Goal: Task Accomplishment & Management: Use online tool/utility

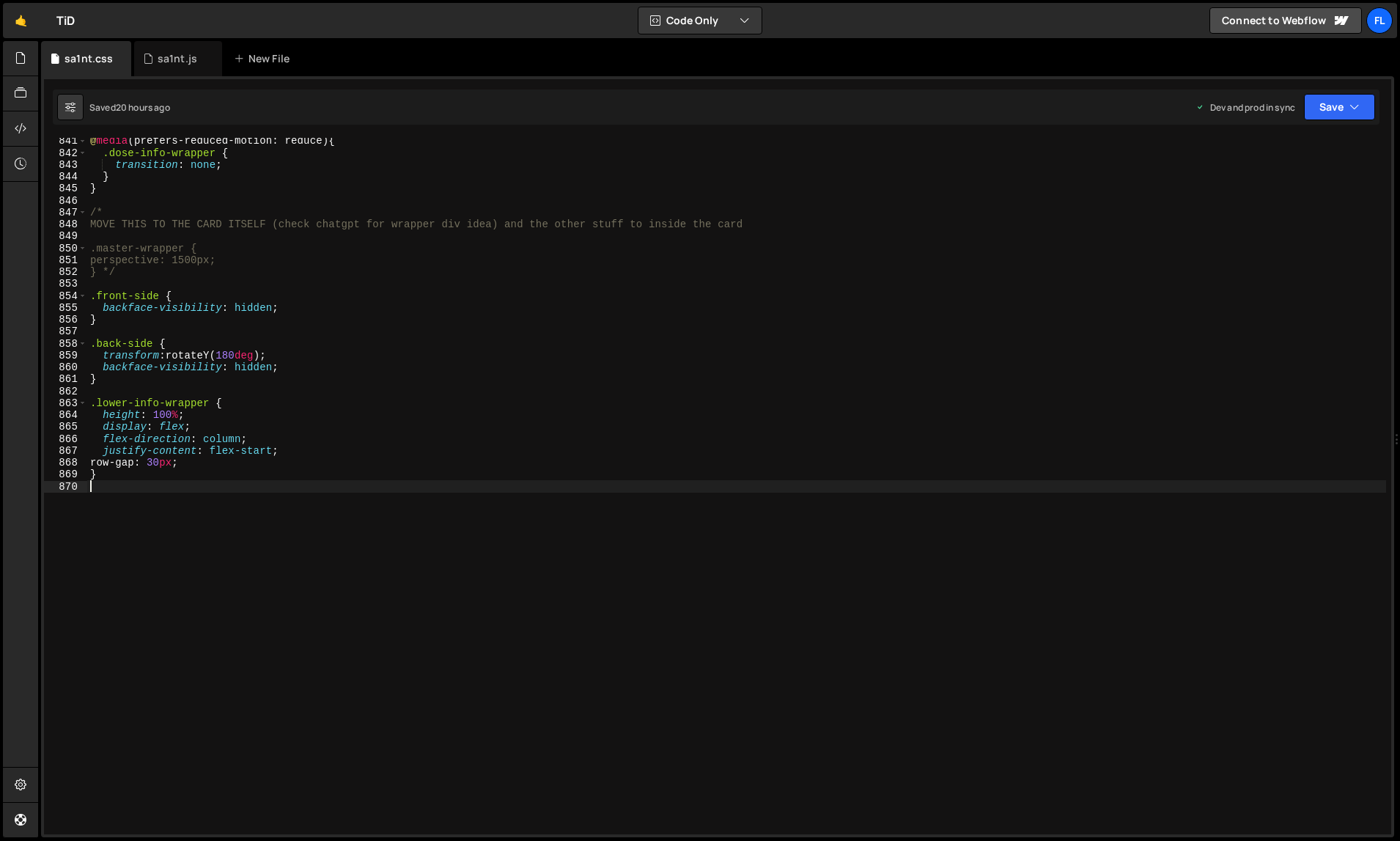
scroll to position [10028, 0]
click at [170, 63] on div "sa1nt.js" at bounding box center [177, 58] width 39 height 14
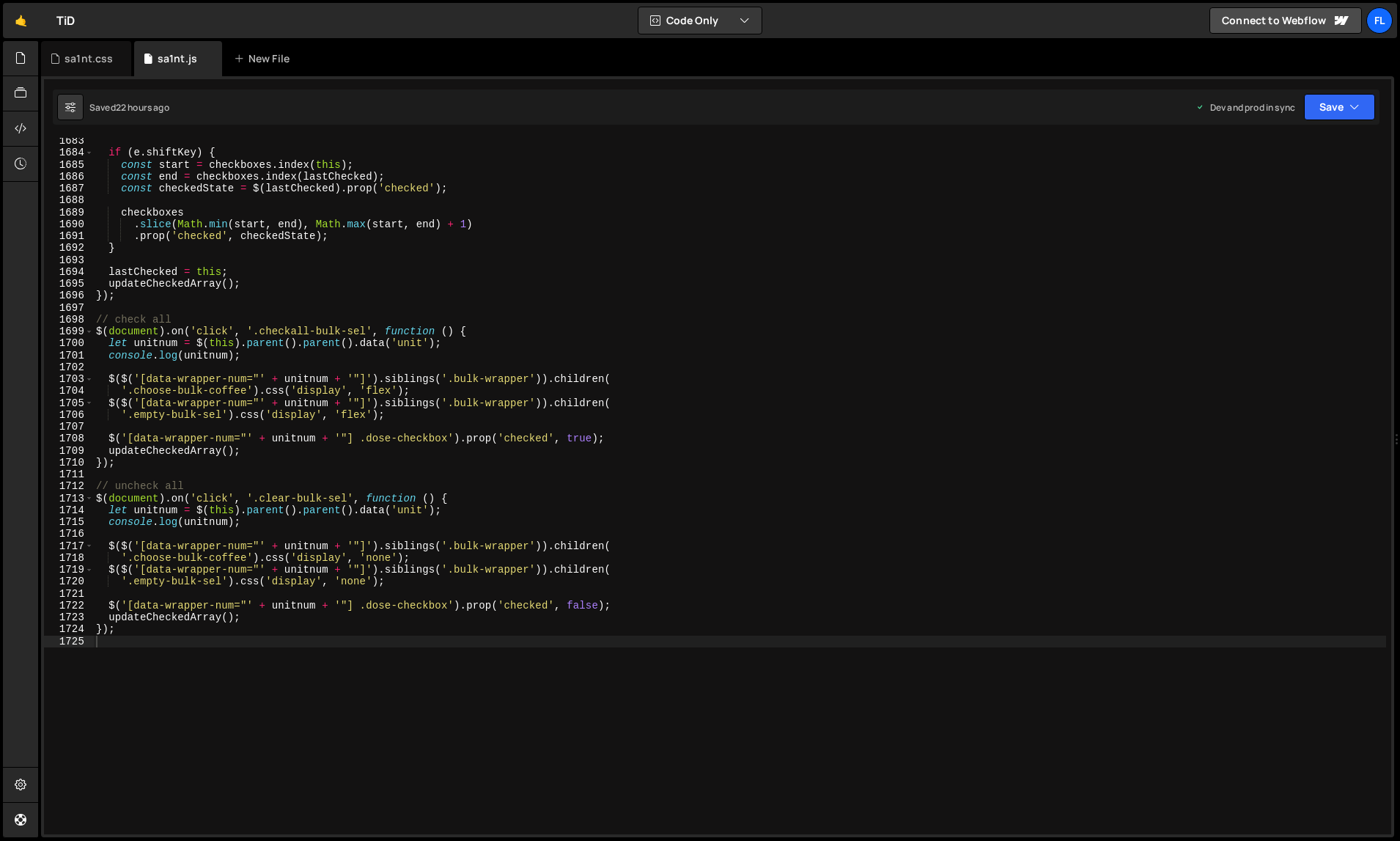
click at [440, 402] on div "if ( e . shiftKey ) { const start = checkboxes . index ( this ) ; const end = c…" at bounding box center [740, 495] width 1294 height 722
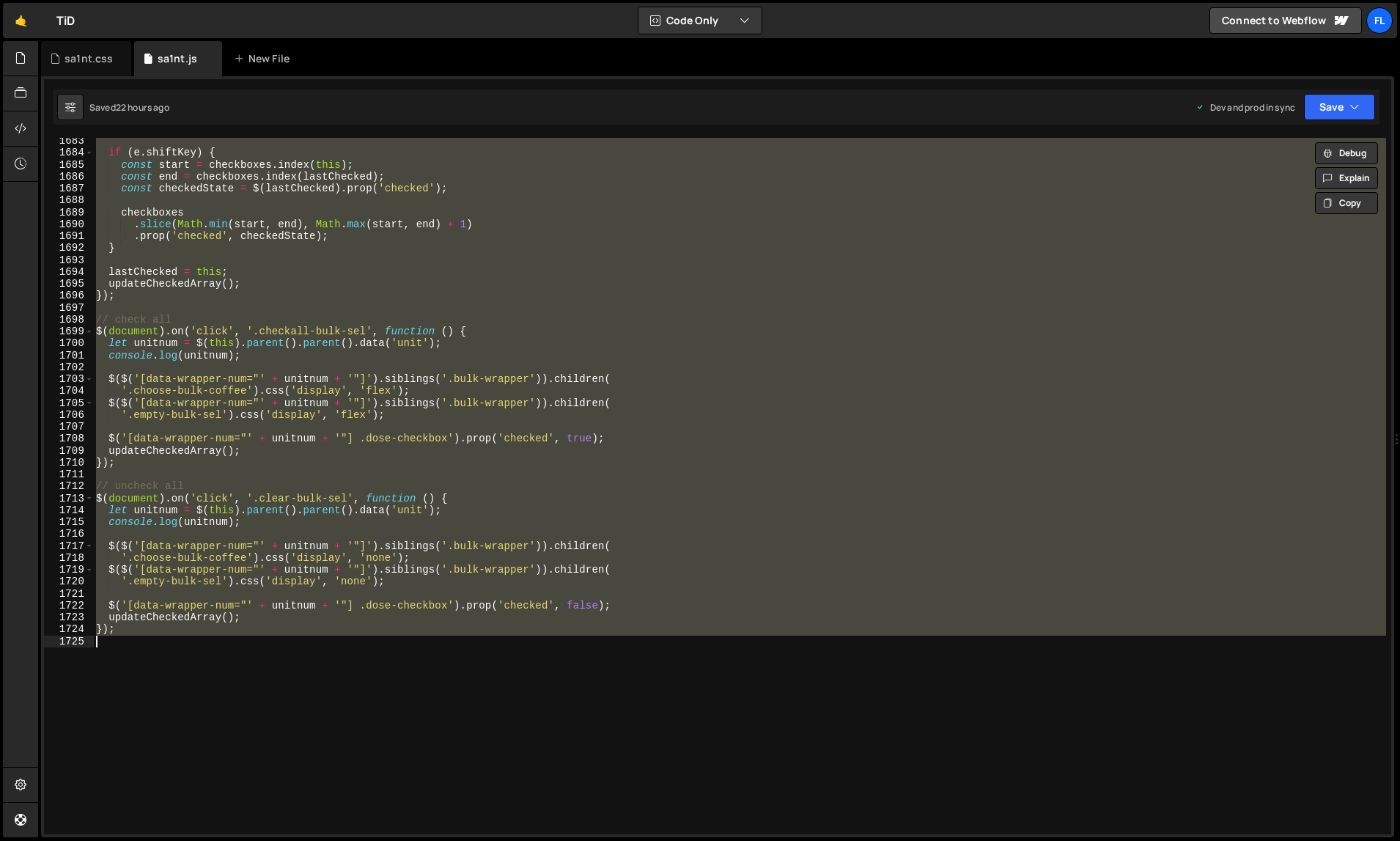
paste textarea
type textarea "});"
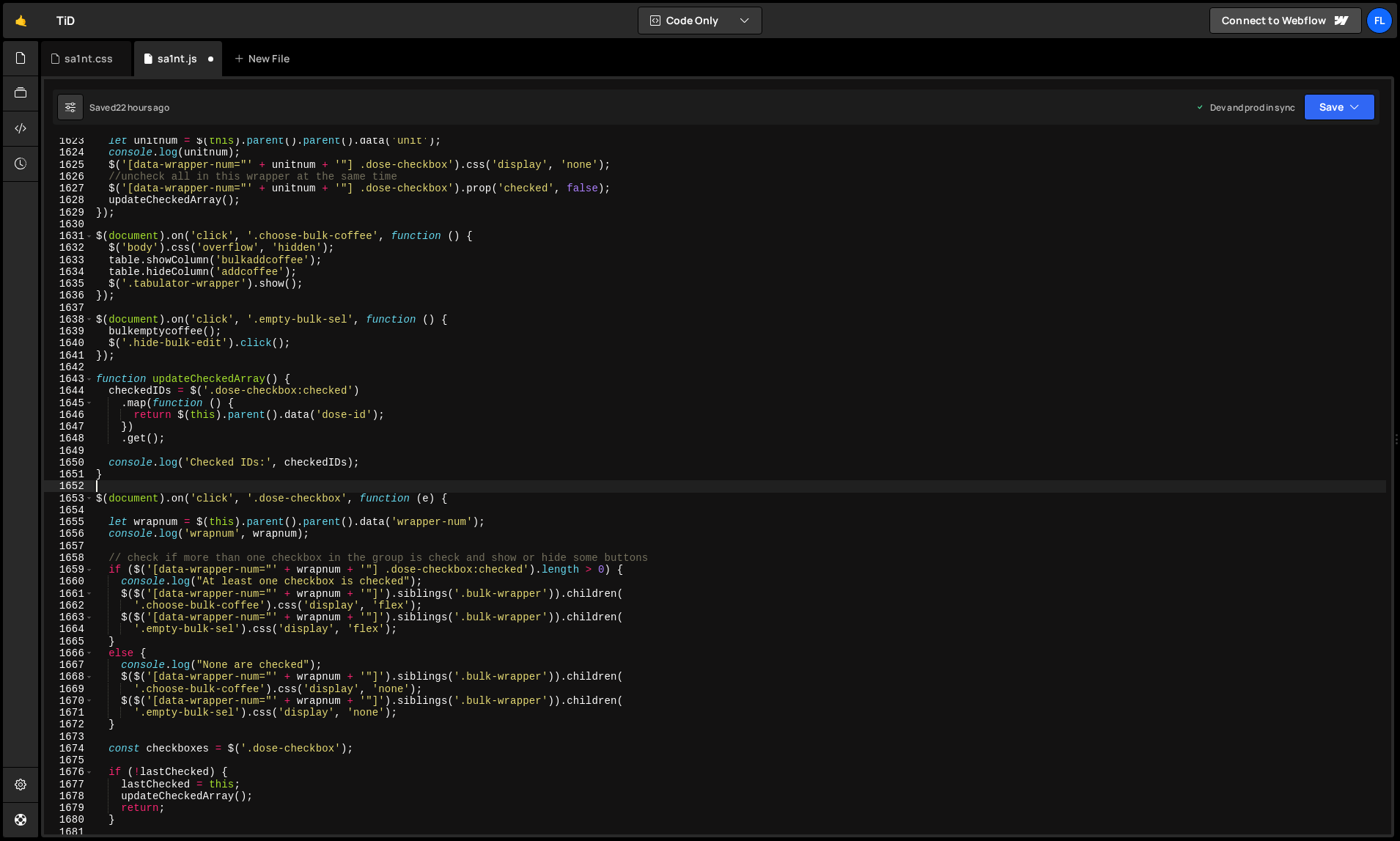
scroll to position [19647, 0]
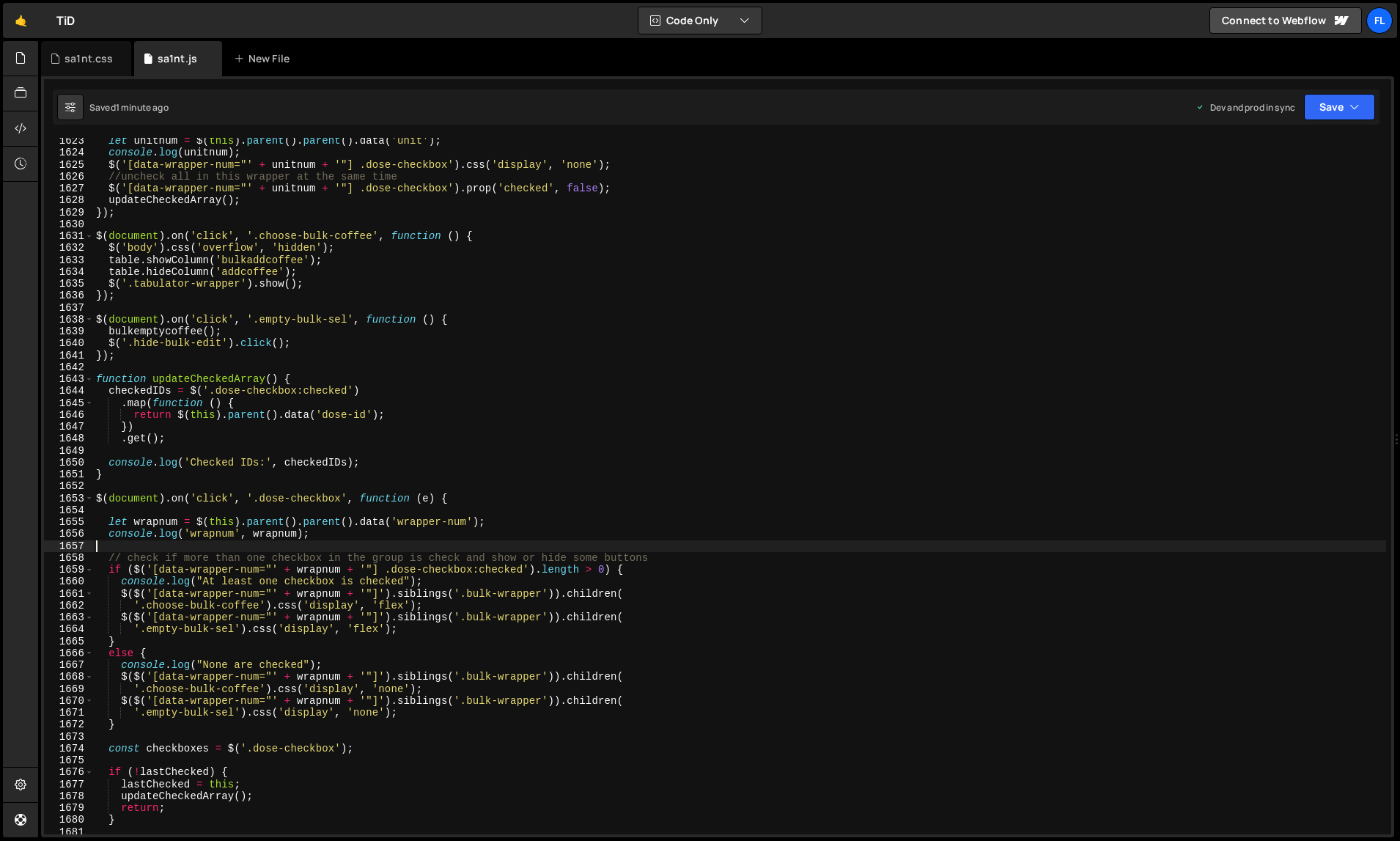
click at [862, 543] on div "let unitnum = $ ( this ) . parent ( ) . parent ( ) . data ( 'unit' ) ; console …" at bounding box center [740, 495] width 1294 height 722
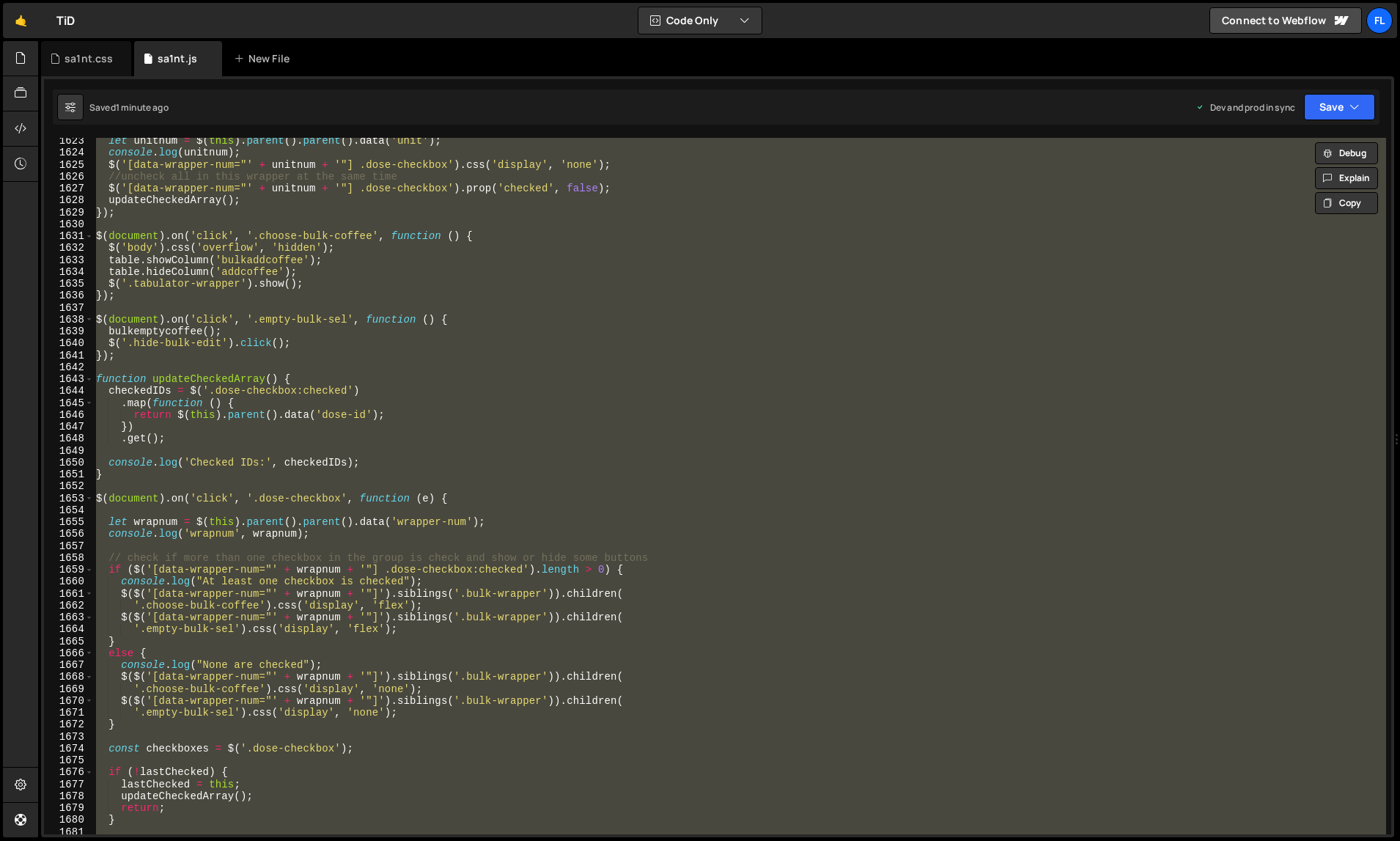
paste textarea
type textarea "});"
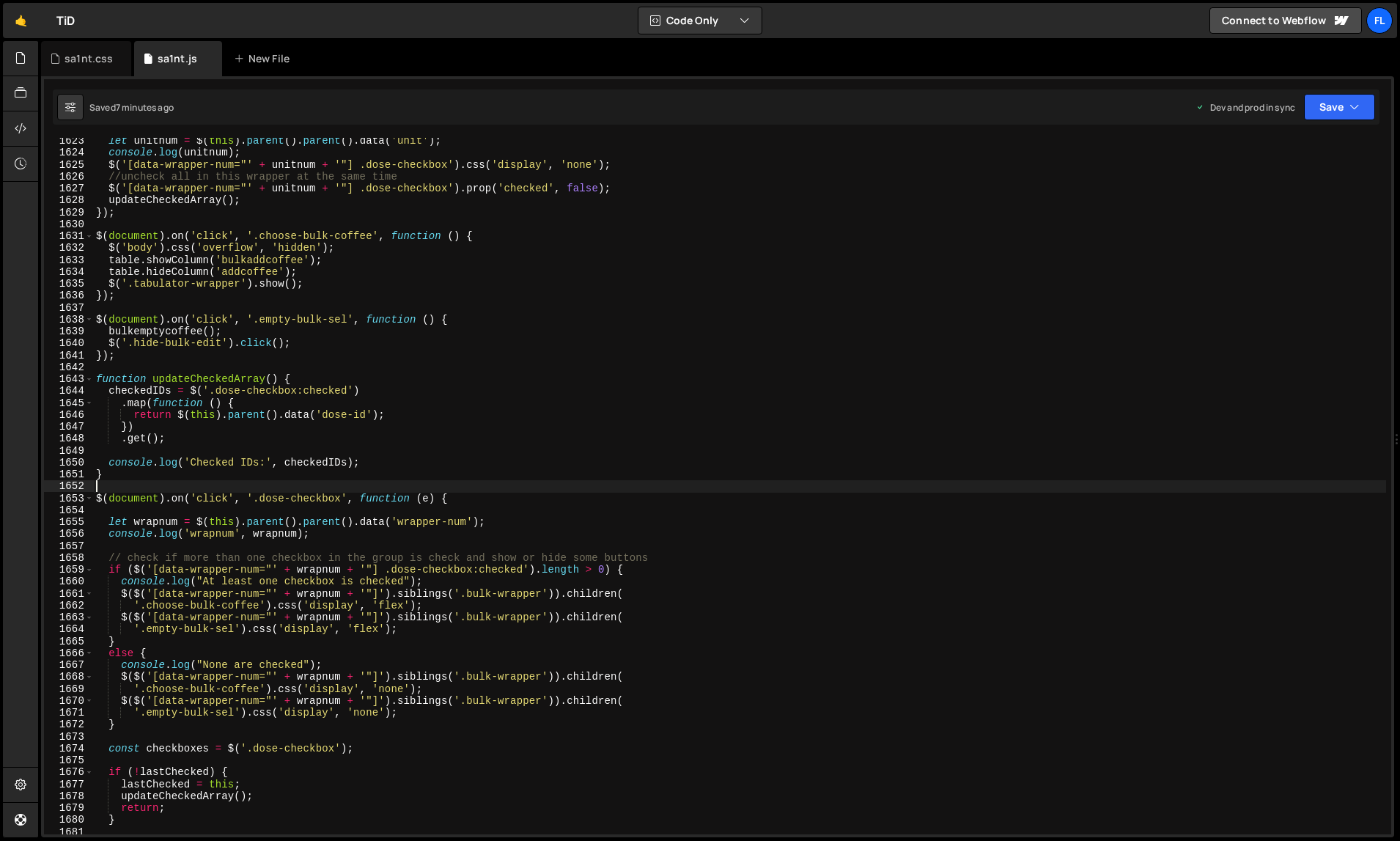
click at [843, 572] on div "let unitnum = $ ( this ) . parent ( ) . parent ( ) . data ( 'unit' ) ; console …" at bounding box center [740, 495] width 1294 height 722
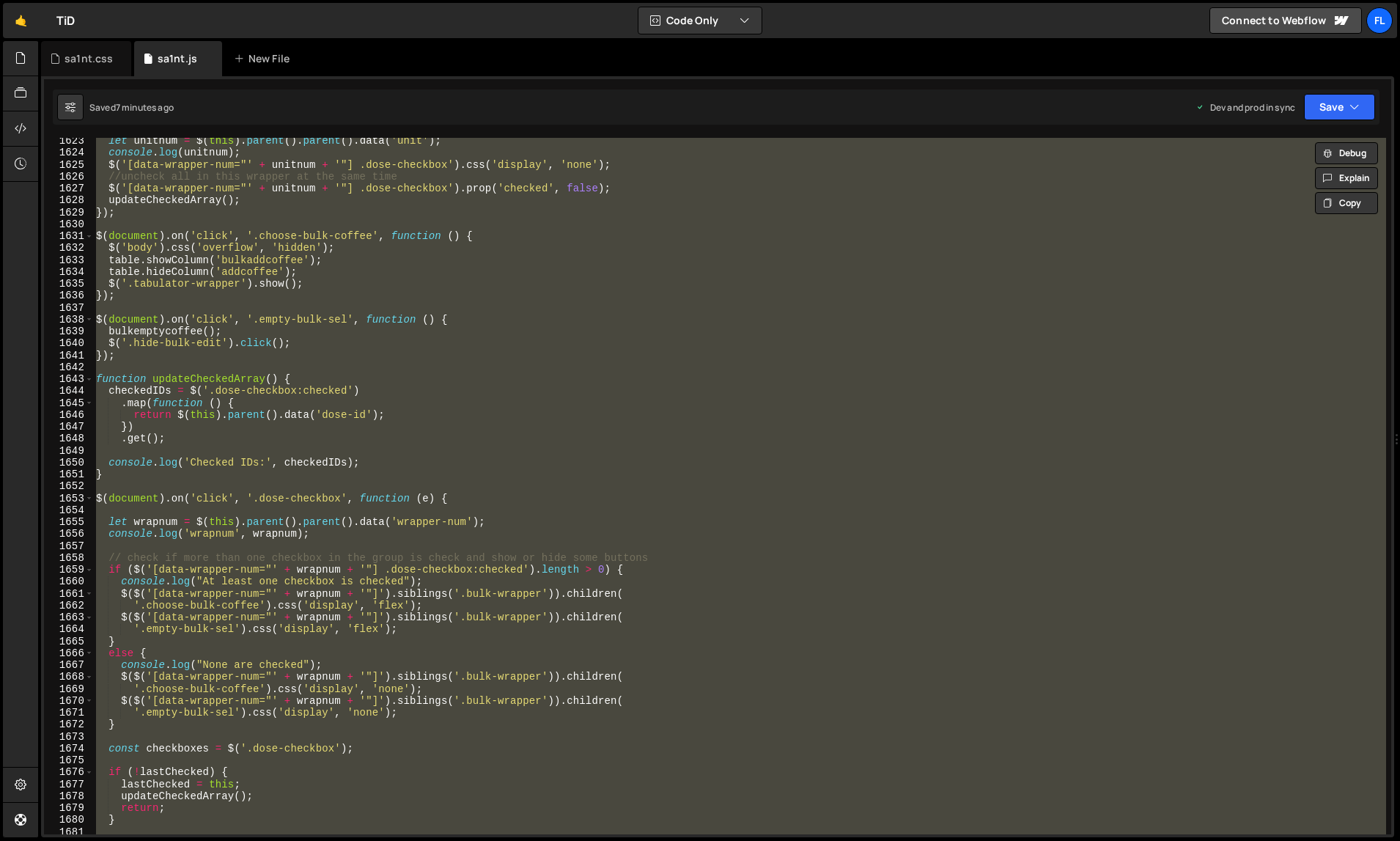
paste textarea
type textarea "});"
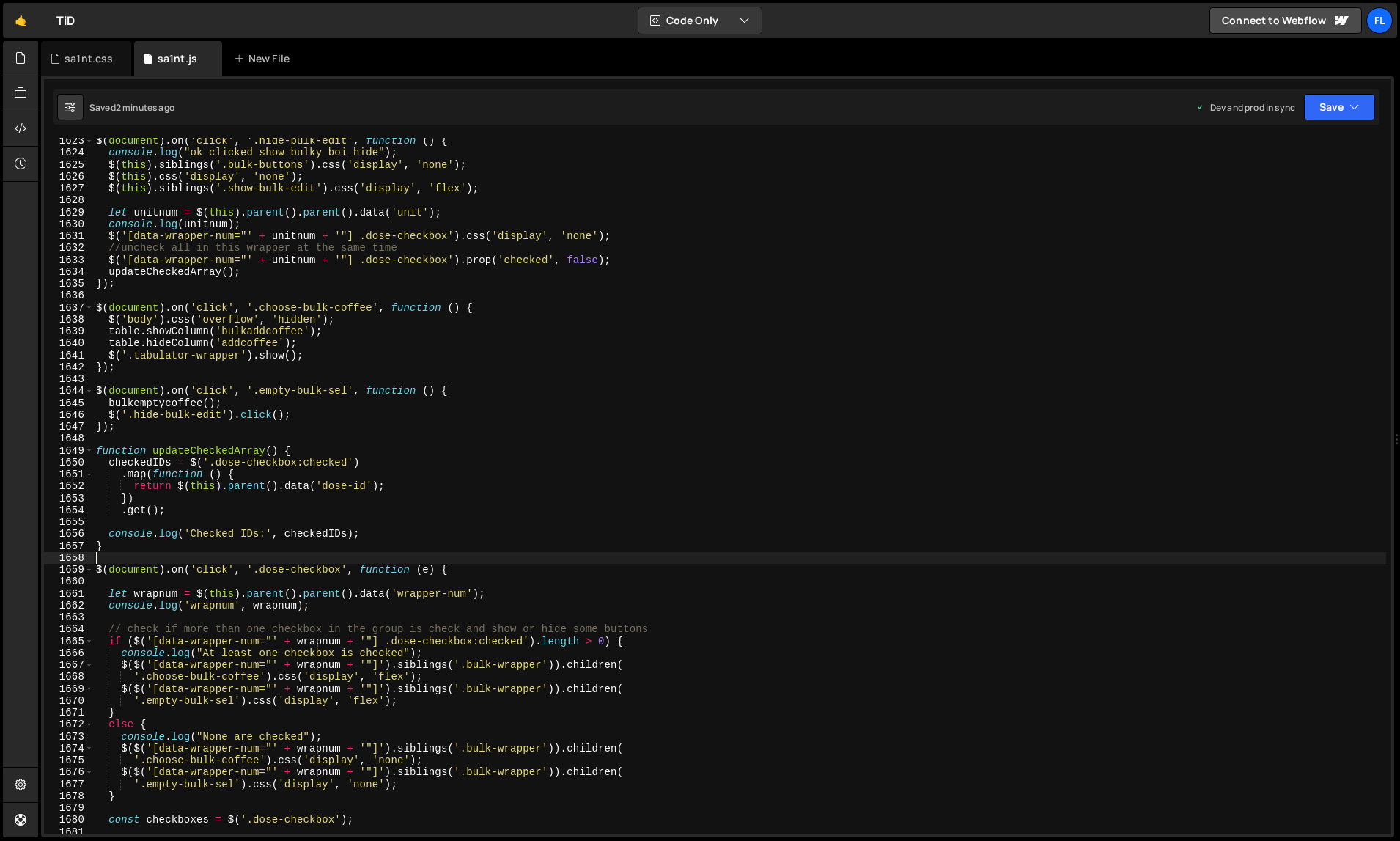
click at [859, 516] on div "$ ( document ) . on ( 'click' , '.hide-bulk-edit' , function ( ) { console . lo…" at bounding box center [740, 495] width 1294 height 722
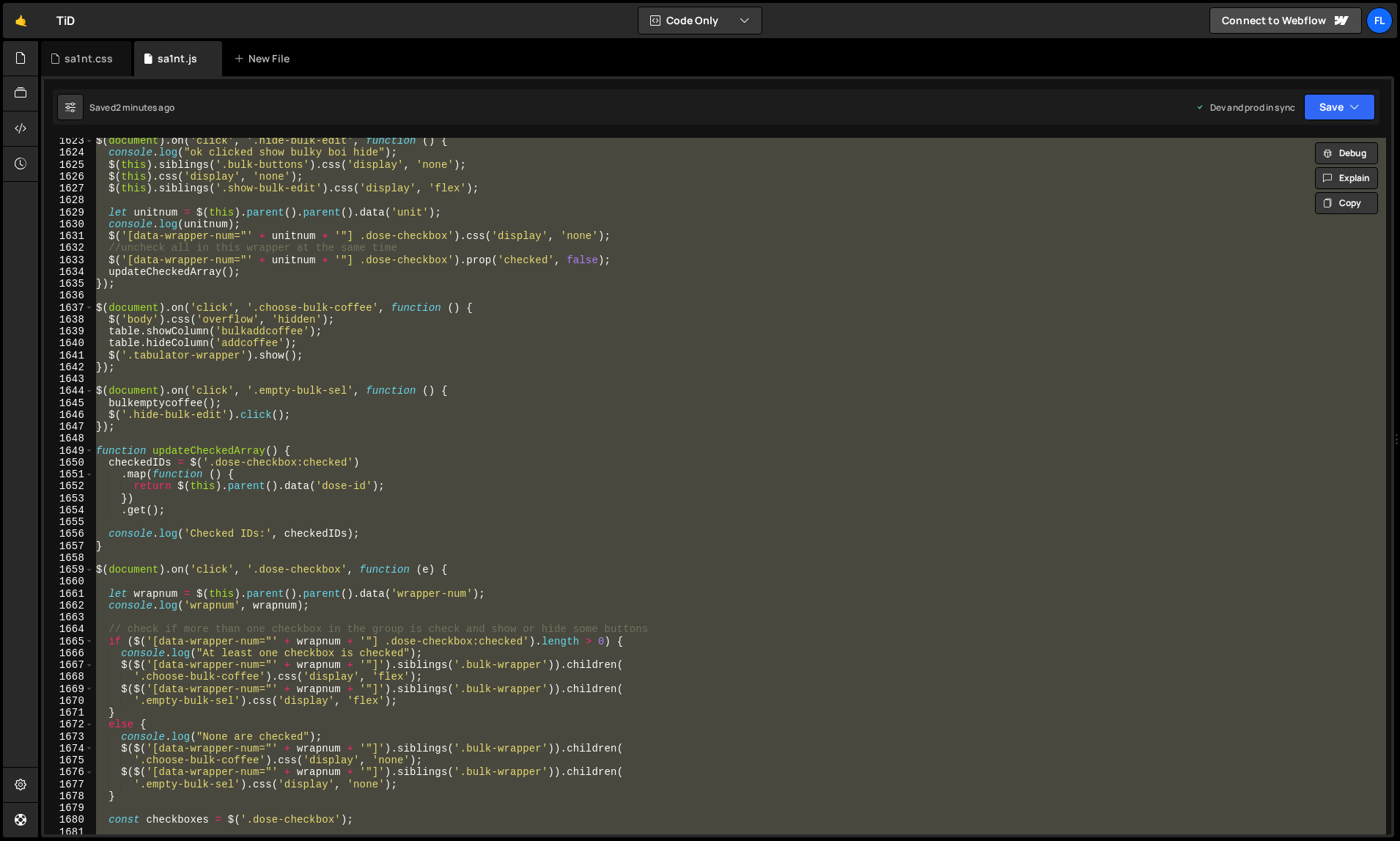
paste textarea
type textarea "});"
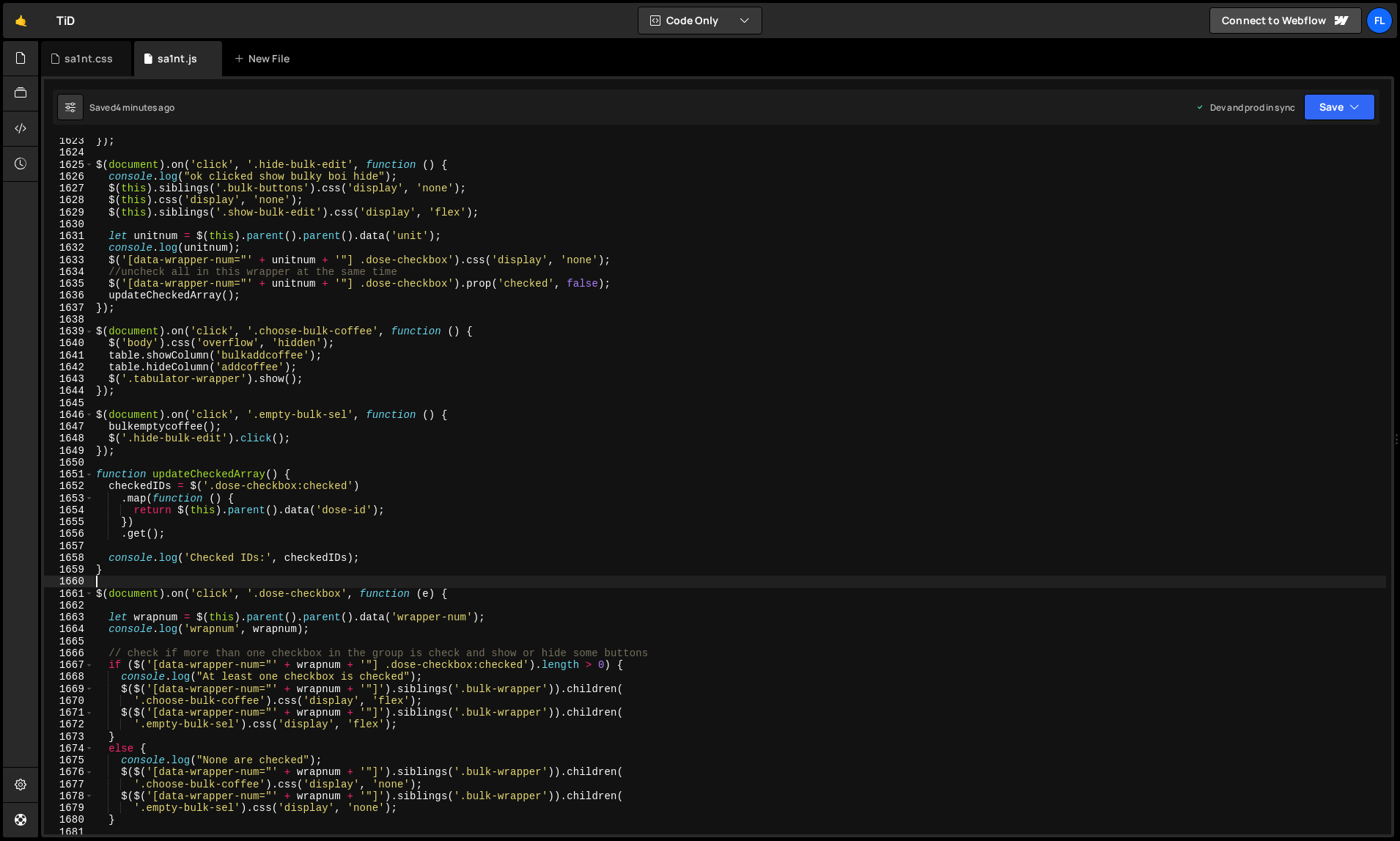
click at [936, 598] on div "}) ; $ ( document ) . on ( 'click' , '.hide-bulk-edit' , function ( ) { console…" at bounding box center [740, 495] width 1294 height 722
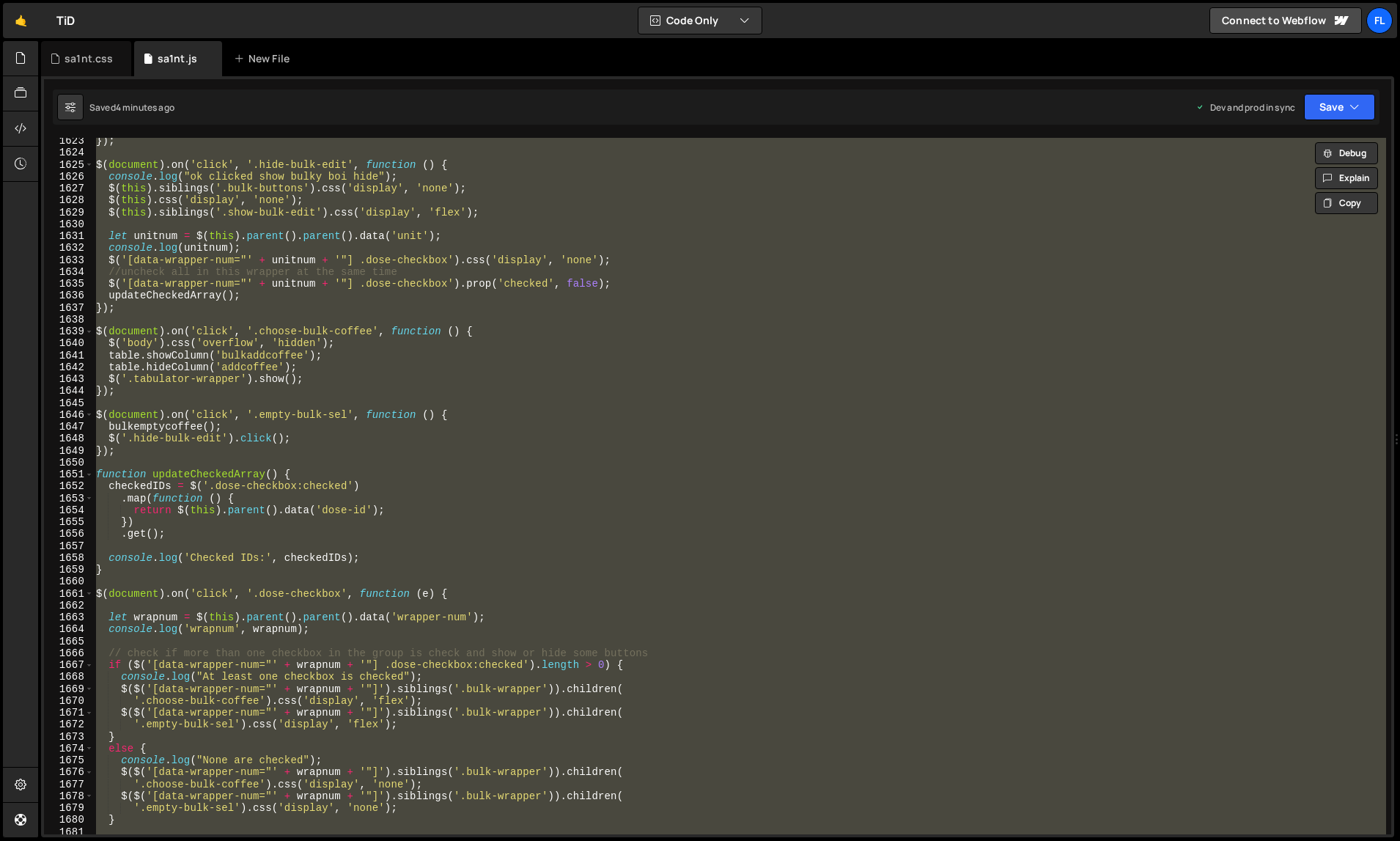
paste textarea
type textarea "});"
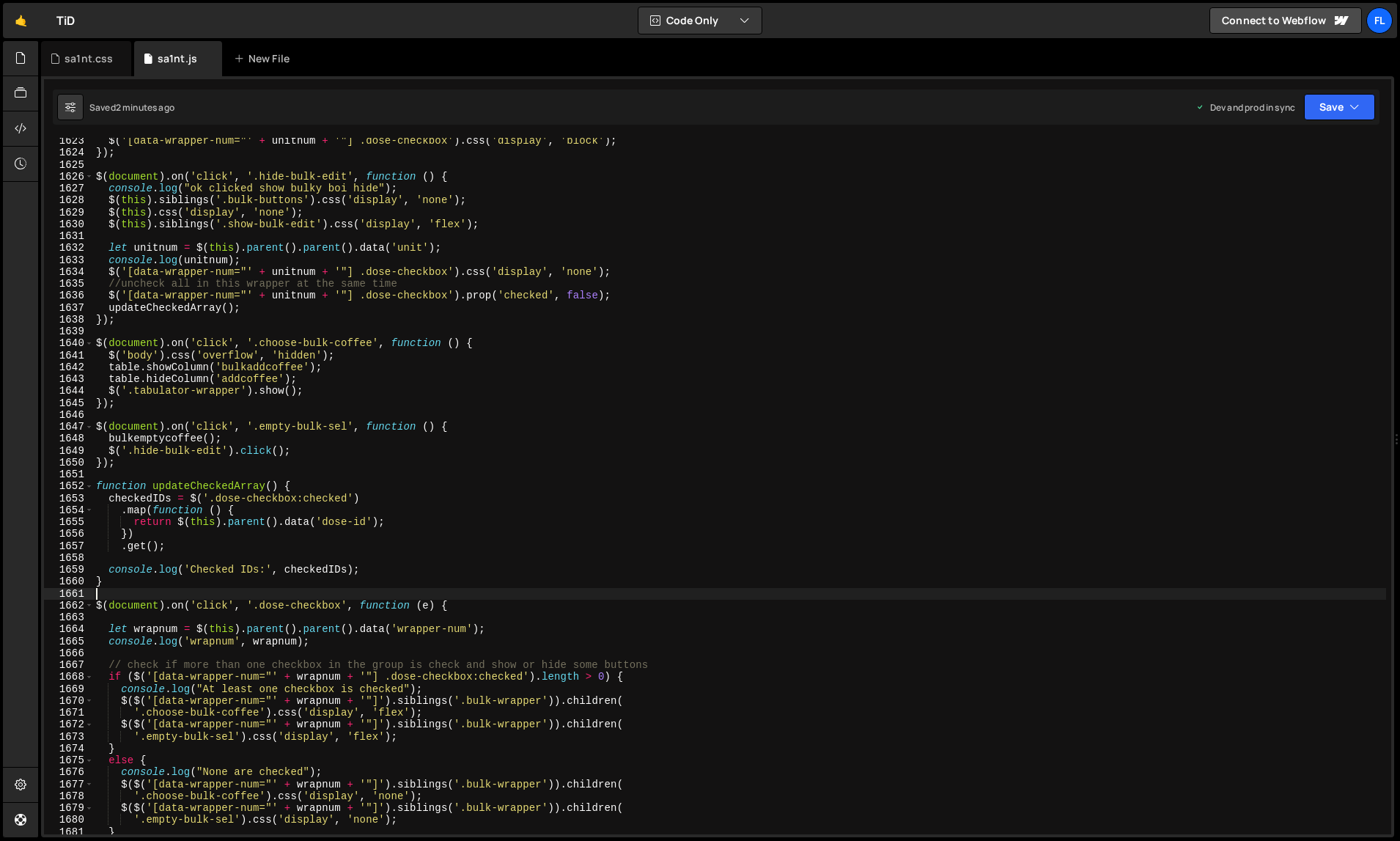
click at [884, 559] on div "$ ( '[data-wrapper-num="' + unitnum + '"] .dose-checkbox' ) . css ( 'display' ,…" at bounding box center [740, 495] width 1294 height 722
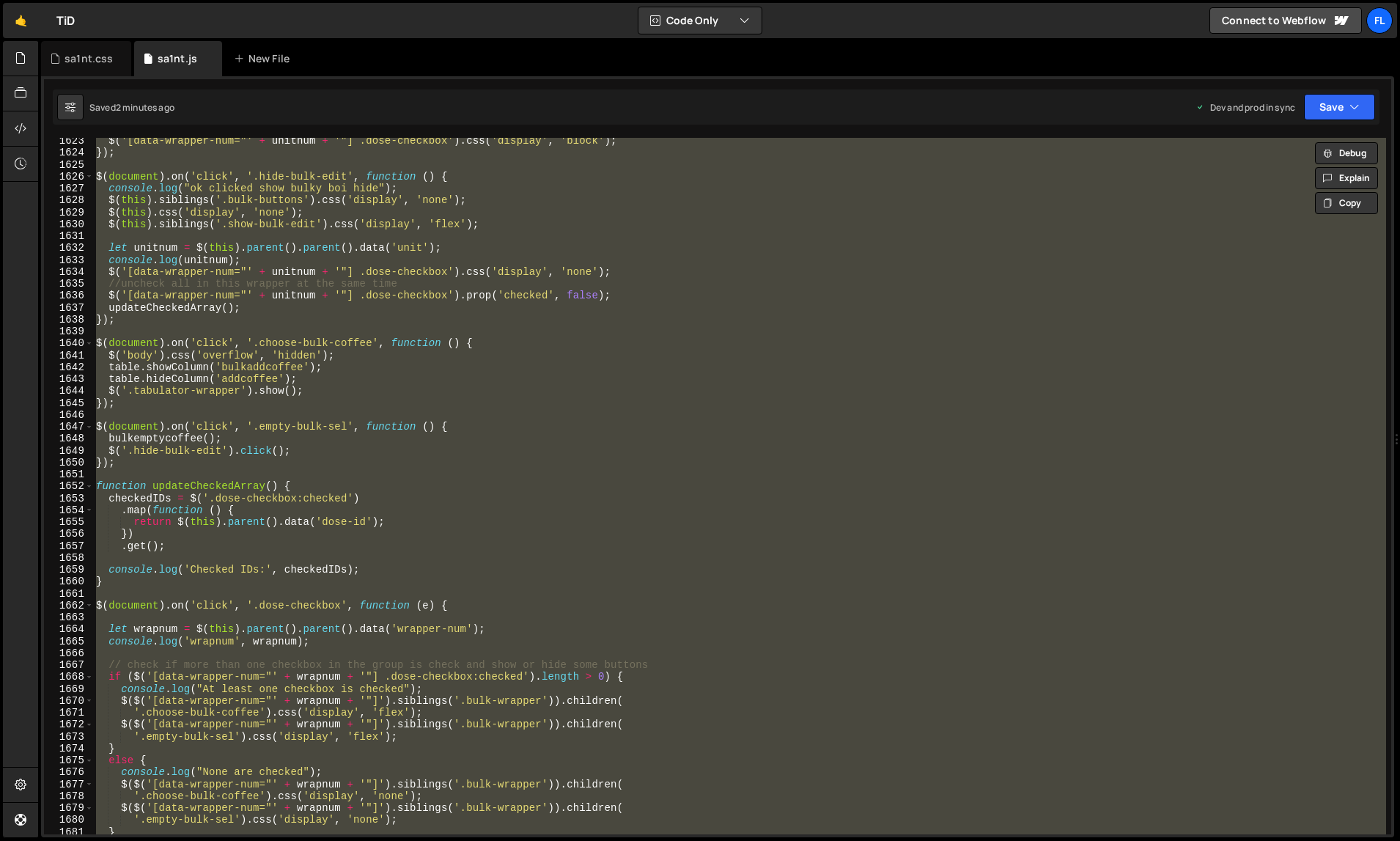
paste textarea
type textarea "});"
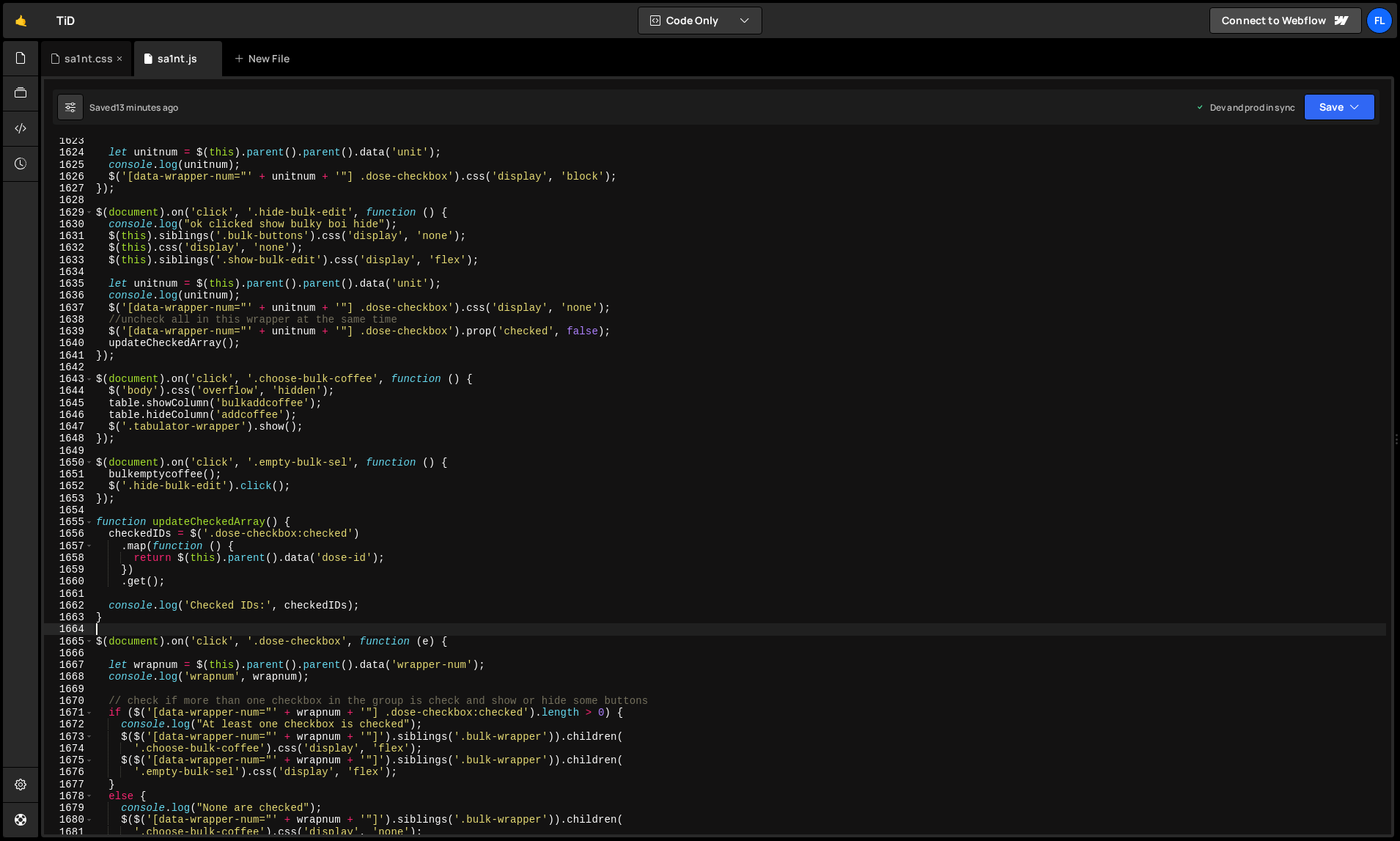
click at [84, 63] on div "sa1nt.css" at bounding box center [89, 58] width 48 height 14
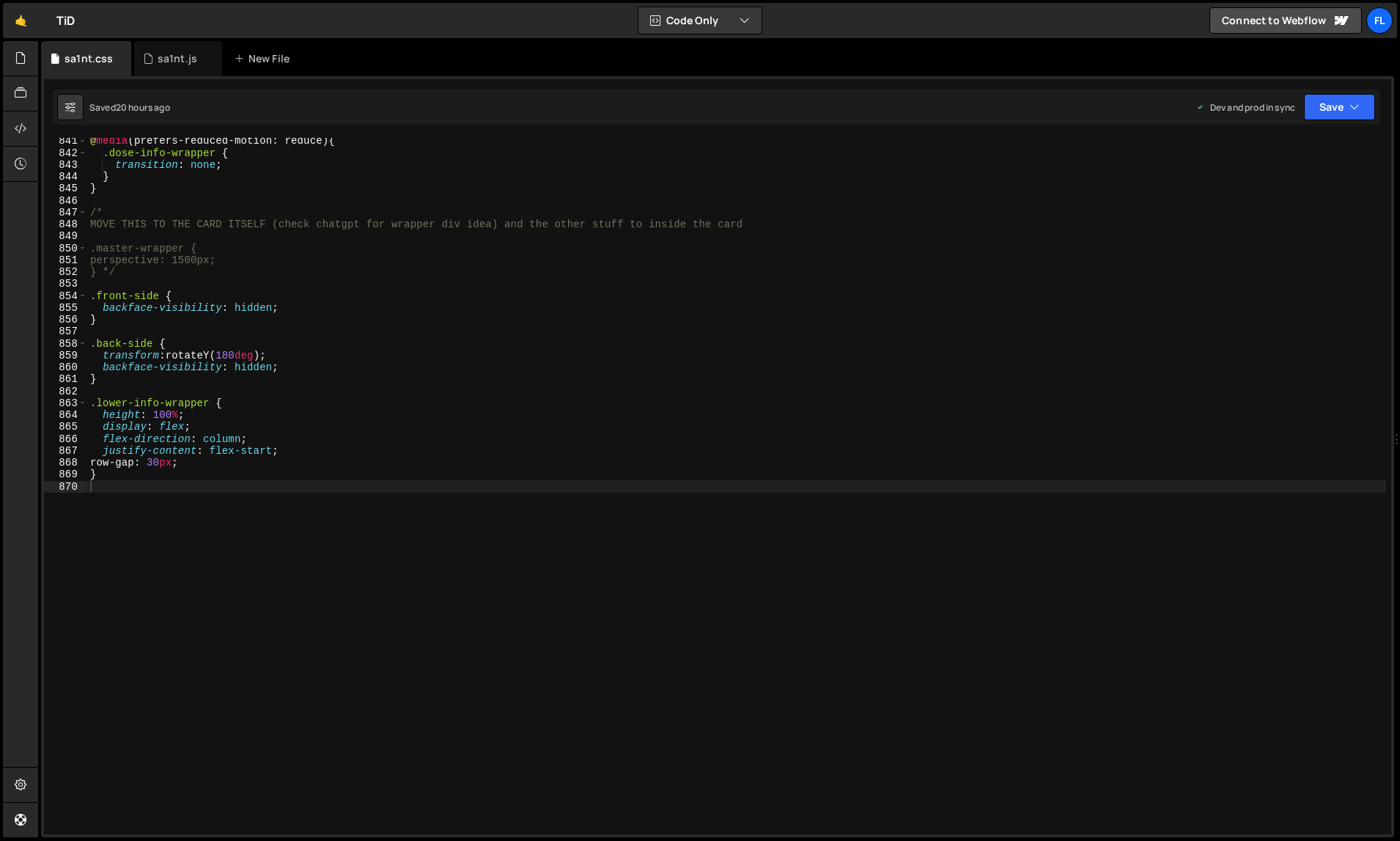
click at [480, 431] on div "@ media (prefers-reduced-motion: reduce) { .dose-info-wrapper { transition : no…" at bounding box center [738, 495] width 1300 height 722
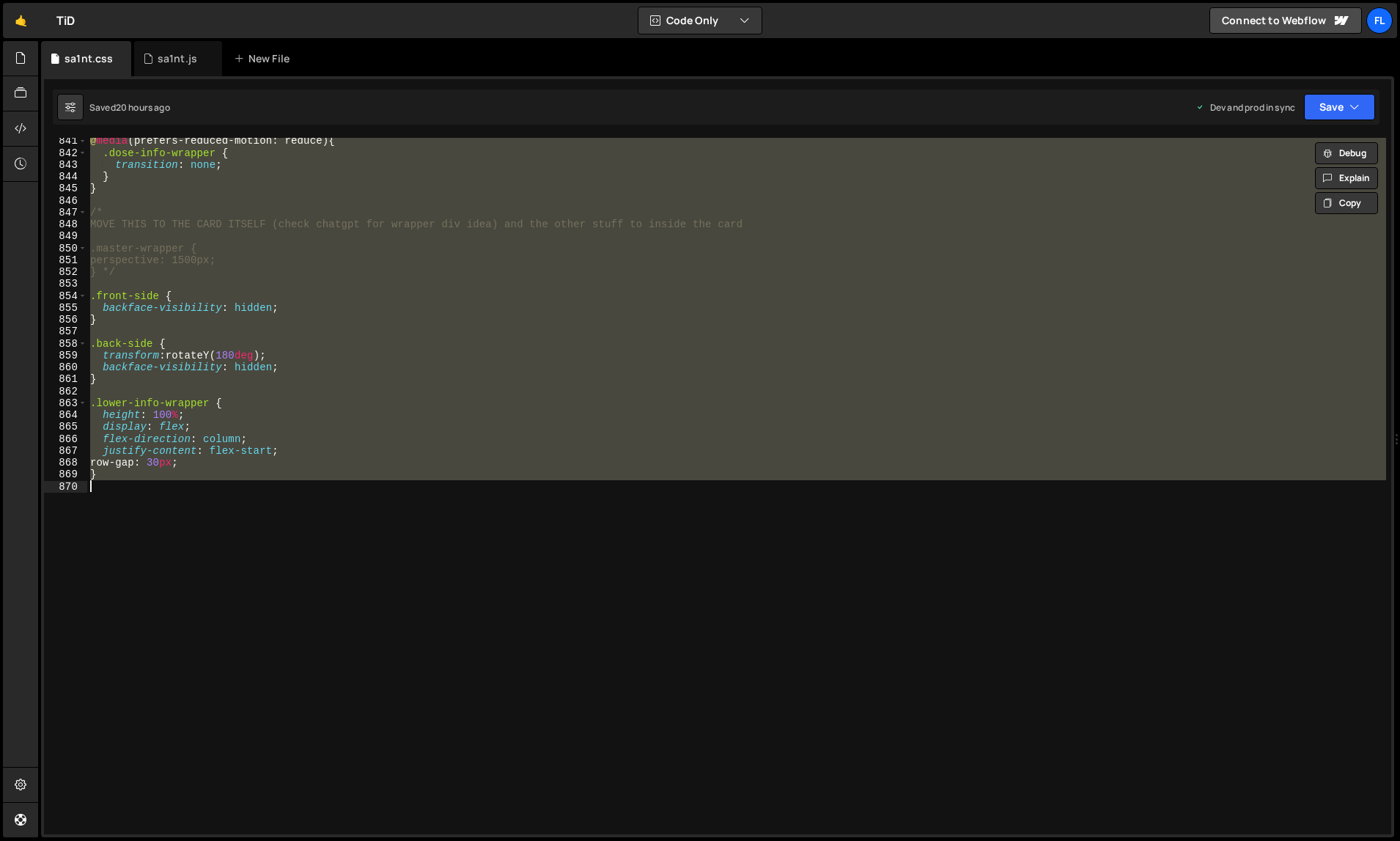
paste textarea "/* END [DOMAIN_NAME] embed */"
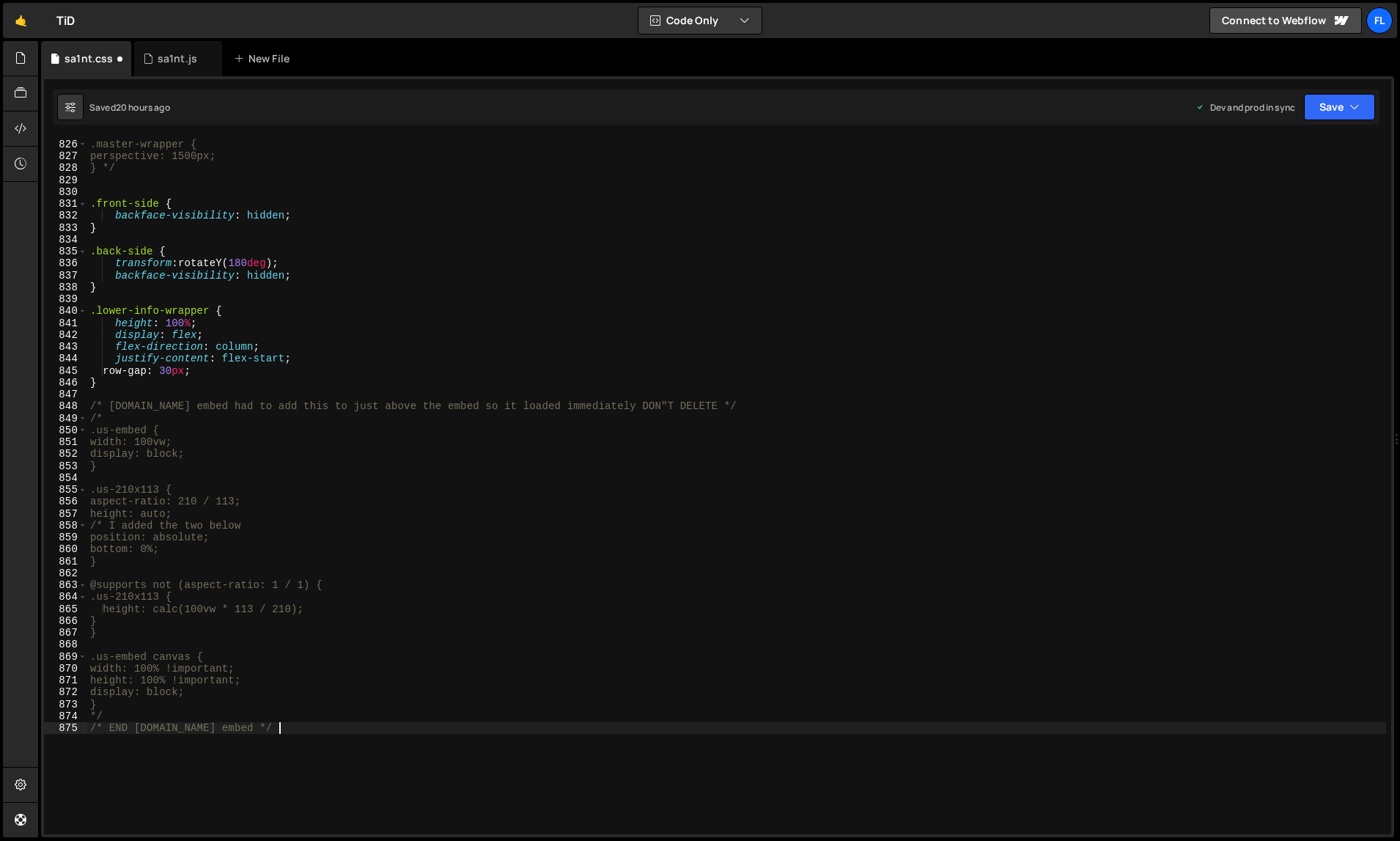
scroll to position [9845, 0]
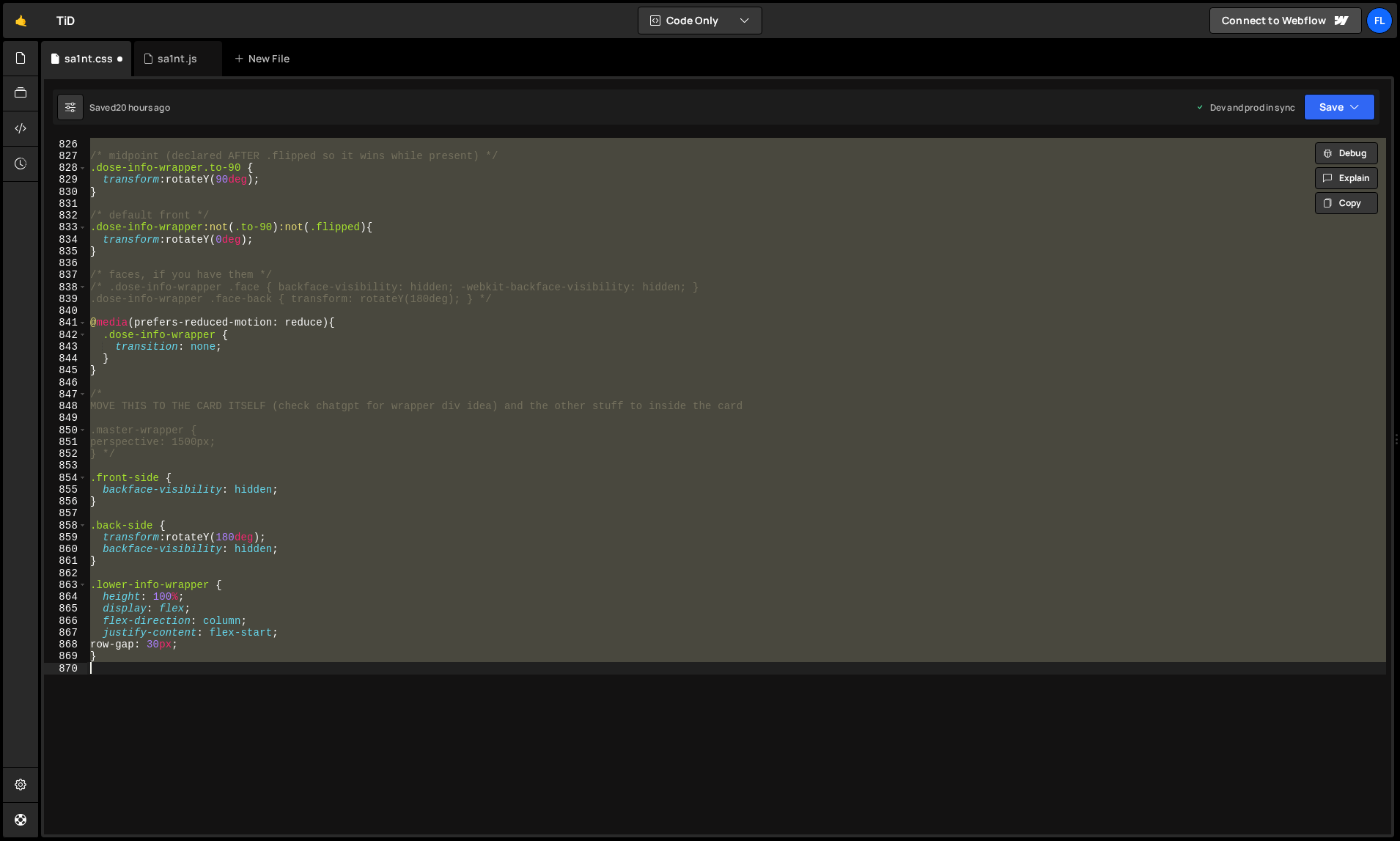
paste textarea "/* END [DOMAIN_NAME] embed */"
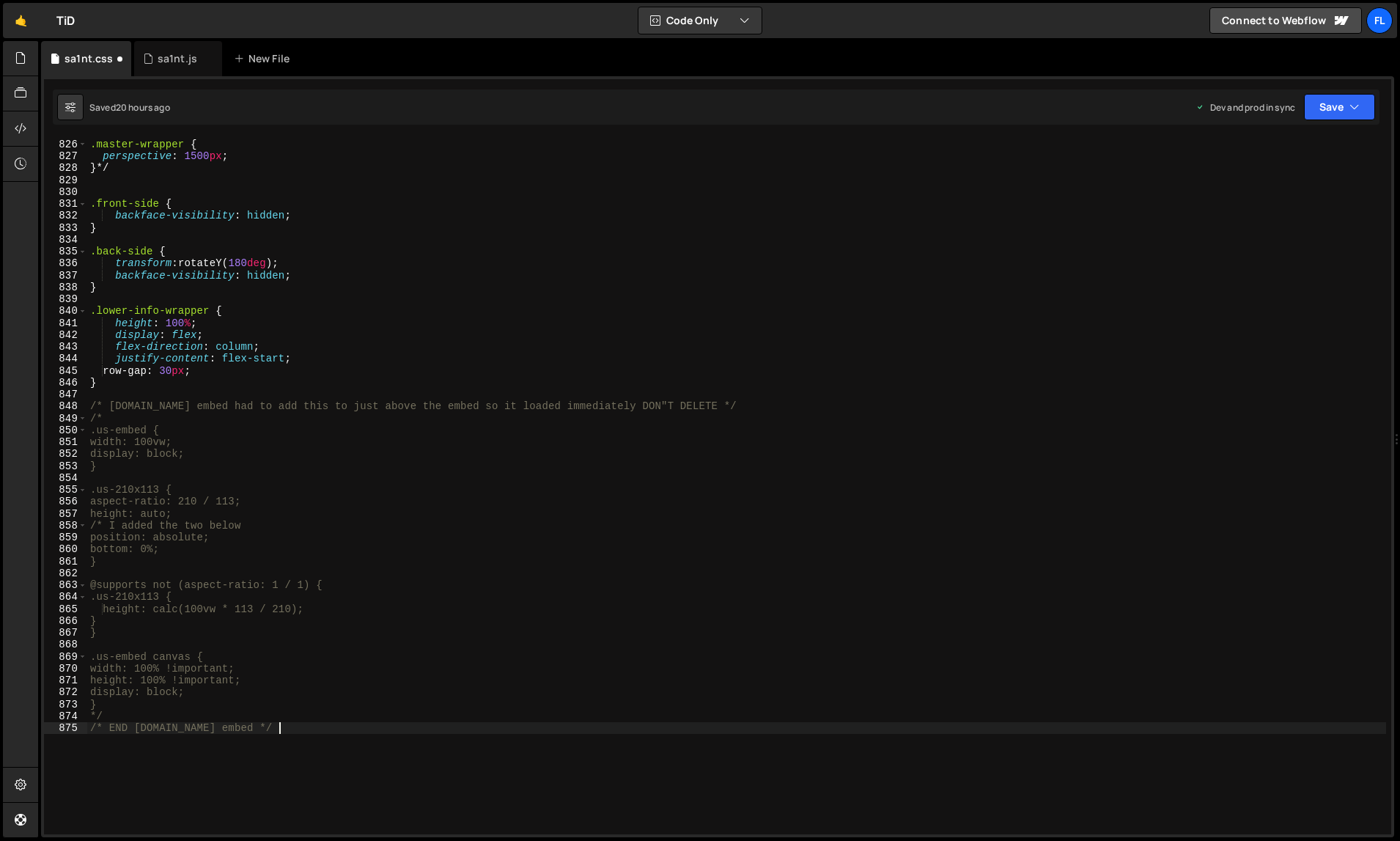
scroll to position [9858, 0]
type textarea "width: 100vw;"
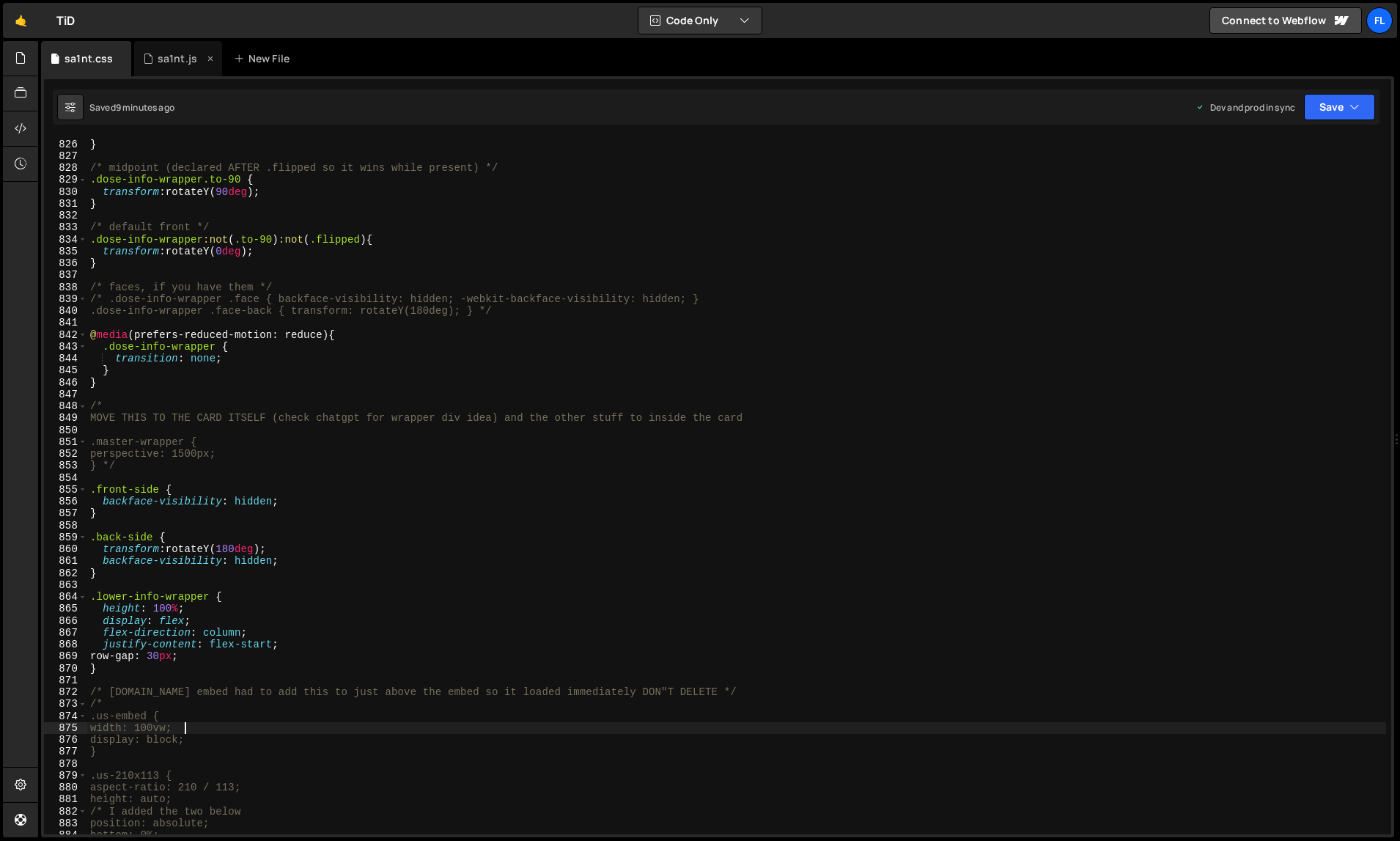
click at [161, 57] on div "sa1nt.js" at bounding box center [177, 58] width 39 height 14
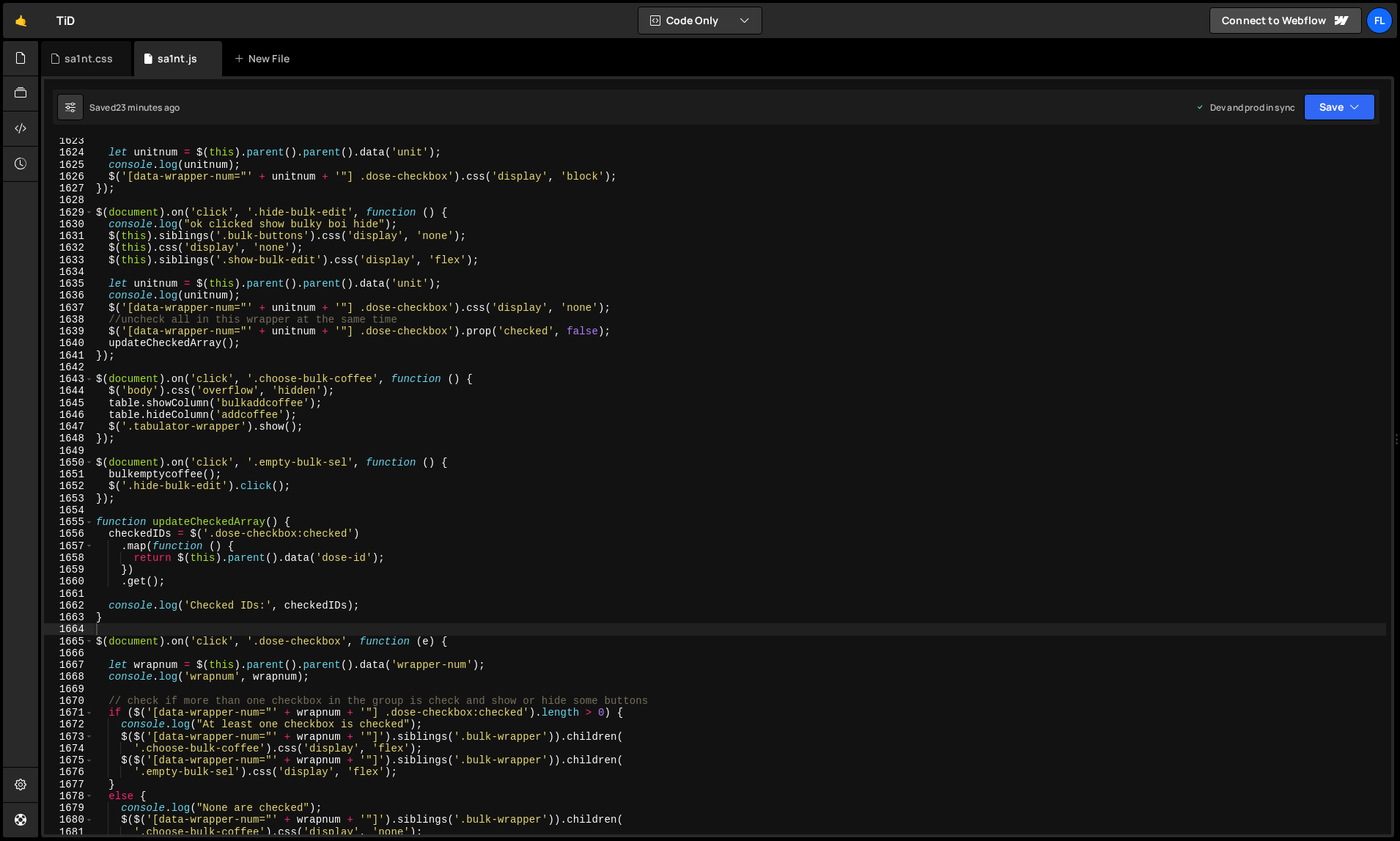
click at [435, 465] on div "let unitnum = $ ( this ) . parent ( ) . parent ( ) . data ( 'unit' ) ; console …" at bounding box center [740, 495] width 1294 height 722
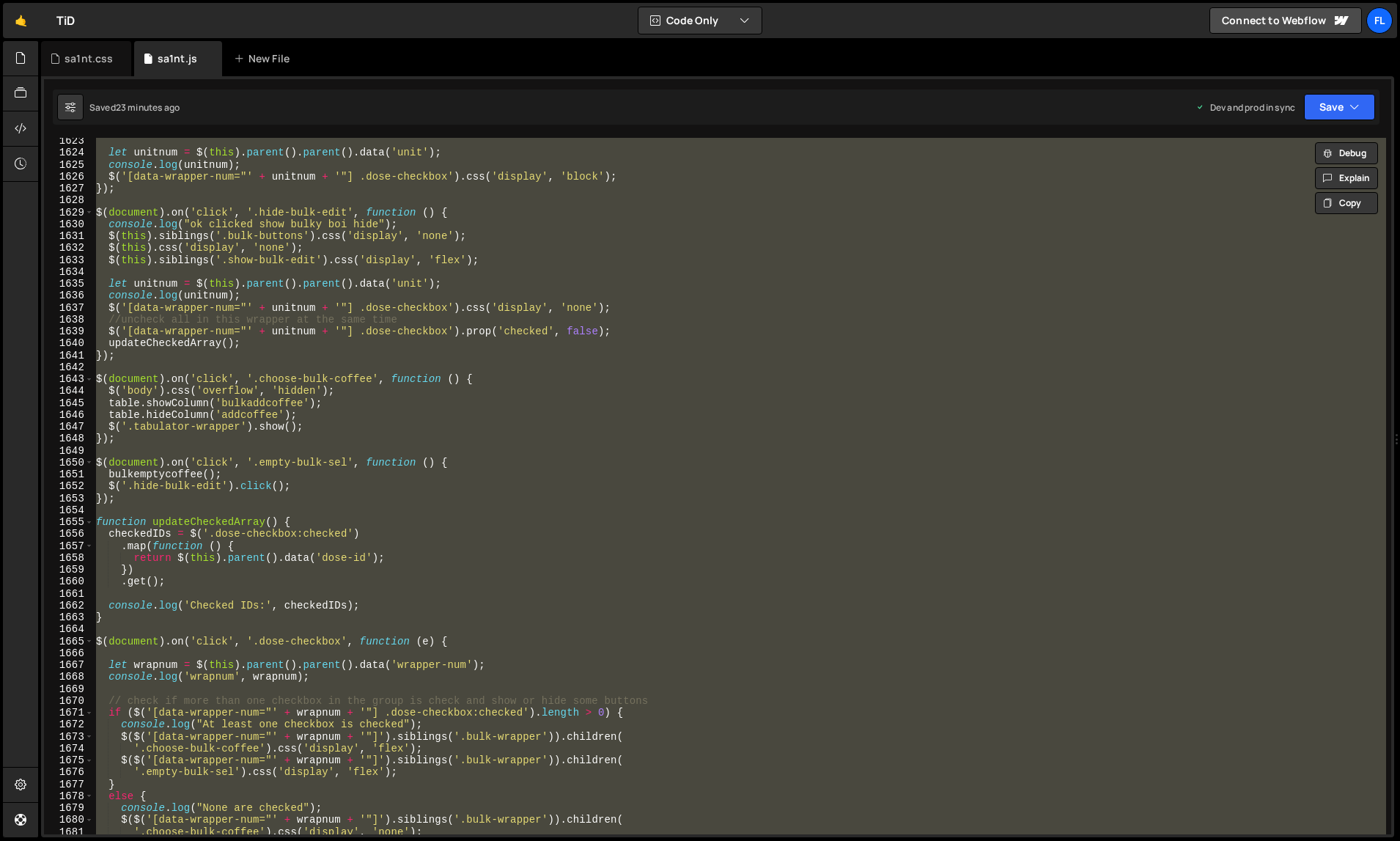
paste textarea
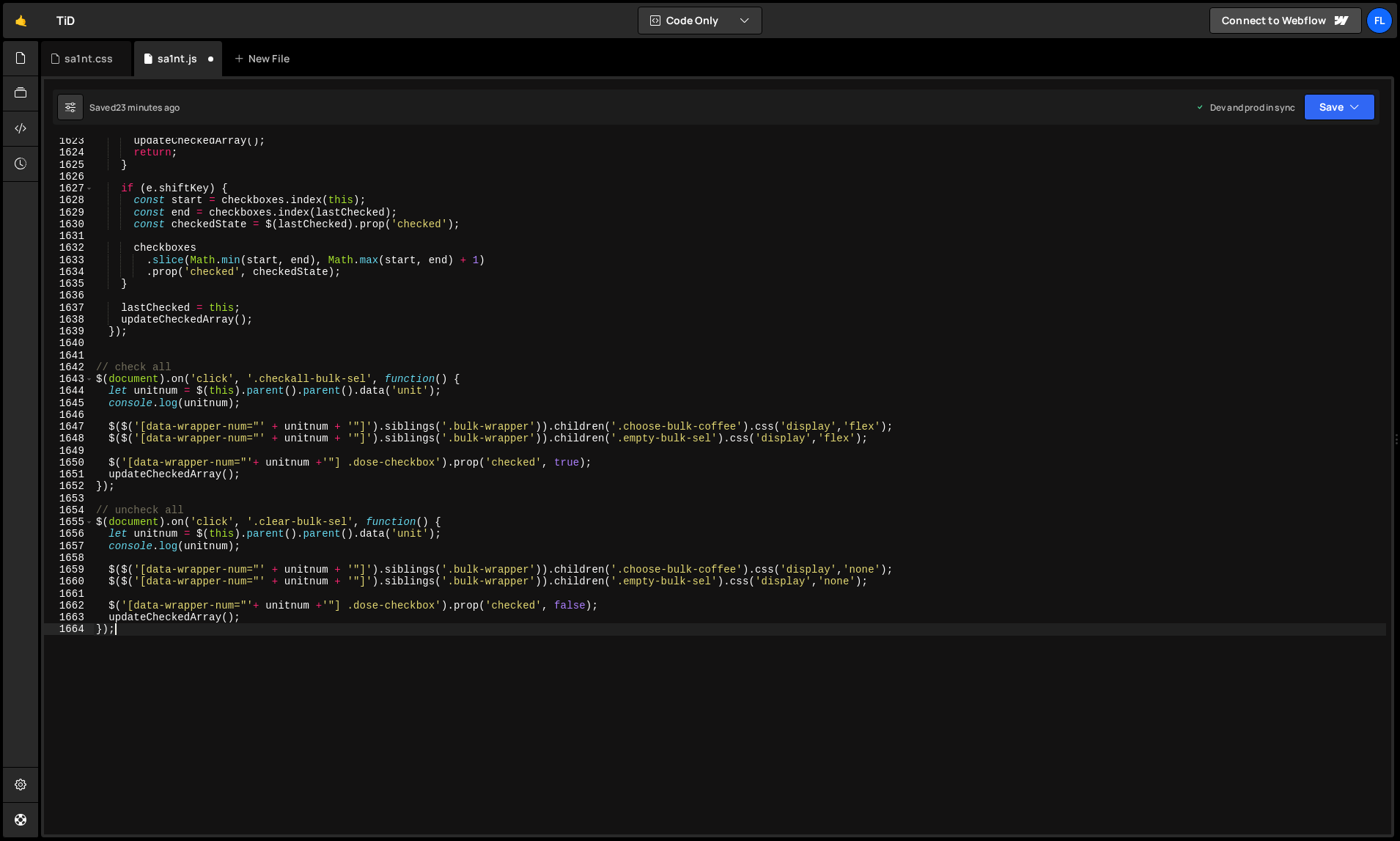
scroll to position [19672, 0]
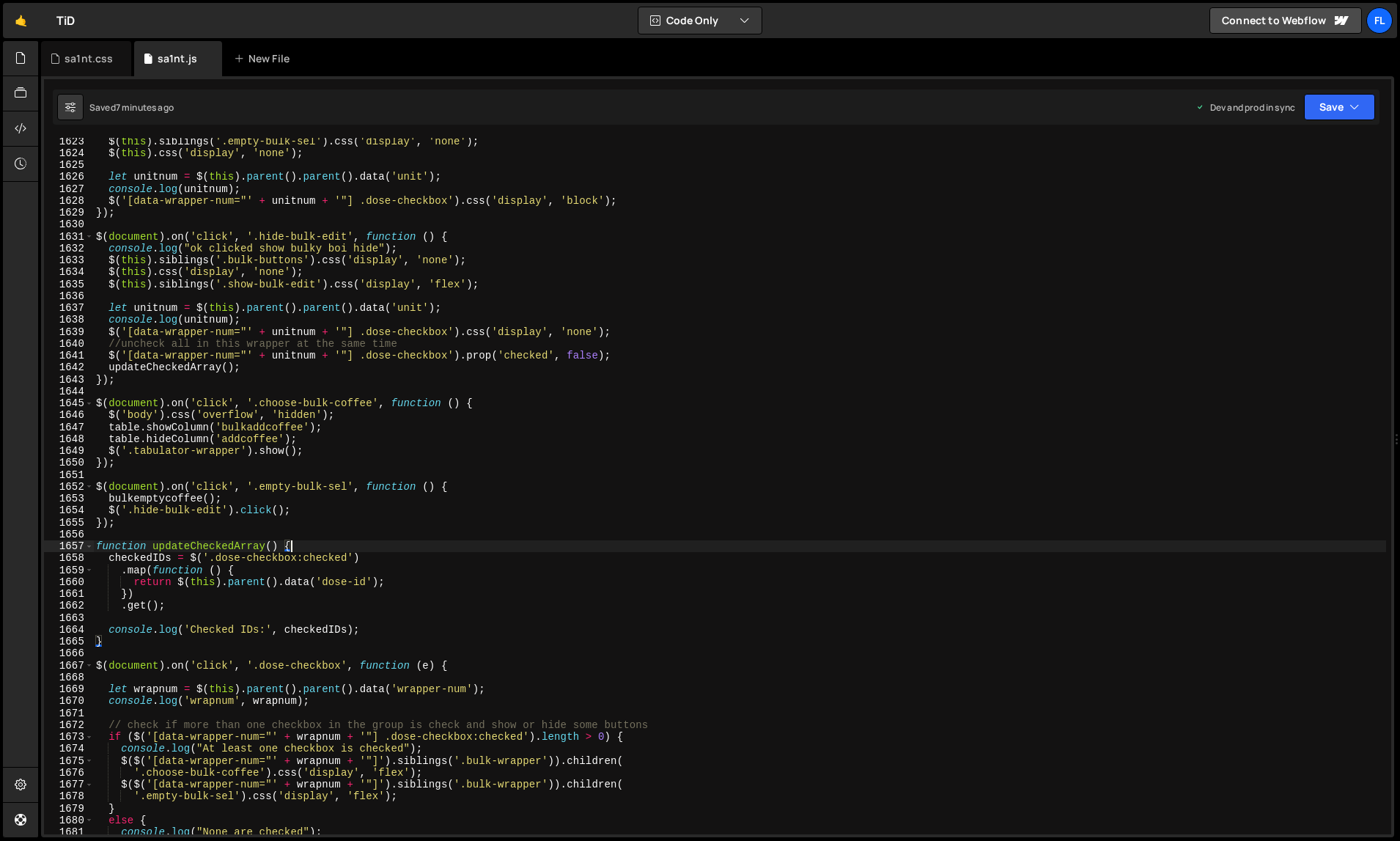
click at [896, 548] on div "$ ( this ) . siblings ( '.empty-bulk-sel' ) . css ( 'display' , 'none' ) ; $ ( …" at bounding box center [740, 495] width 1294 height 722
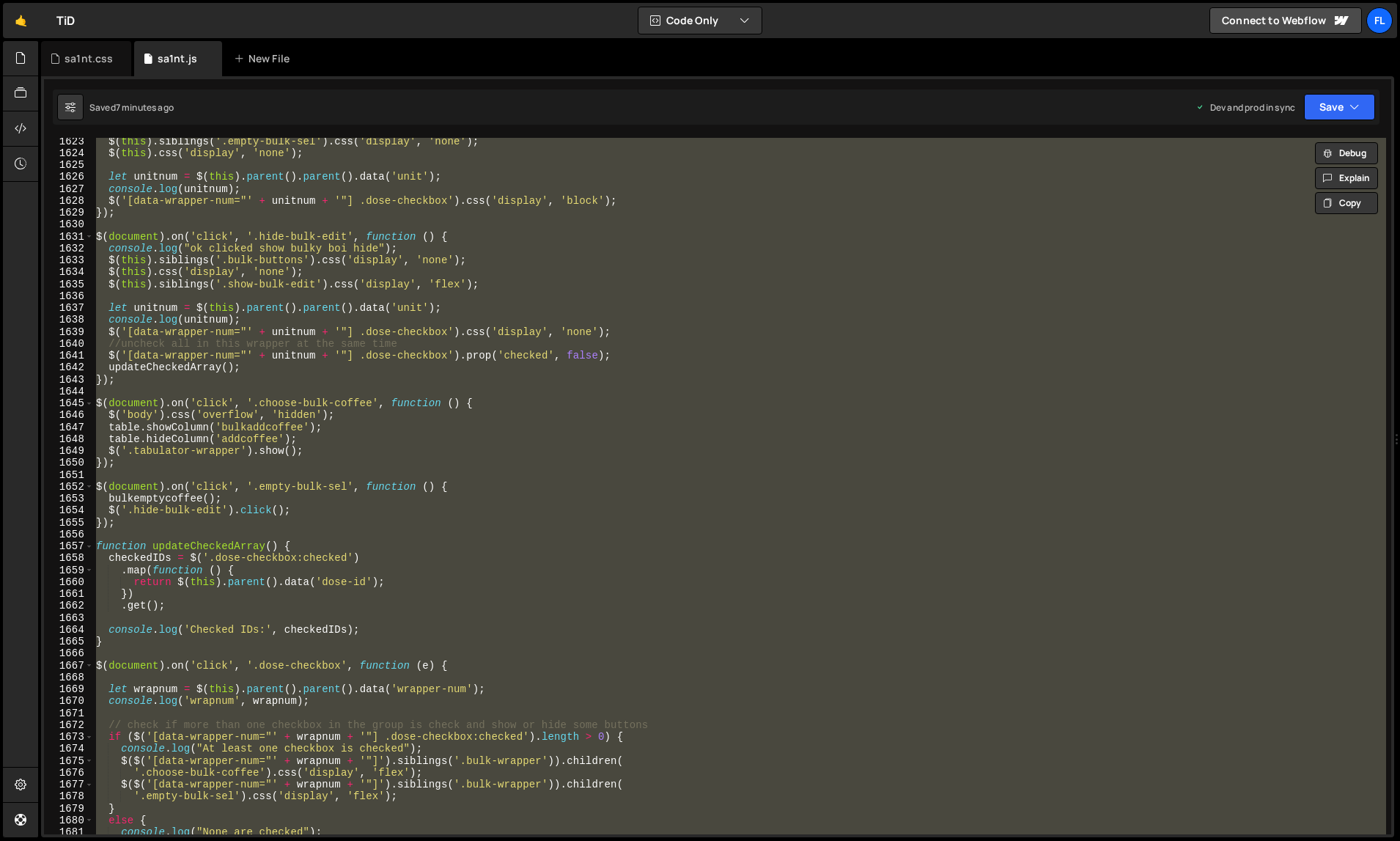
paste textarea
type textarea "});"
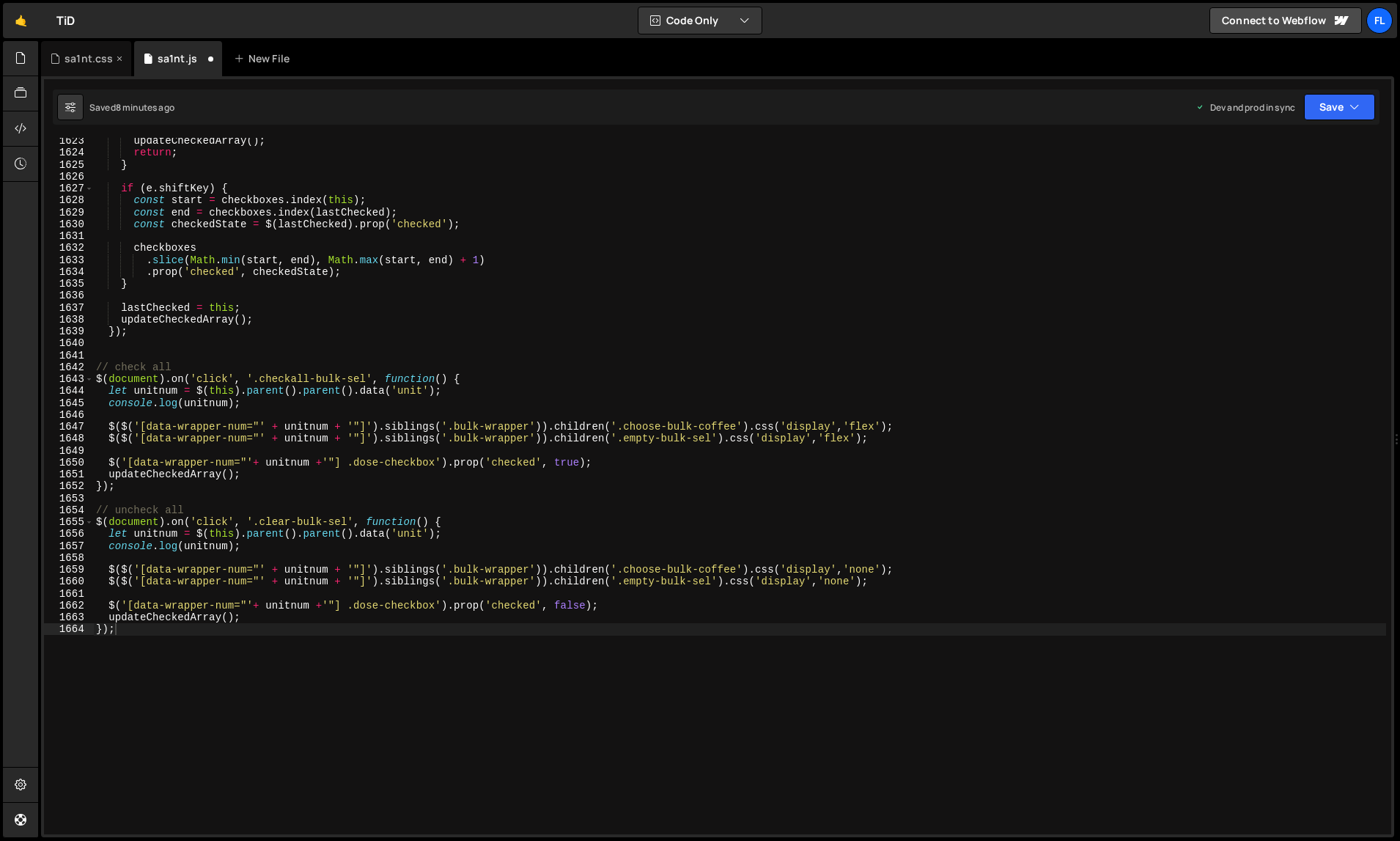
click at [96, 60] on div "sa1nt.css" at bounding box center [89, 58] width 48 height 14
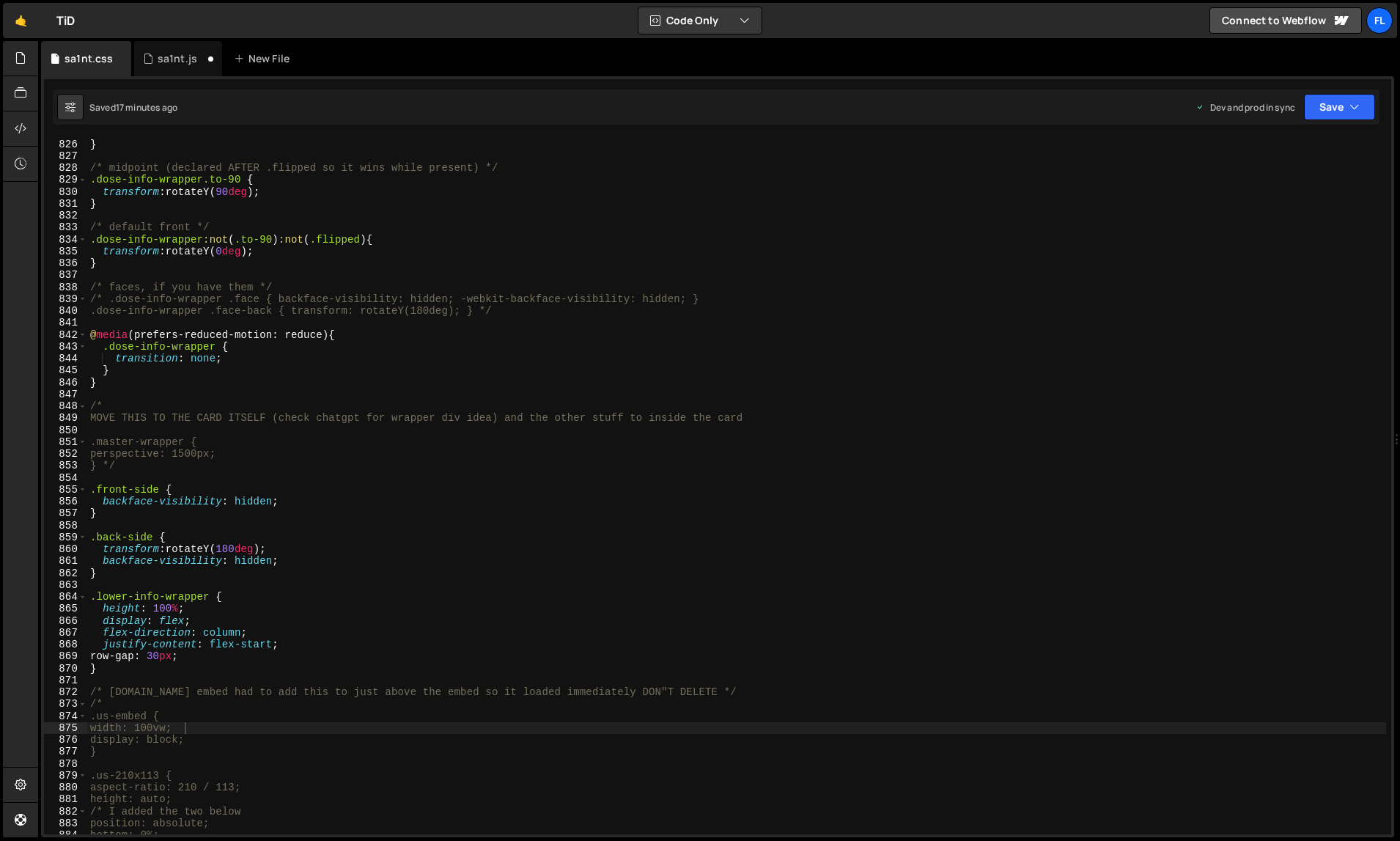
click at [570, 398] on div "transform : rotateY( 180 deg ) ; } /* midpoint (declared AFTER .flipped so it w…" at bounding box center [738, 486] width 1300 height 722
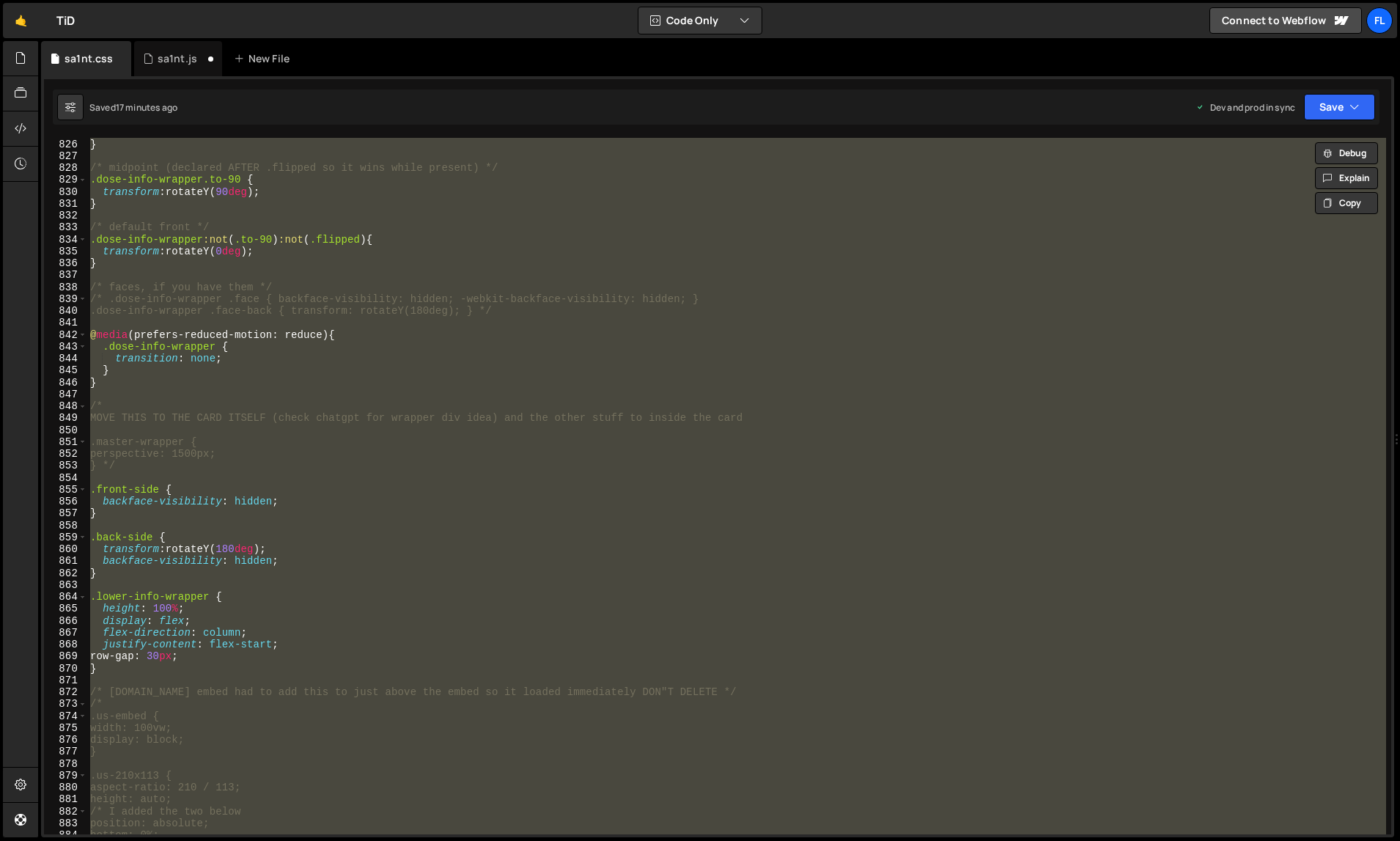
paste textarea
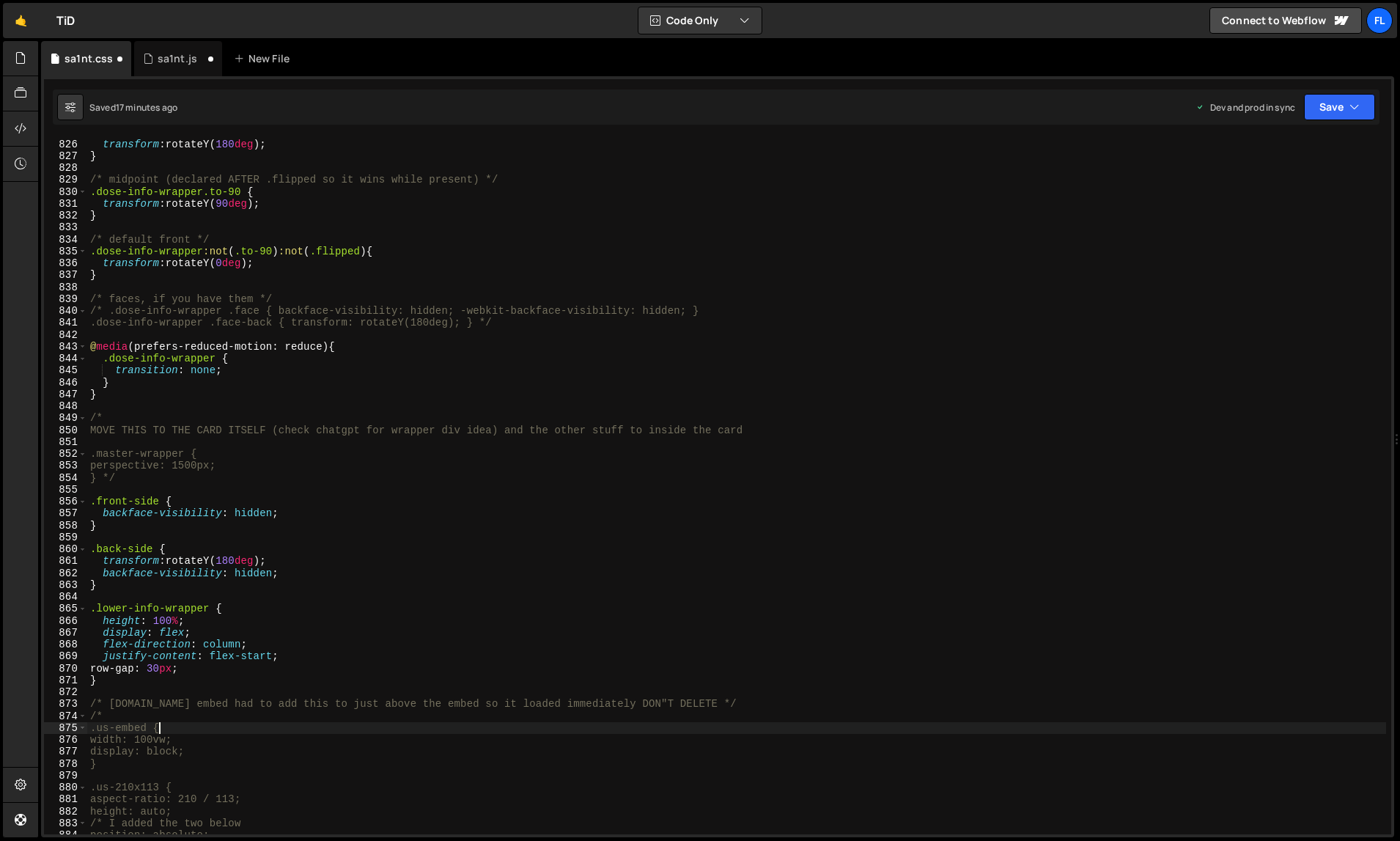
type textarea ".us-embed {"
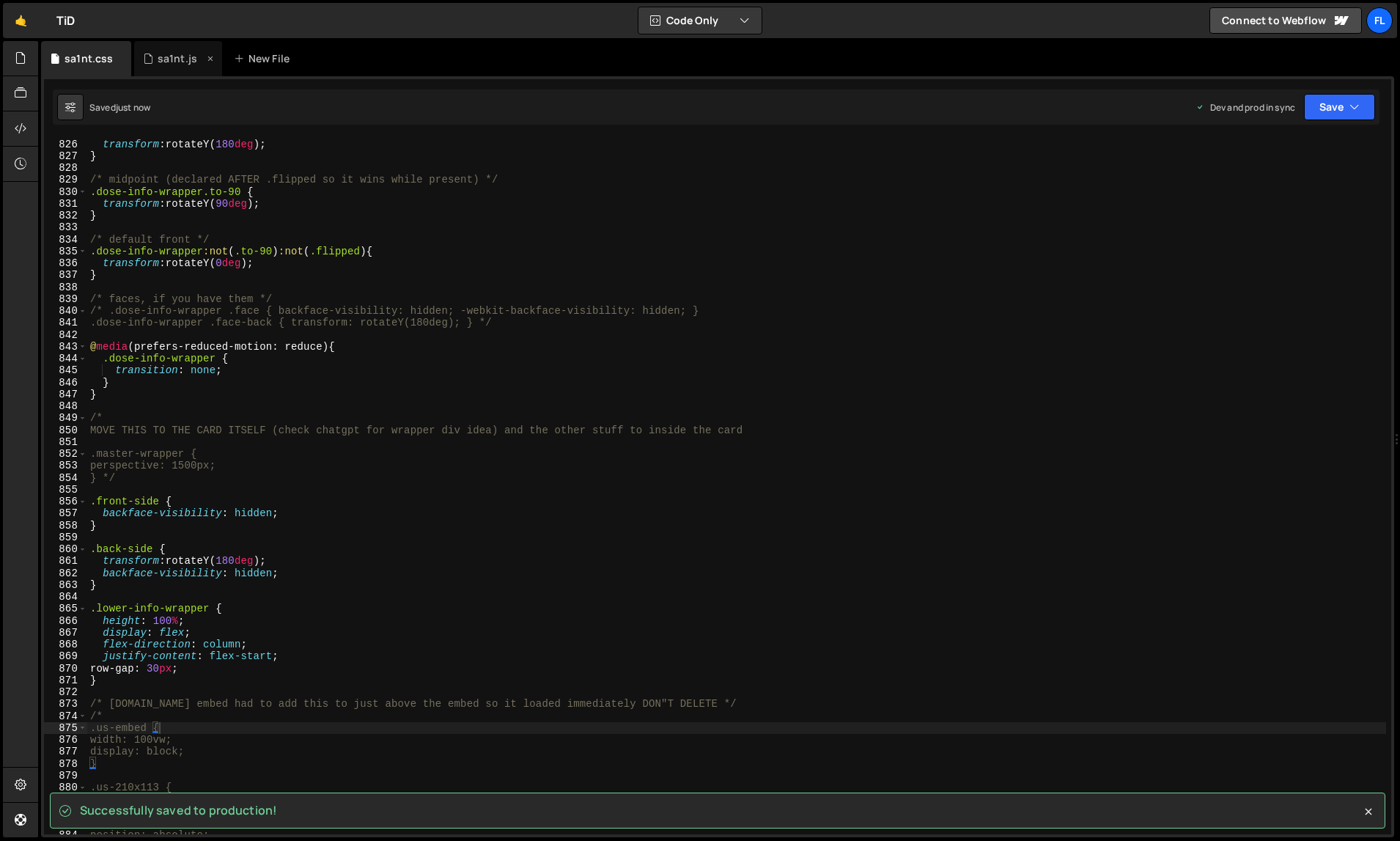
click at [186, 67] on div "sa1nt.js" at bounding box center [177, 59] width 88 height 36
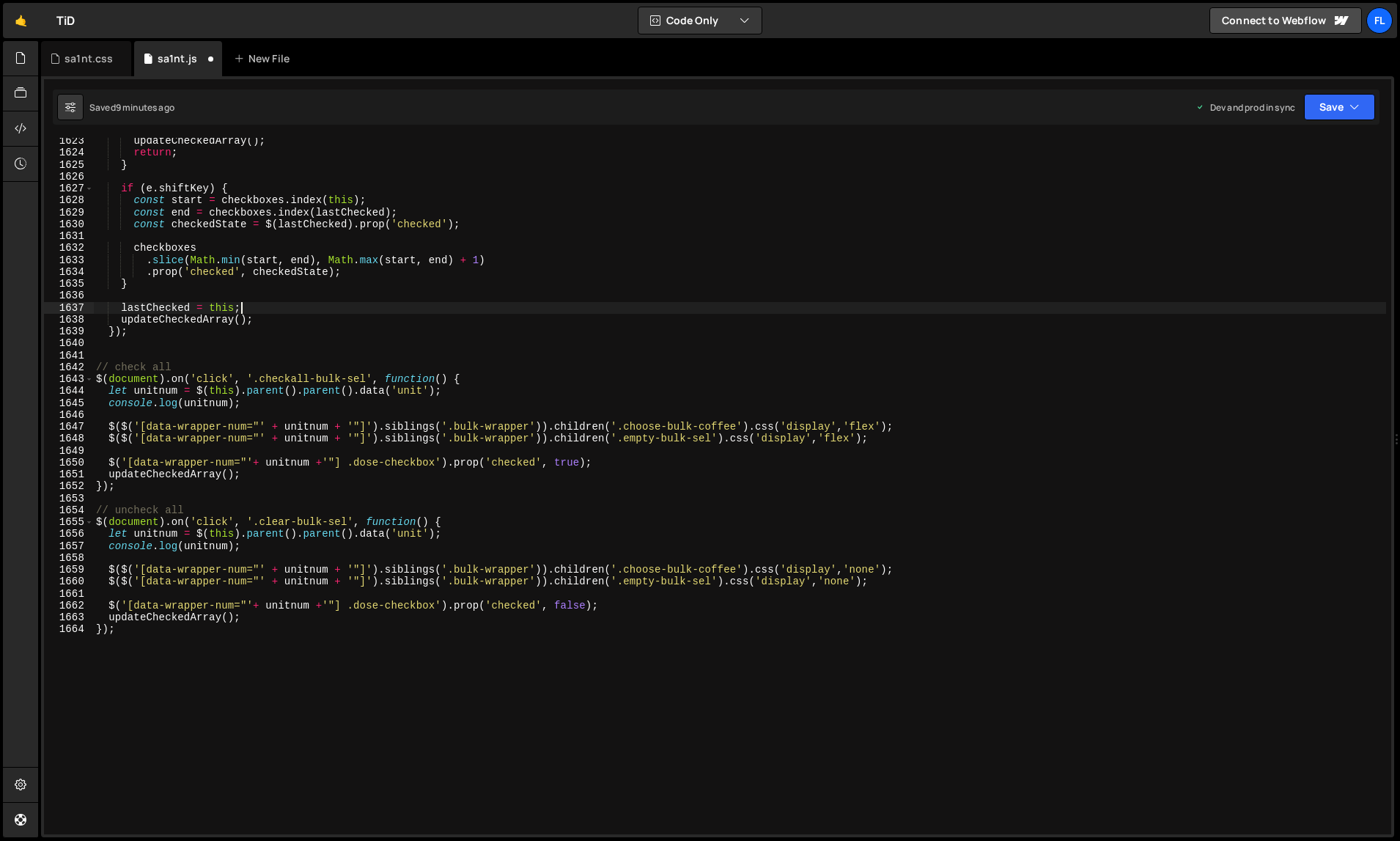
click at [608, 309] on div "updateCheckedArray ( ) ; return ; } if ( e . shiftKey ) { const start = checkbo…" at bounding box center [740, 495] width 1294 height 722
type textarea "let unitnum = $(this).parent().parent().data('unit');"
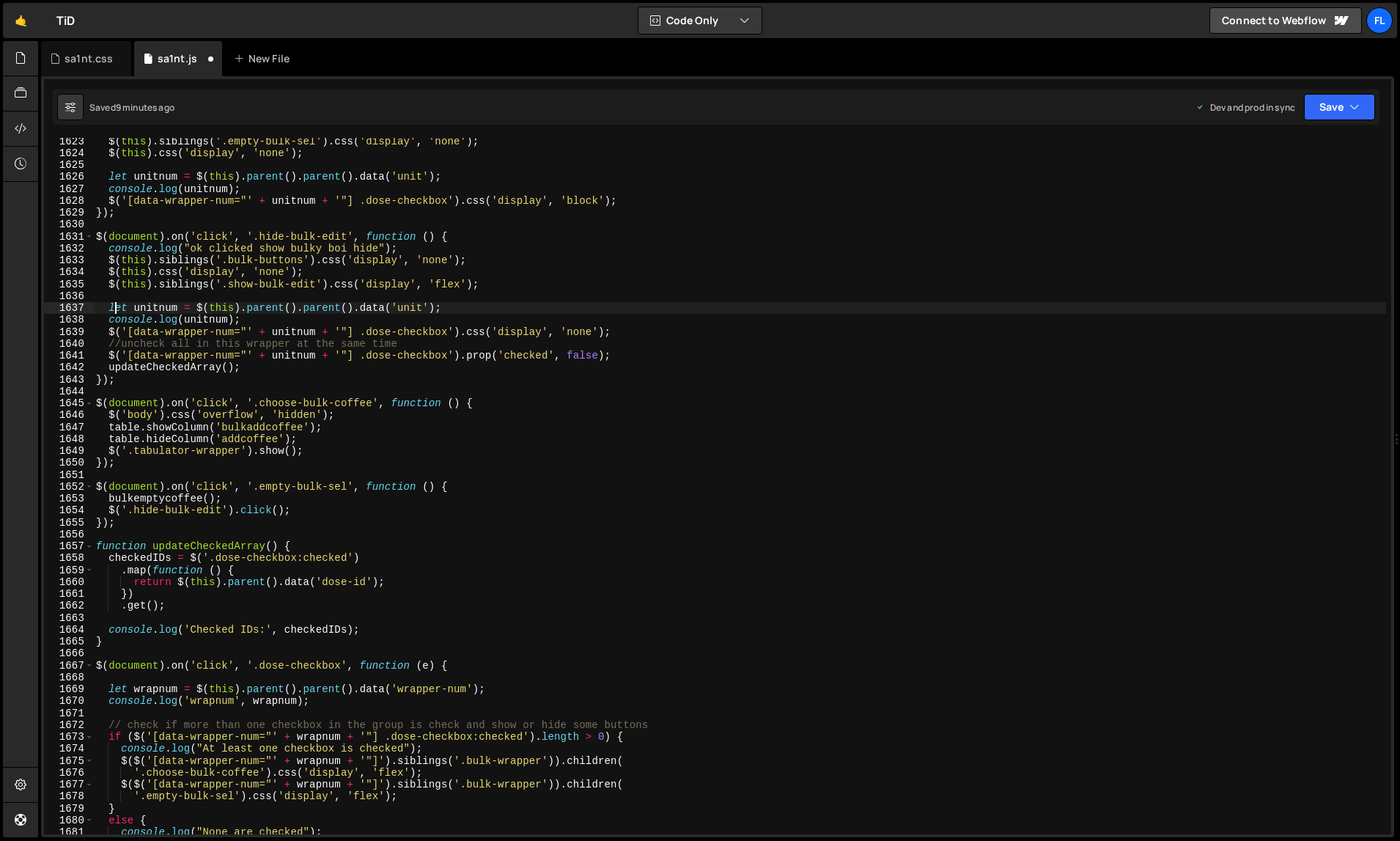
scroll to position [19672, 0]
click at [90, 54] on div "sa1nt.css" at bounding box center [89, 58] width 48 height 14
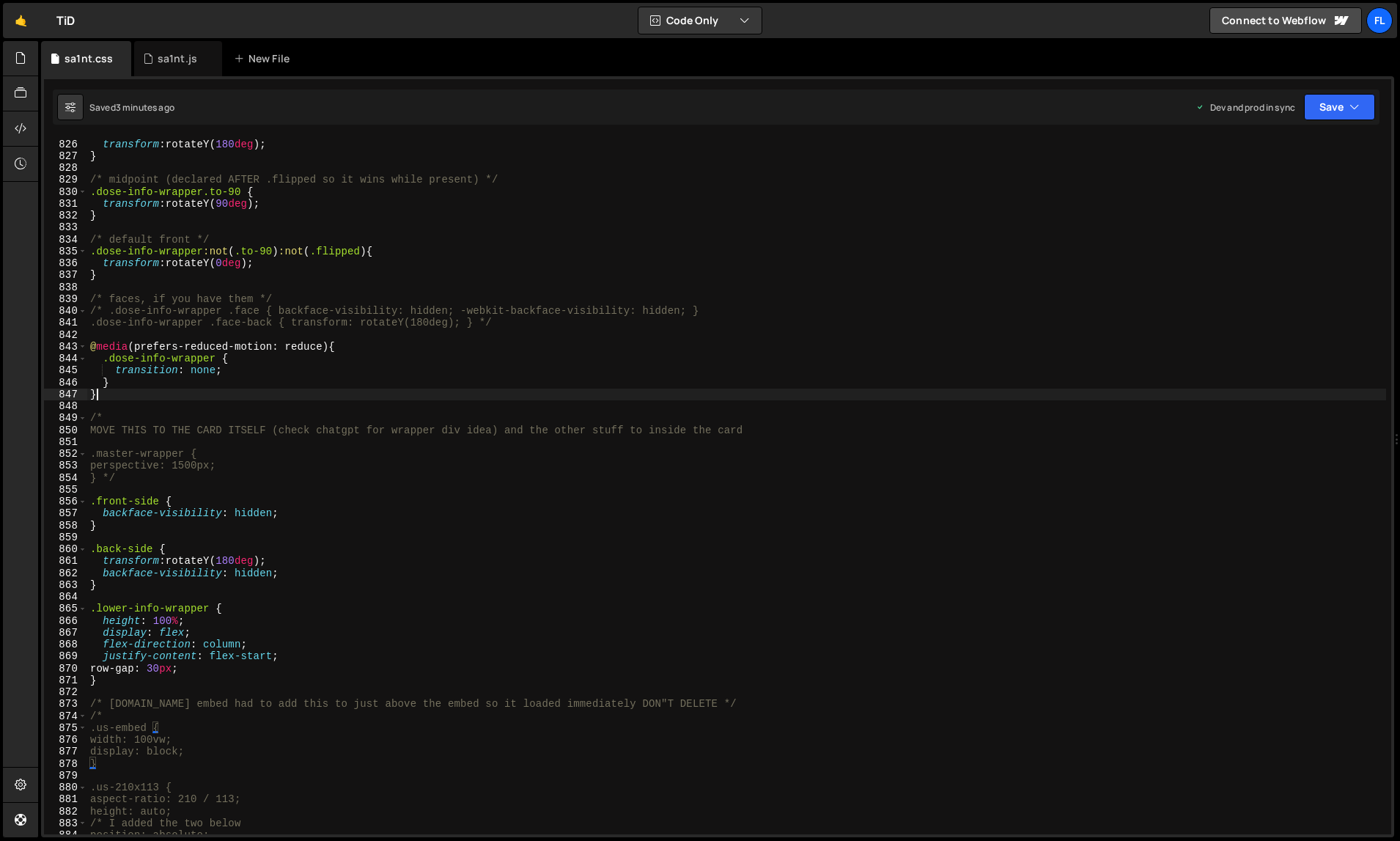
click at [358, 399] on div ".dose-info-wrapper.flipped { transform : rotateY( 180 deg ) ; } /* midpoint (de…" at bounding box center [738, 486] width 1300 height 722
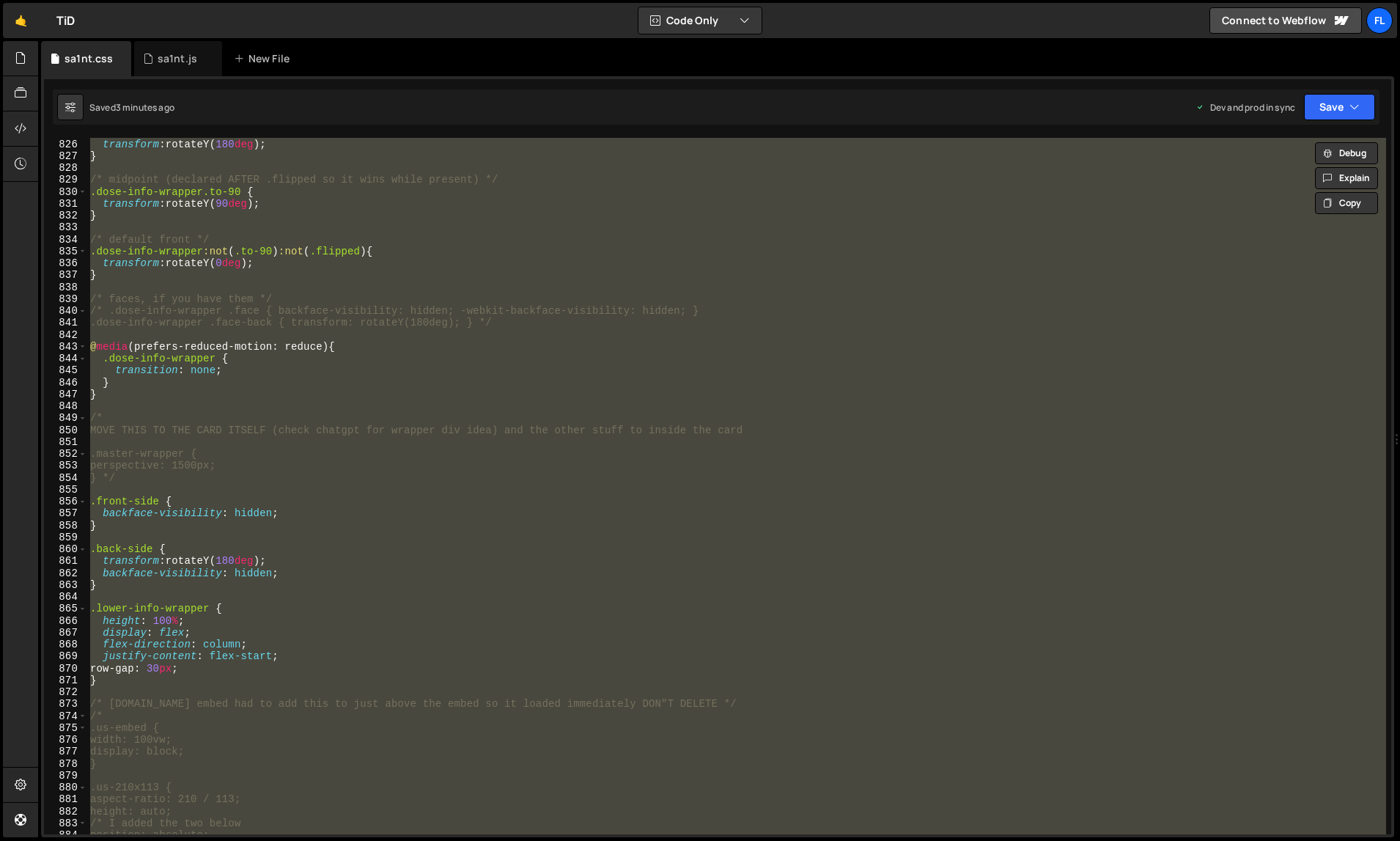
paste textarea
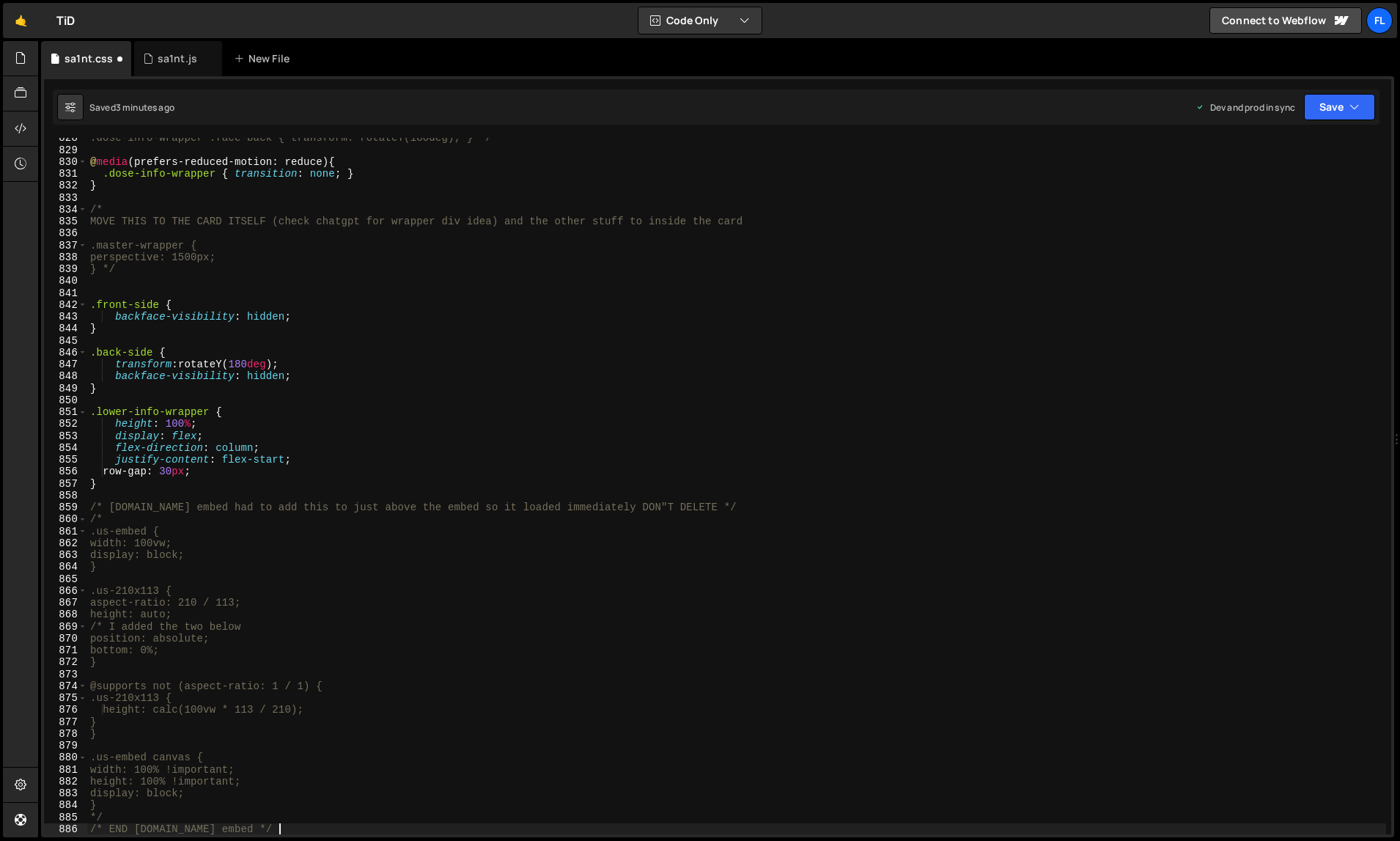
scroll to position [9875, 0]
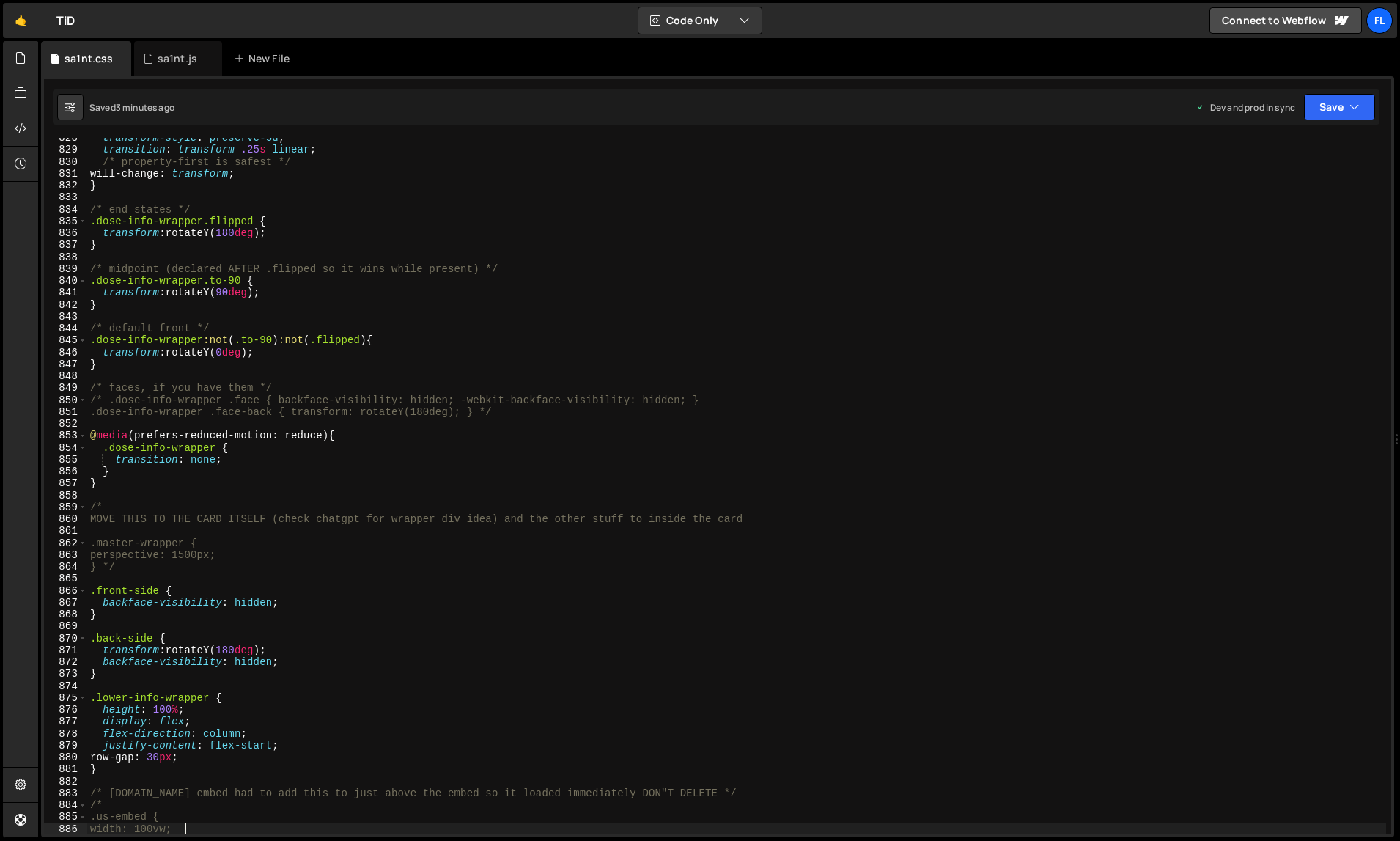
click at [417, 370] on div "transform-style : preserve-3d ; transition : transform .25 s linear ; /* proper…" at bounding box center [738, 492] width 1300 height 722
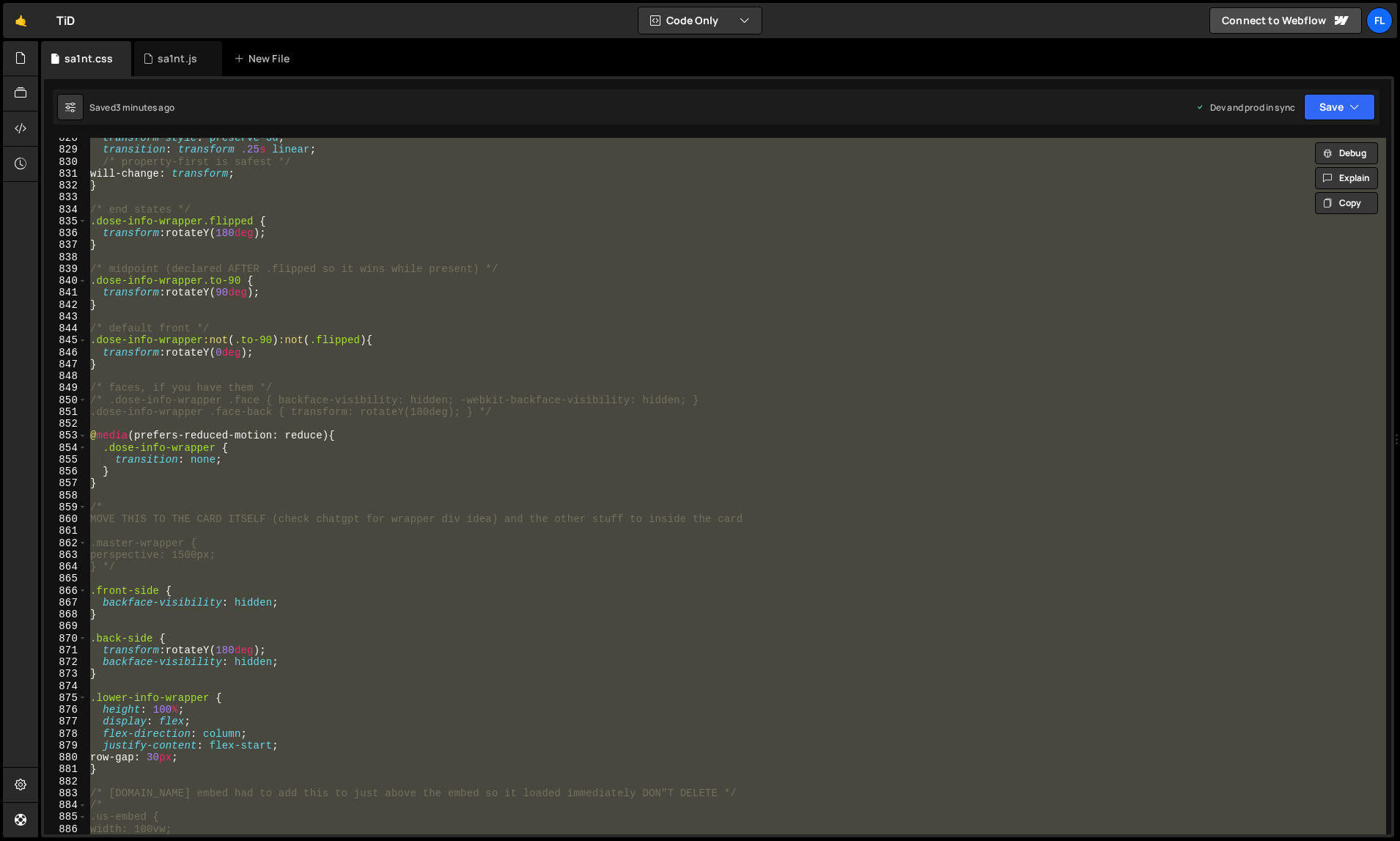
paste textarea
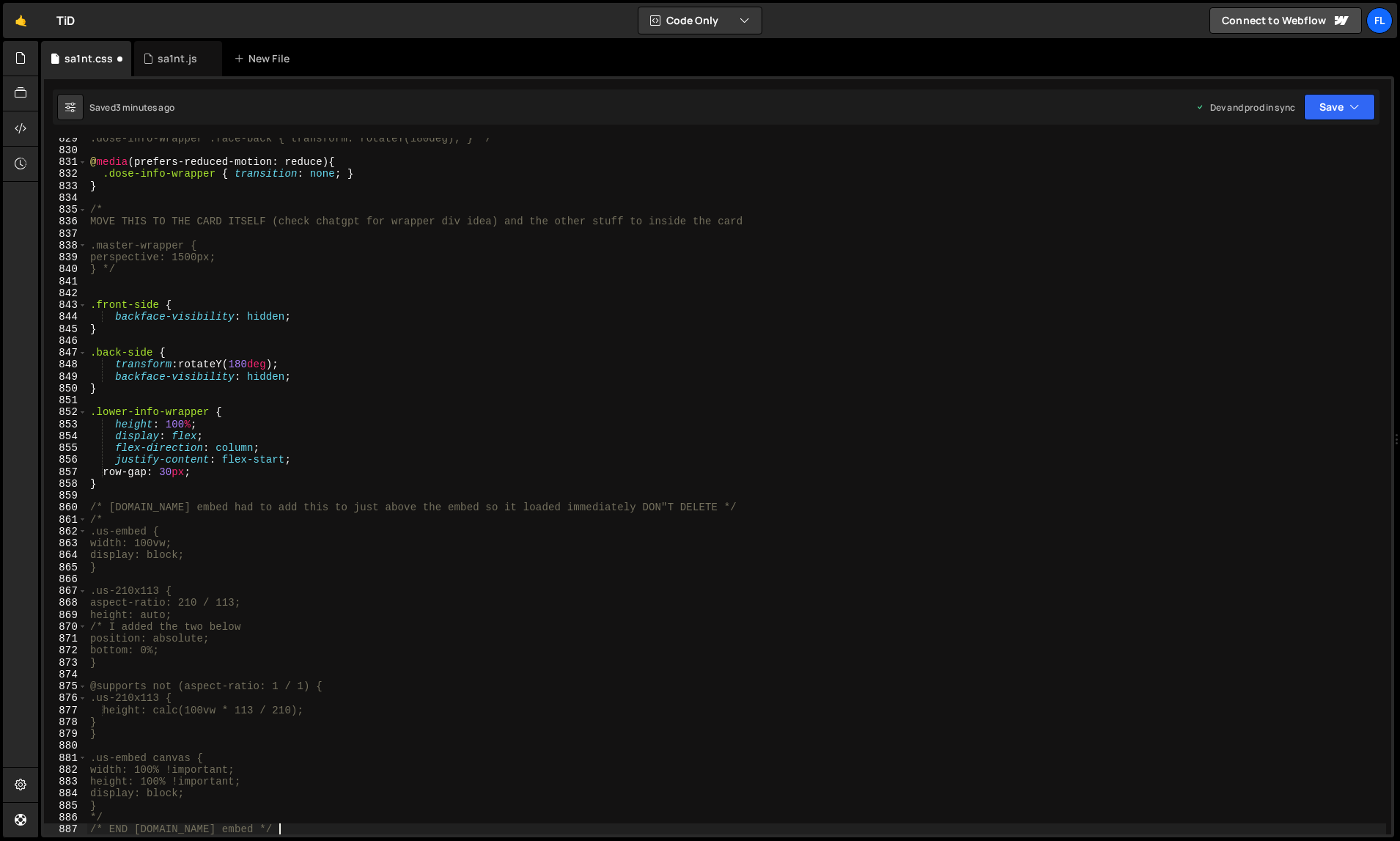
type textarea "width: 100vw;"
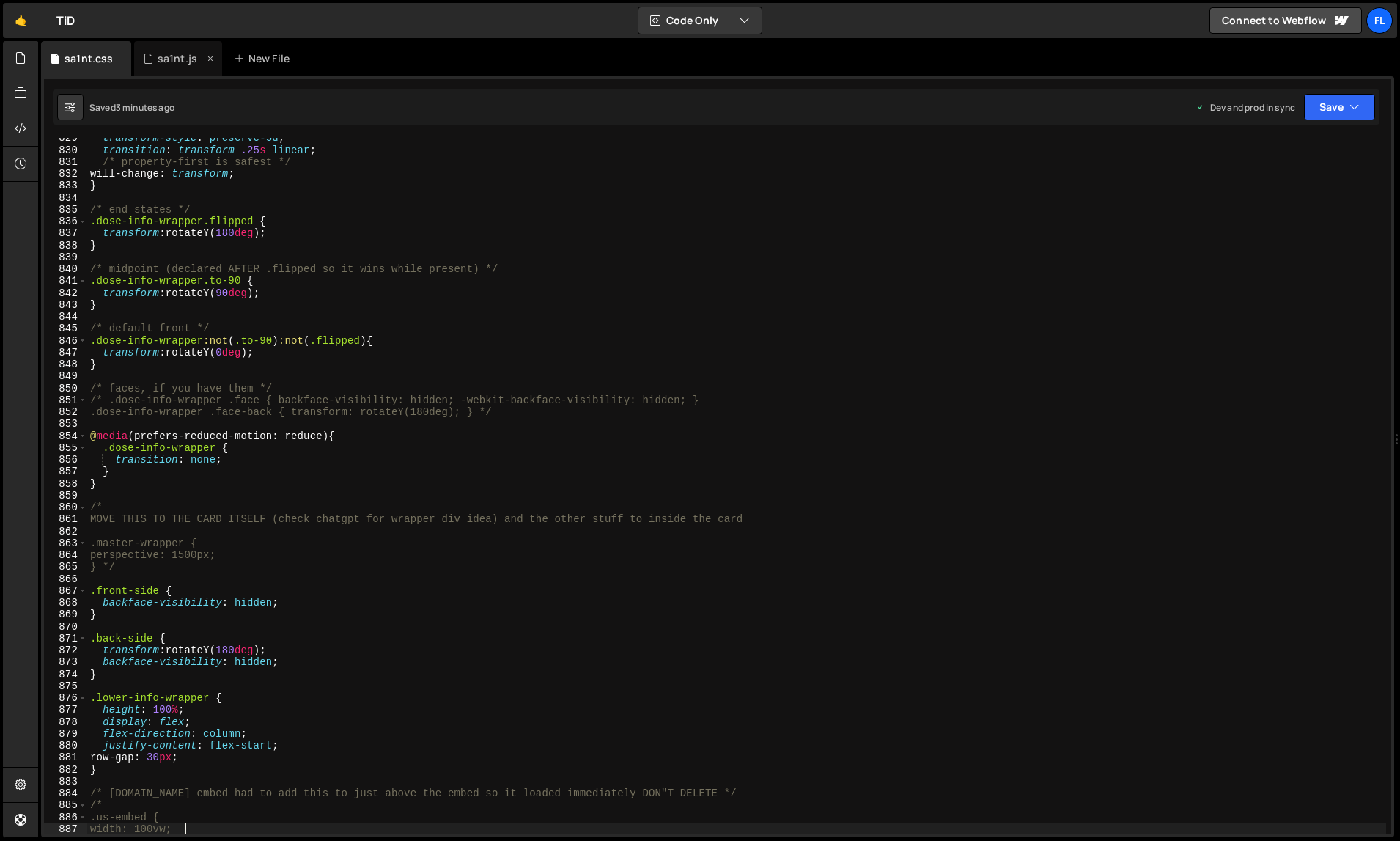
click at [188, 60] on div "sa1nt.js" at bounding box center [177, 58] width 39 height 14
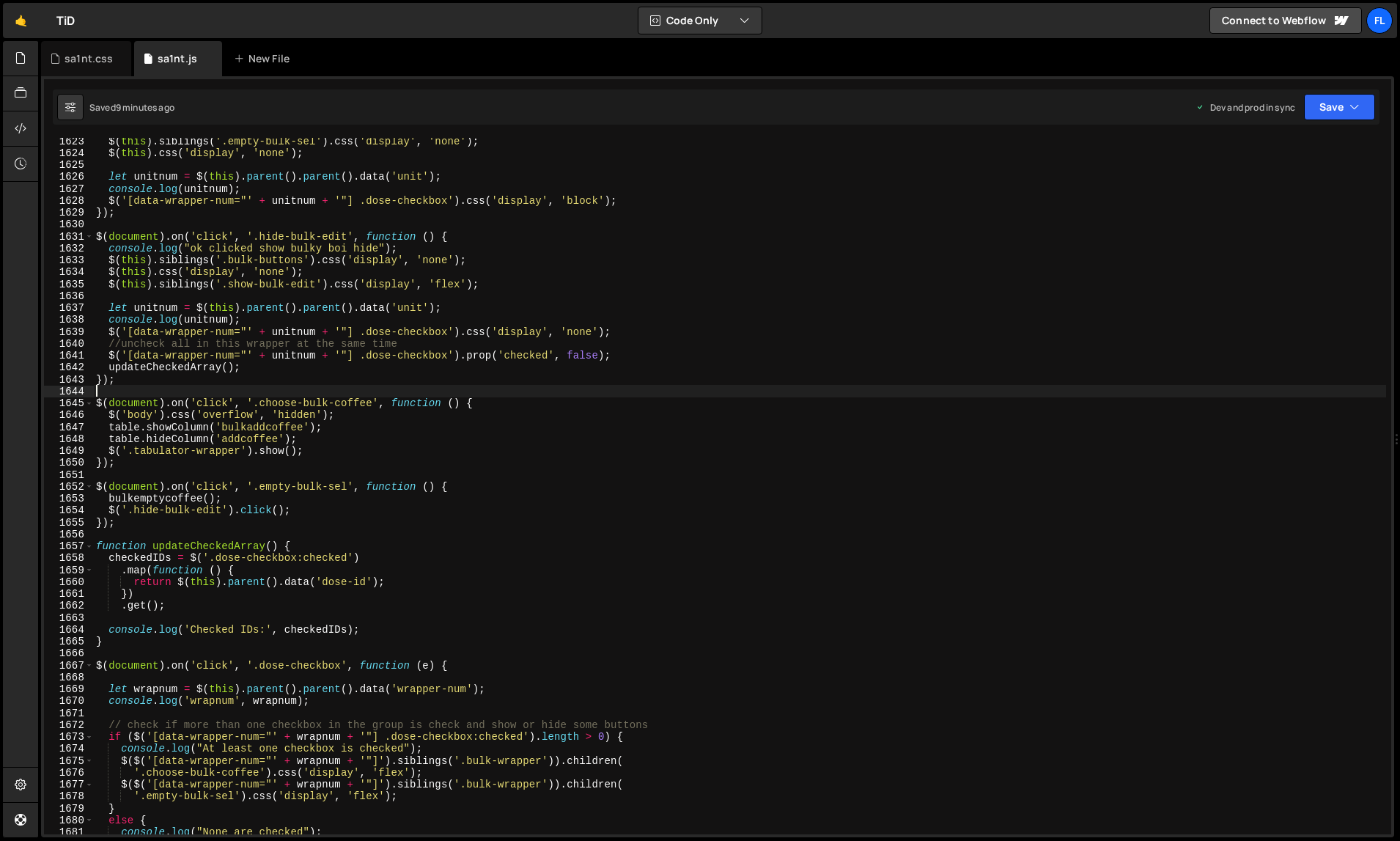
click at [373, 395] on div "$ ( this ) . siblings ( '.empty-bulk-sel' ) . css ( 'display' , 'none' ) ; $ ( …" at bounding box center [740, 495] width 1294 height 722
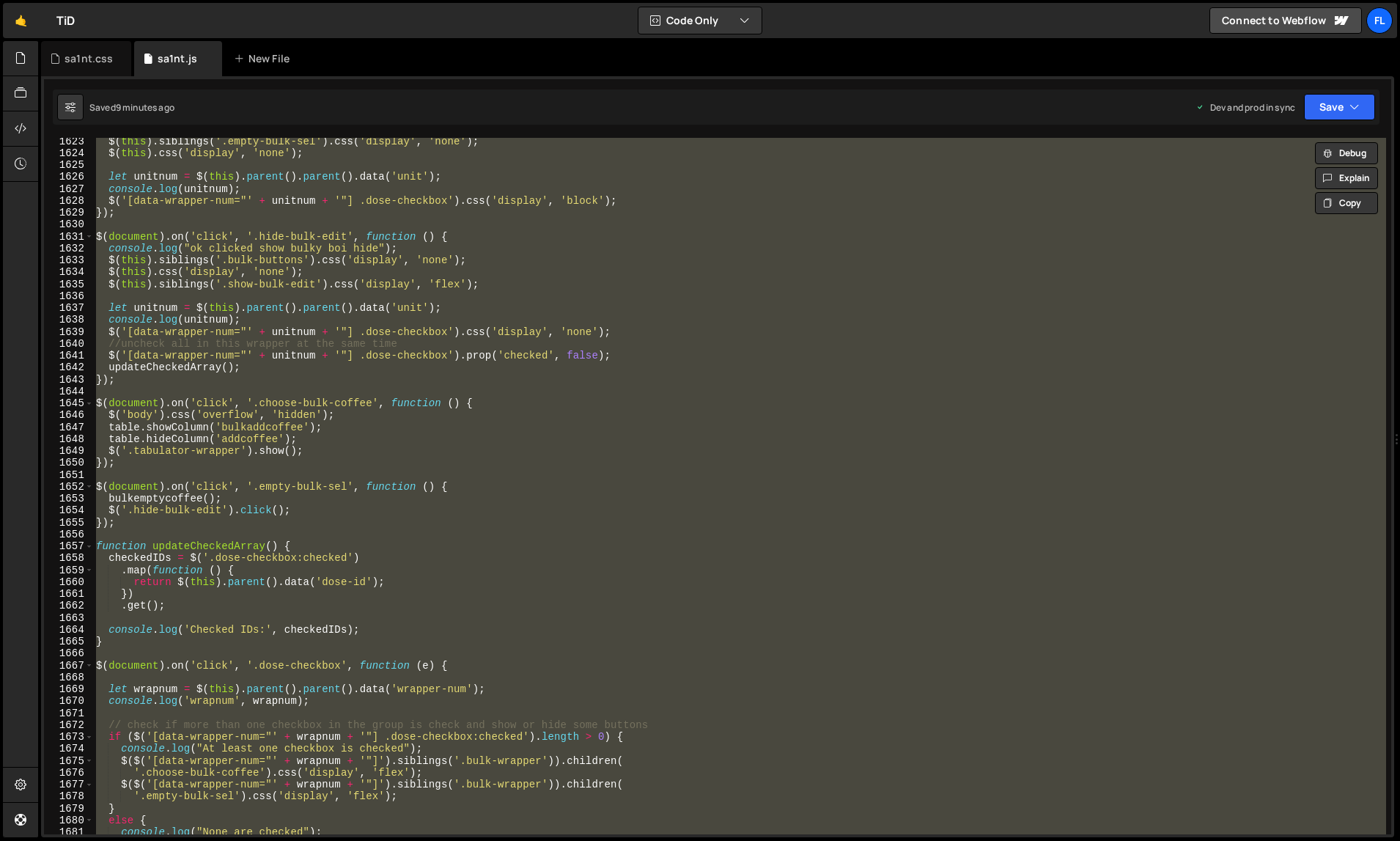
paste textarea
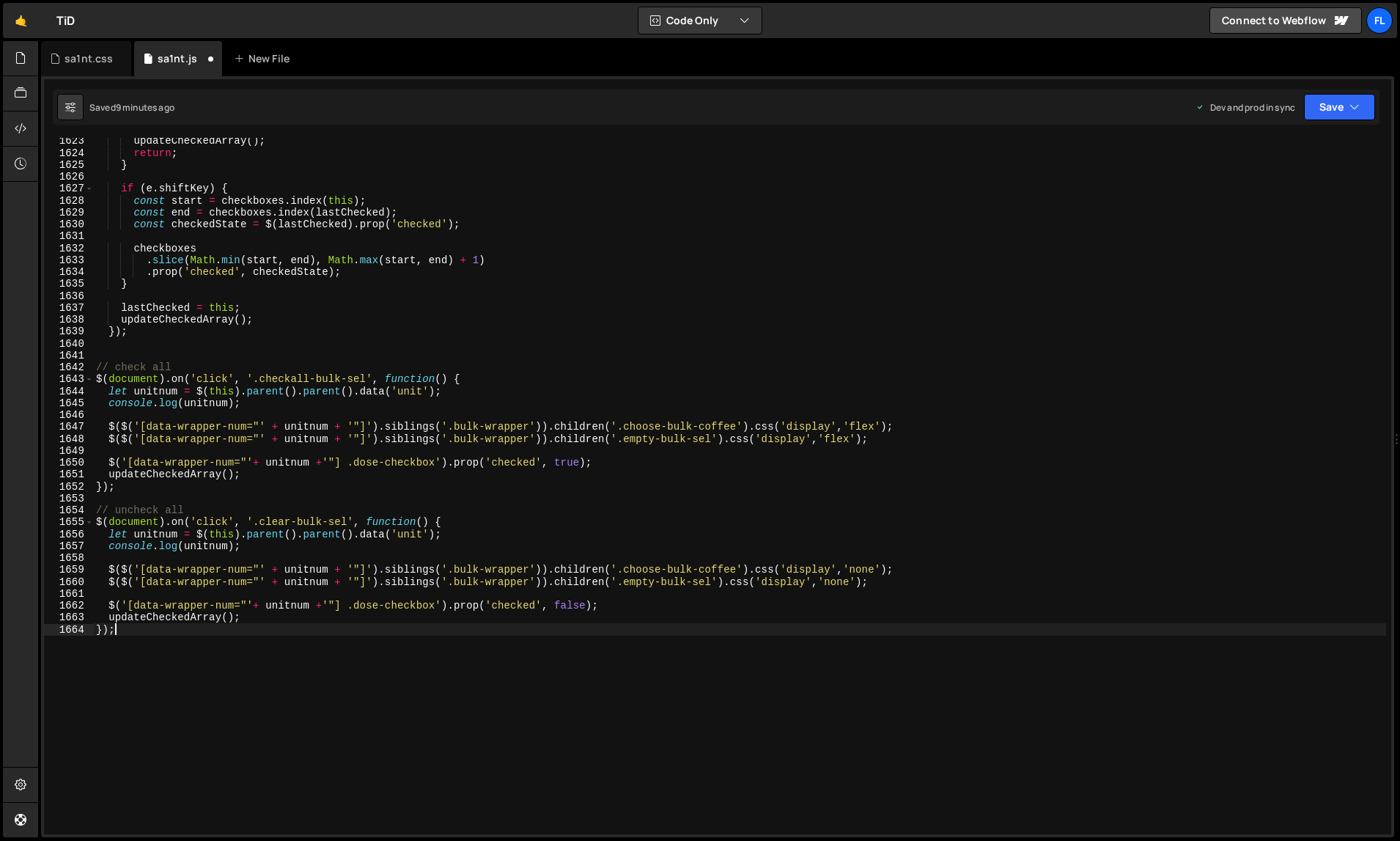
type textarea "console.log('Checked IDs:', checkedIDs);"
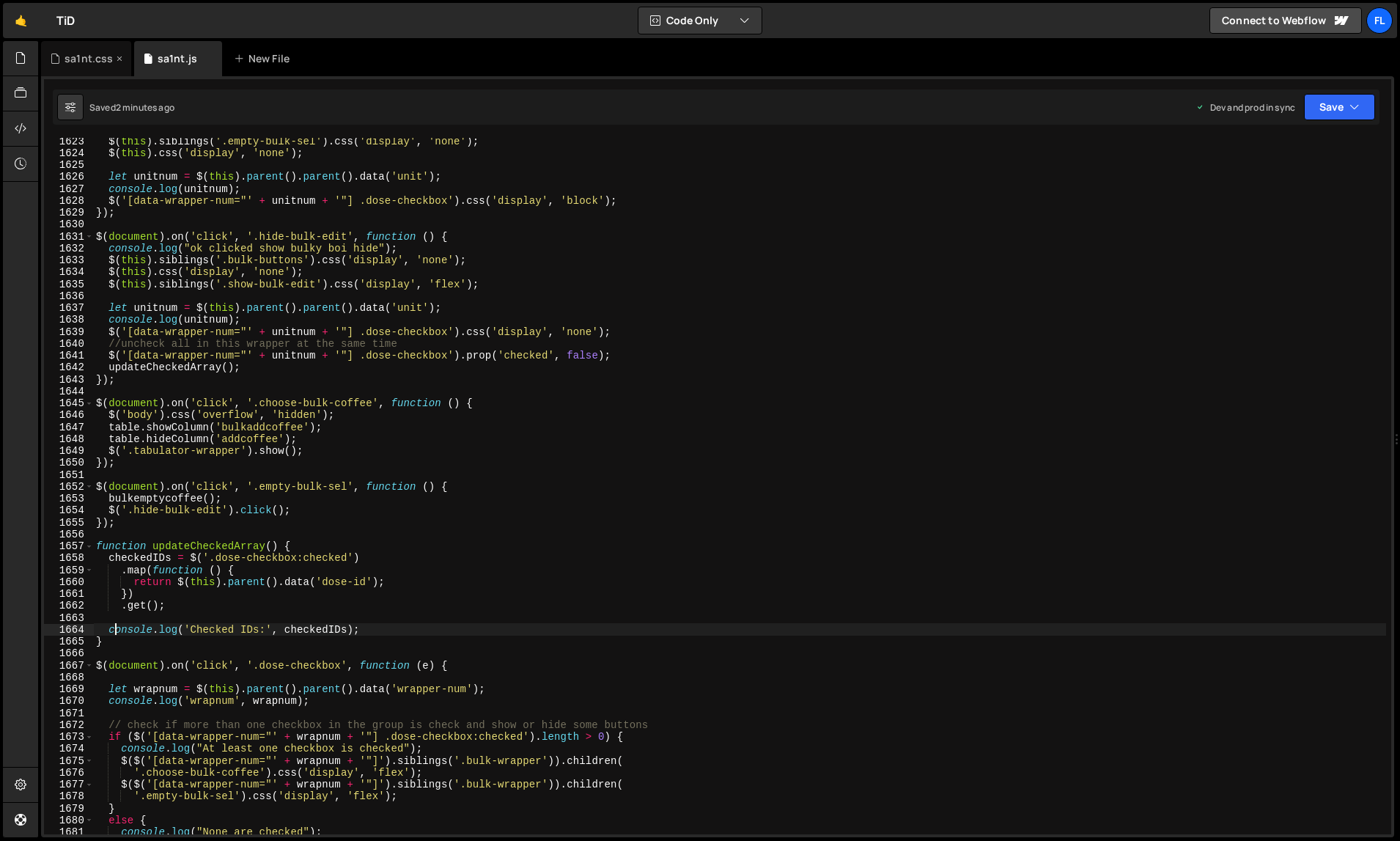
click at [93, 69] on div "sa1nt.css" at bounding box center [87, 59] width 91 height 36
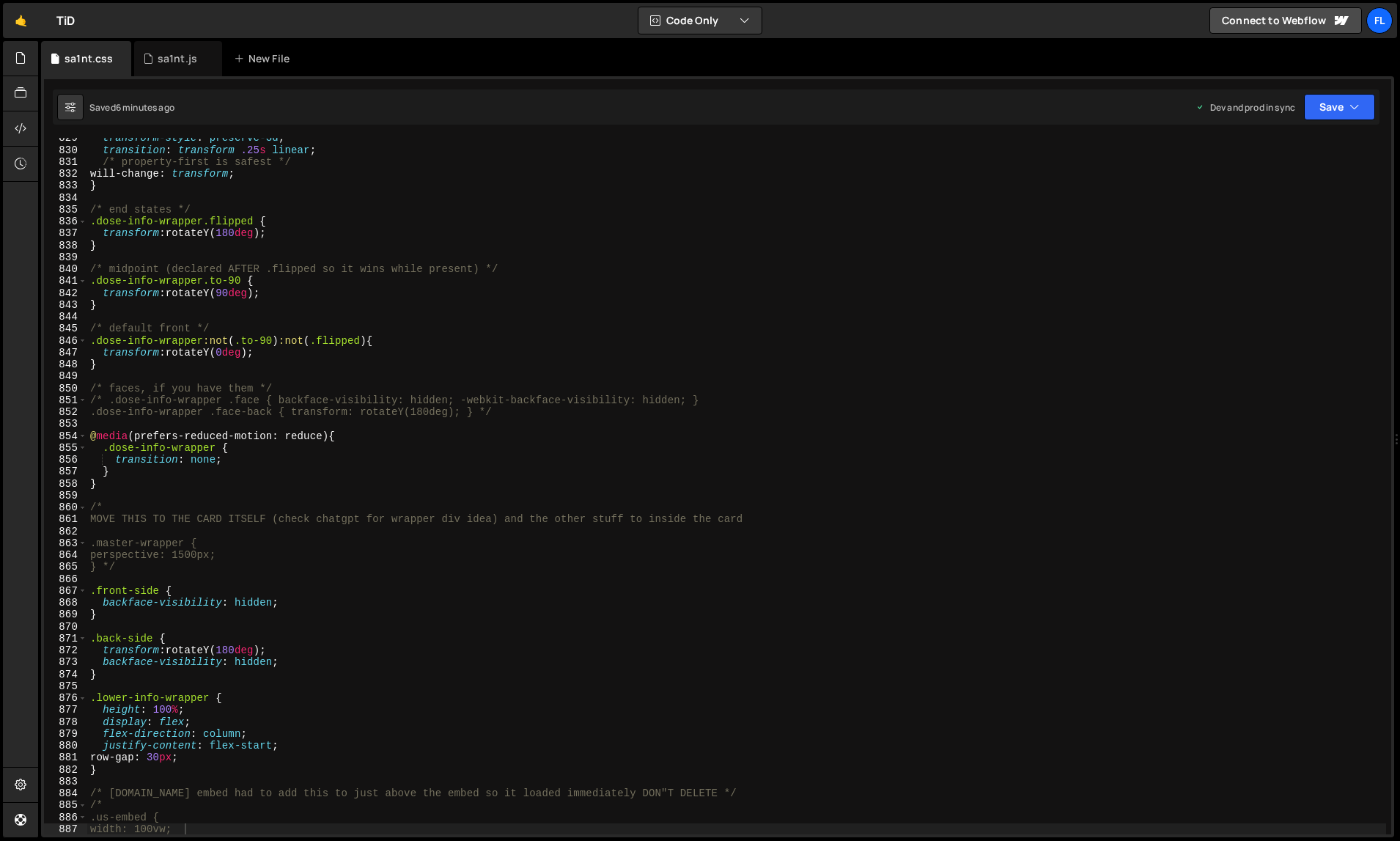
click at [355, 355] on div "transform-style : preserve-3d ; transition : transform .25 s linear ; /* proper…" at bounding box center [738, 492] width 1300 height 722
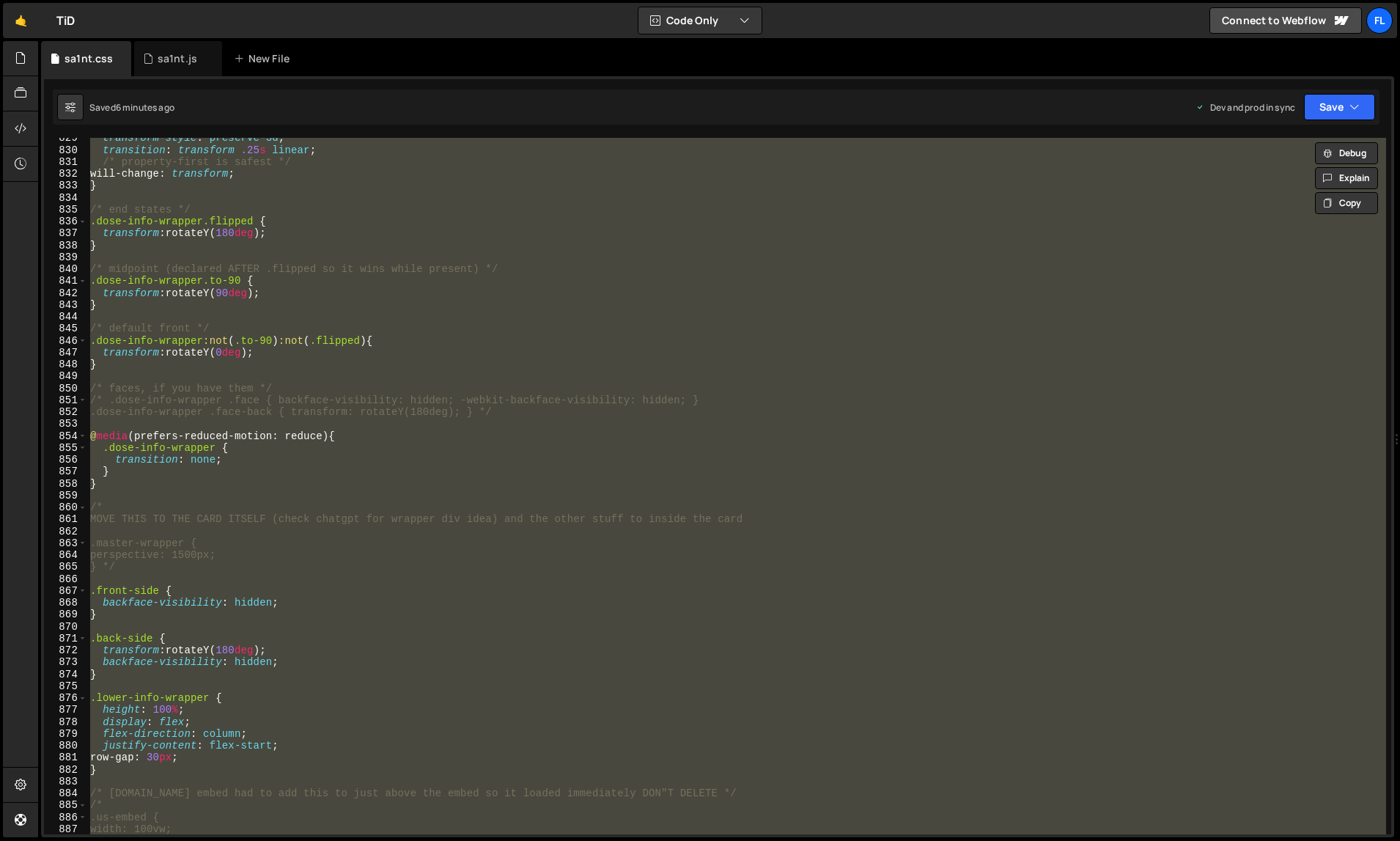
paste textarea
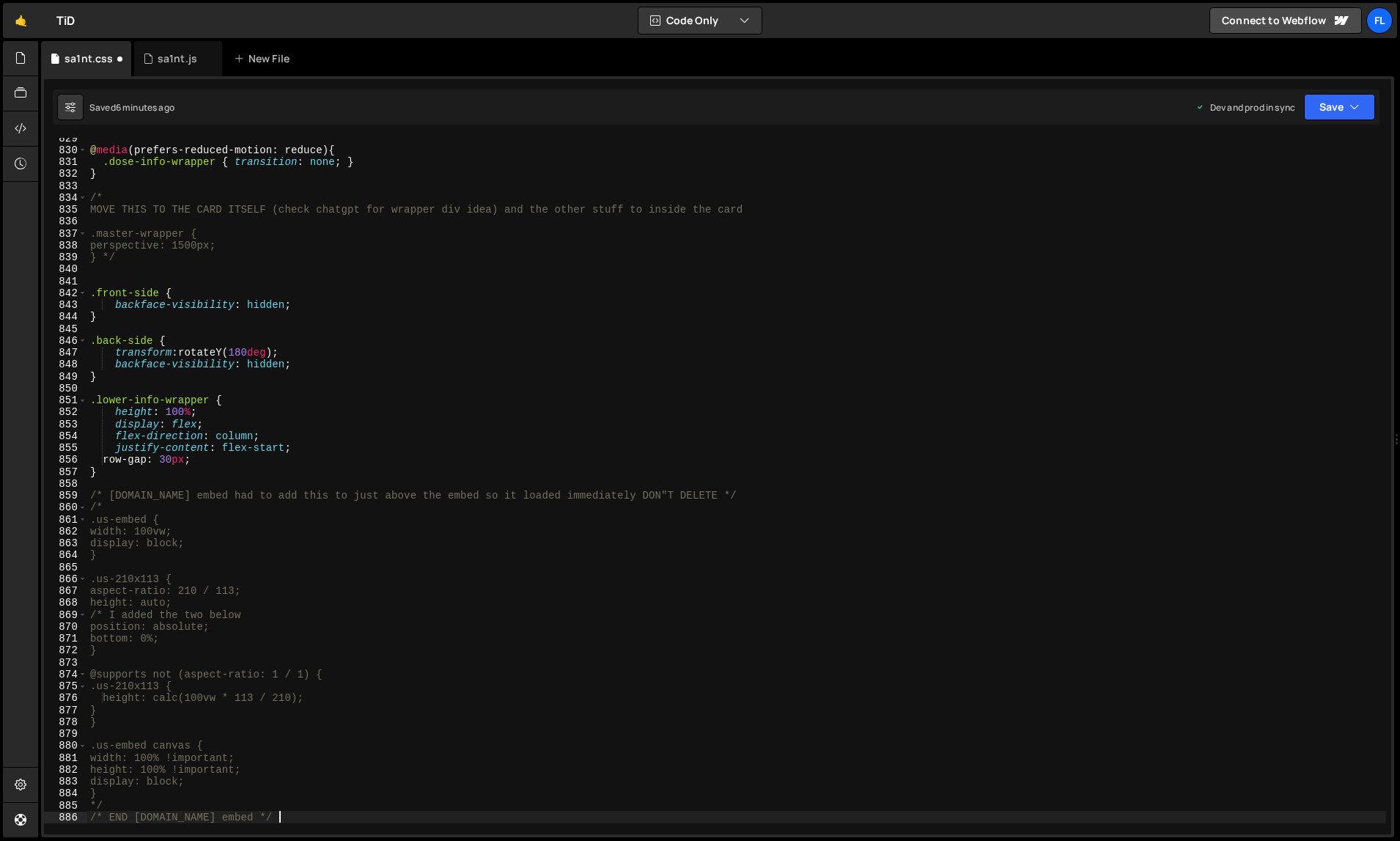
scroll to position [9899, 0]
type textarea "width: 100vw;"
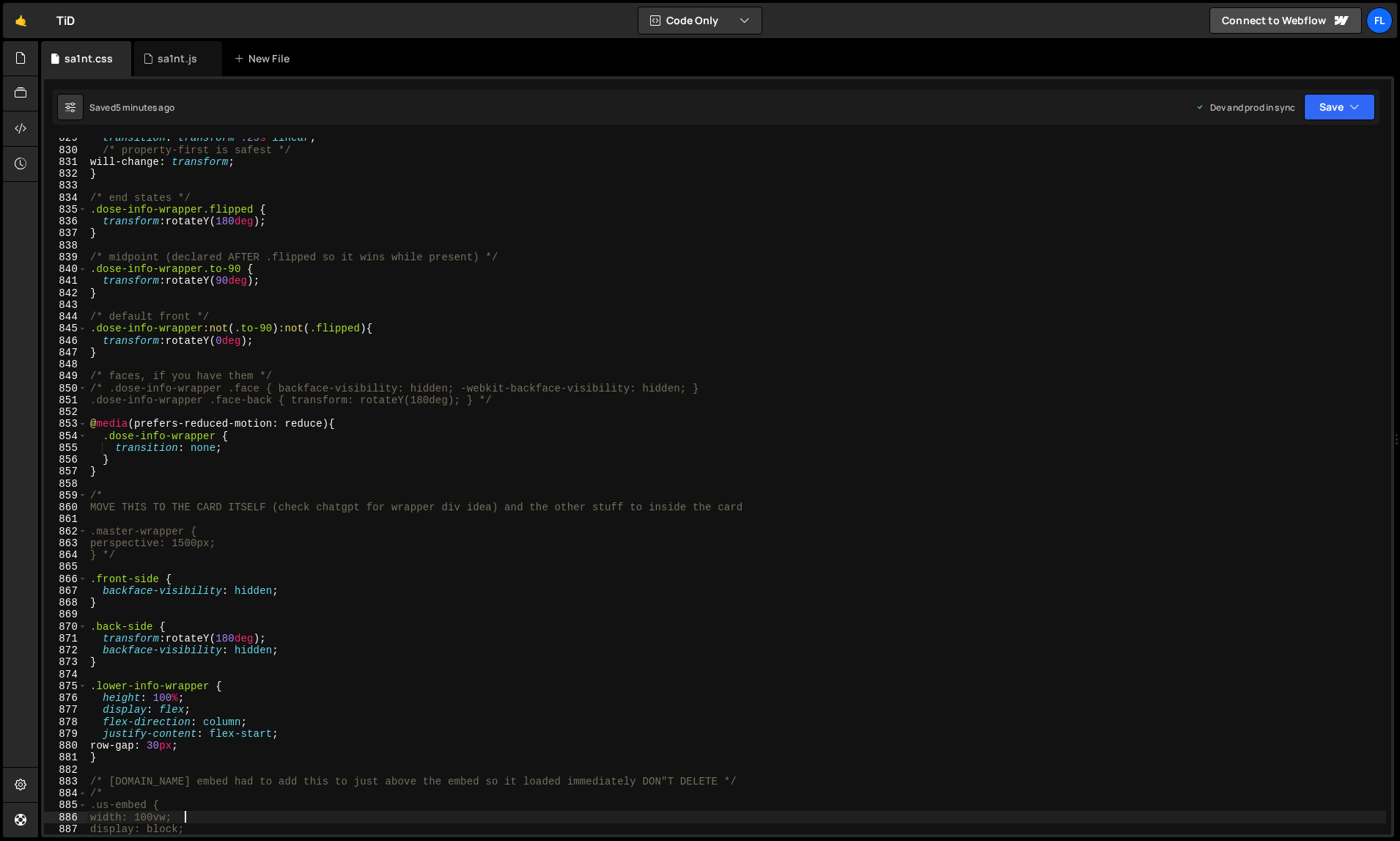
click at [392, 365] on div "transition : transform .25 s linear ; /* property-first is safest */ will-chang…" at bounding box center [738, 492] width 1300 height 722
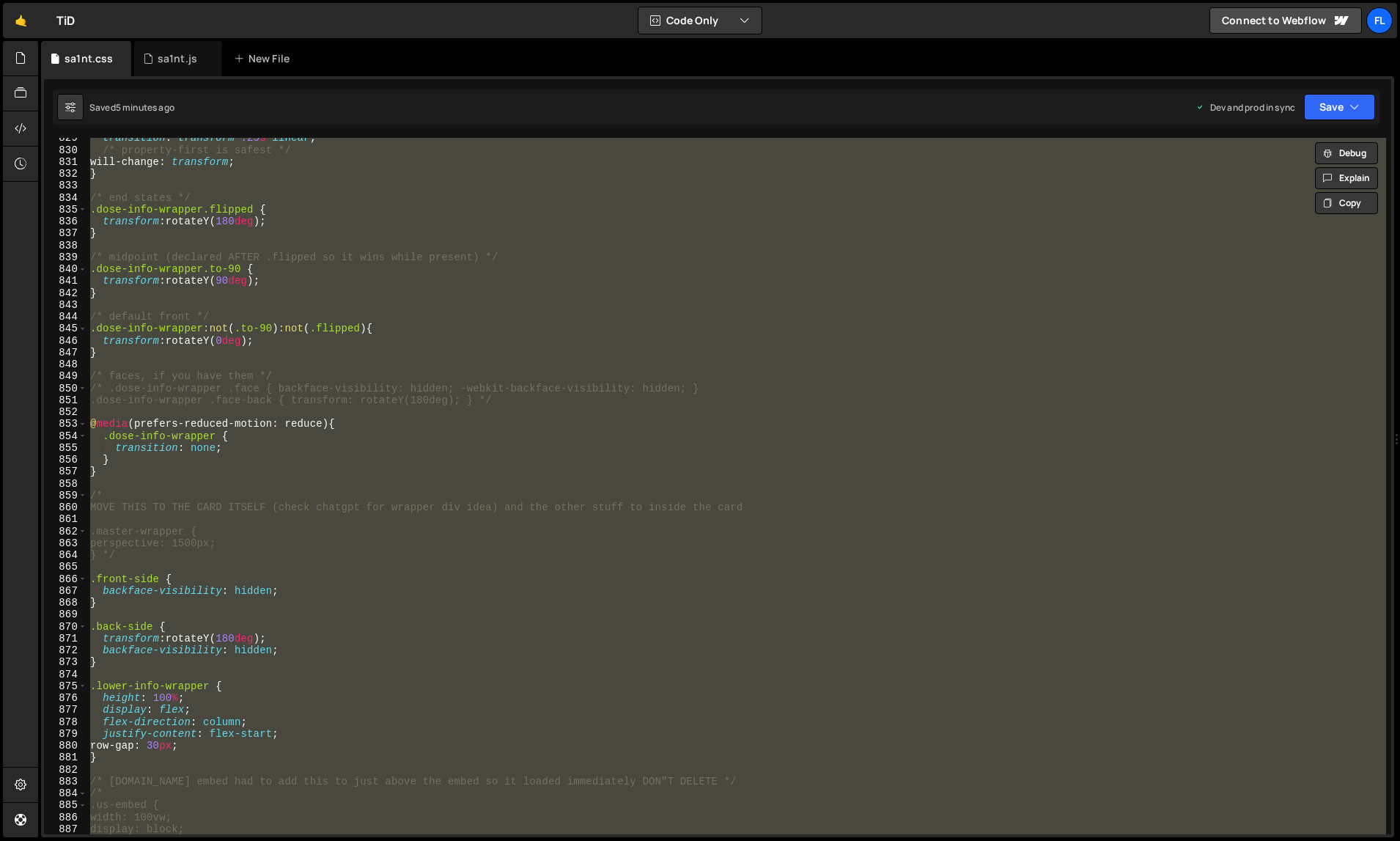
paste textarea
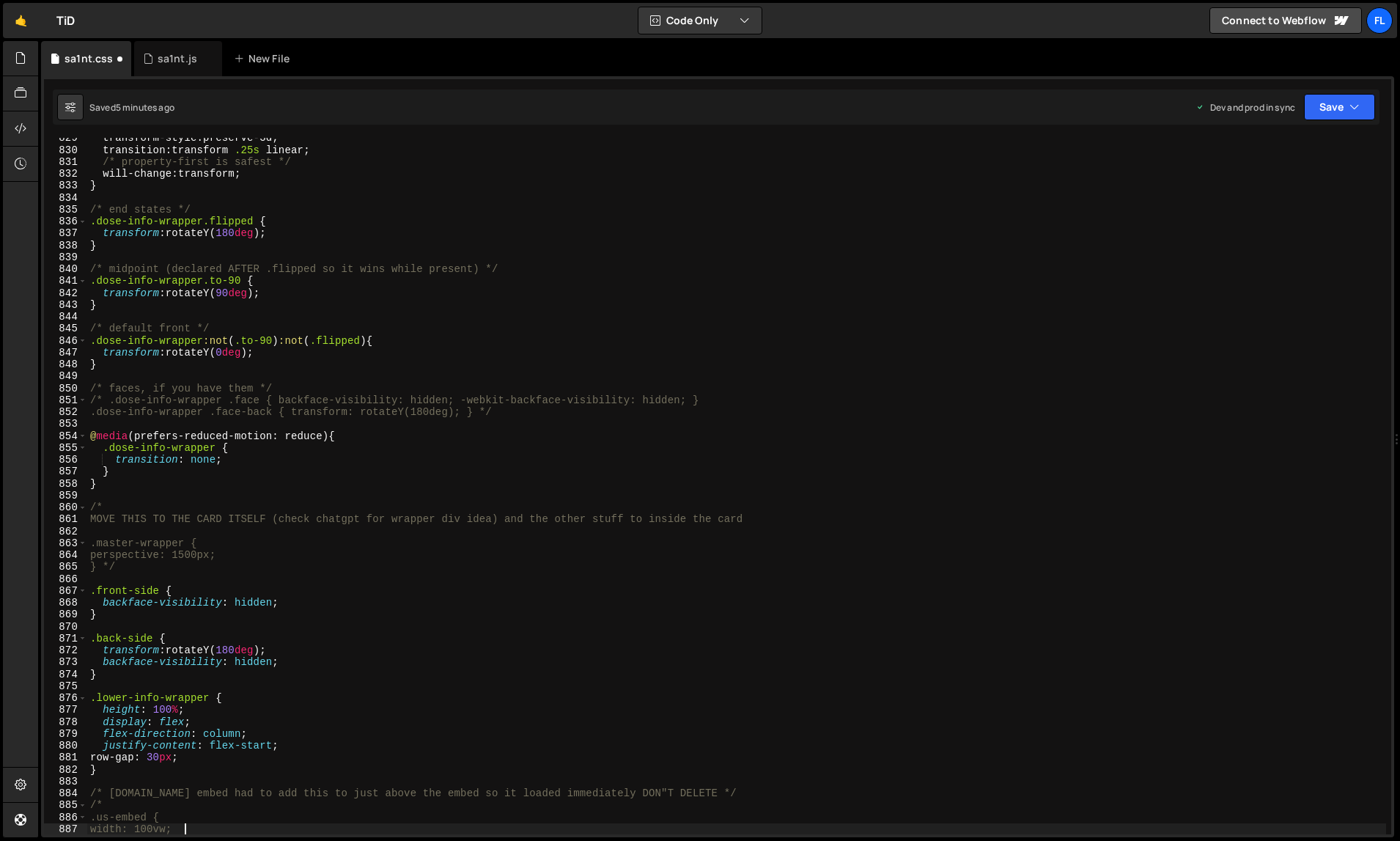
type textarea "width: 100vw;"
click at [173, 55] on div "sa1nt.js" at bounding box center [177, 58] width 39 height 14
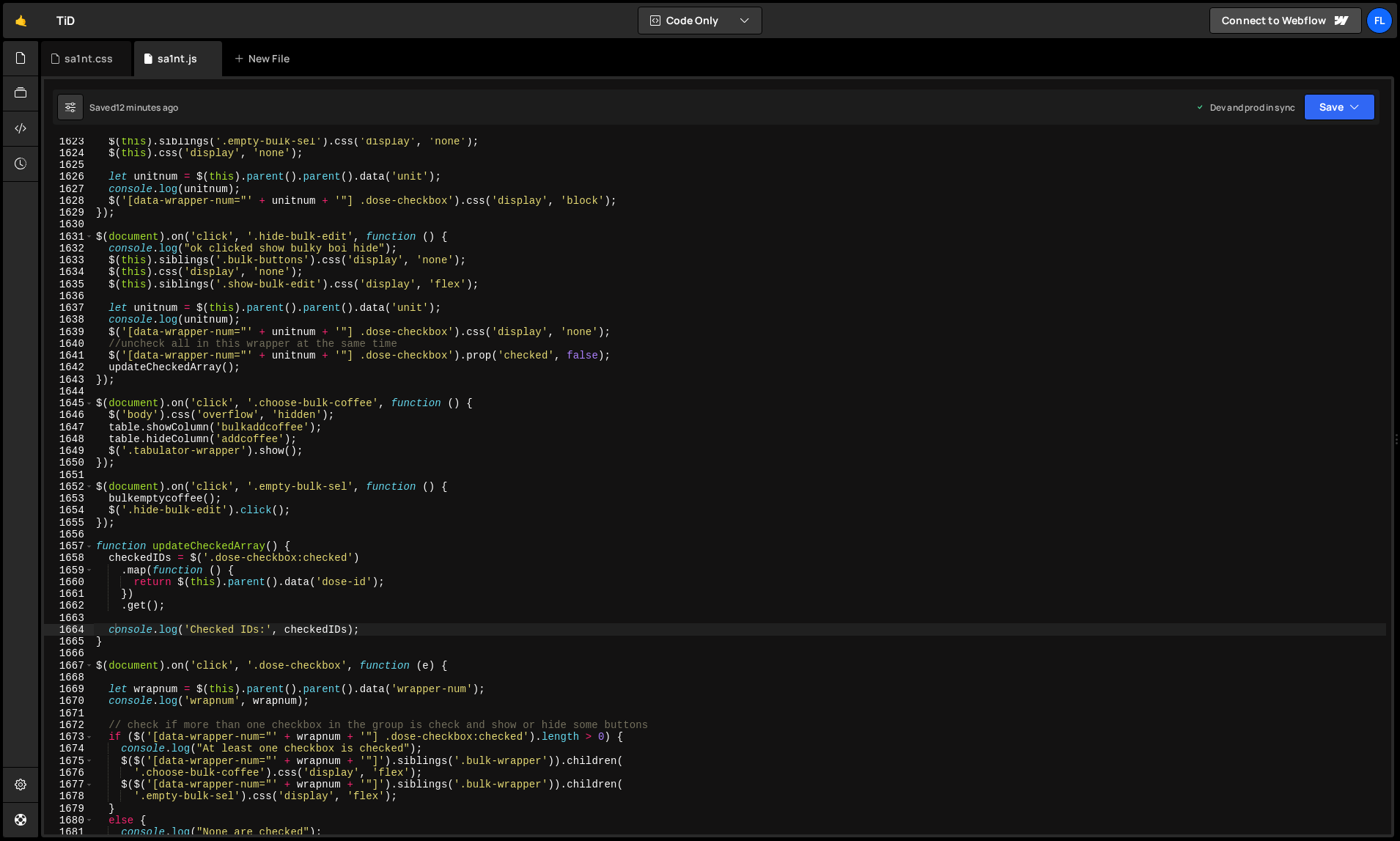
click at [520, 396] on div "$ ( this ) . siblings ( '.empty-bulk-sel' ) . css ( 'display' , 'none' ) ; $ ( …" at bounding box center [740, 495] width 1294 height 722
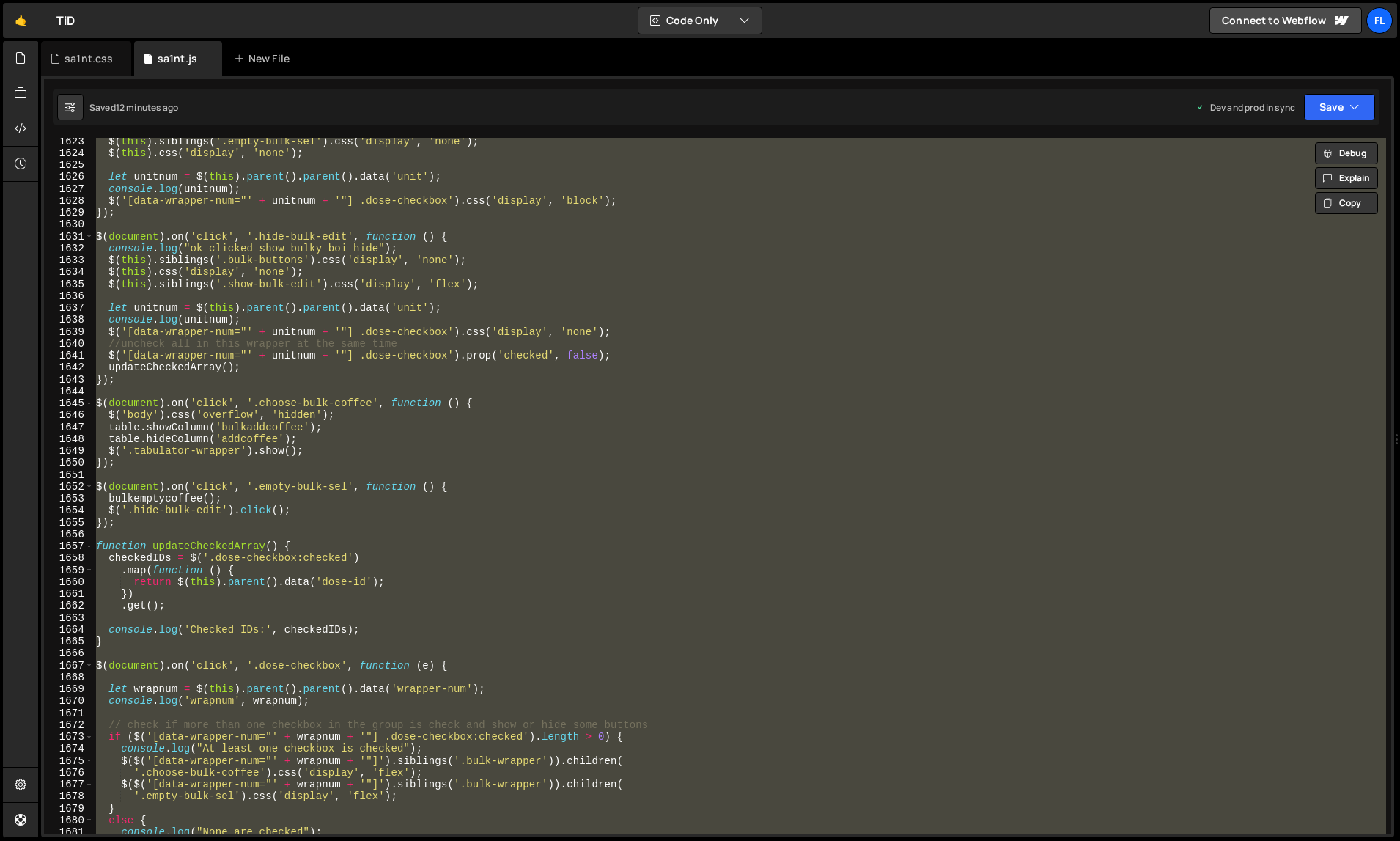
paste textarea
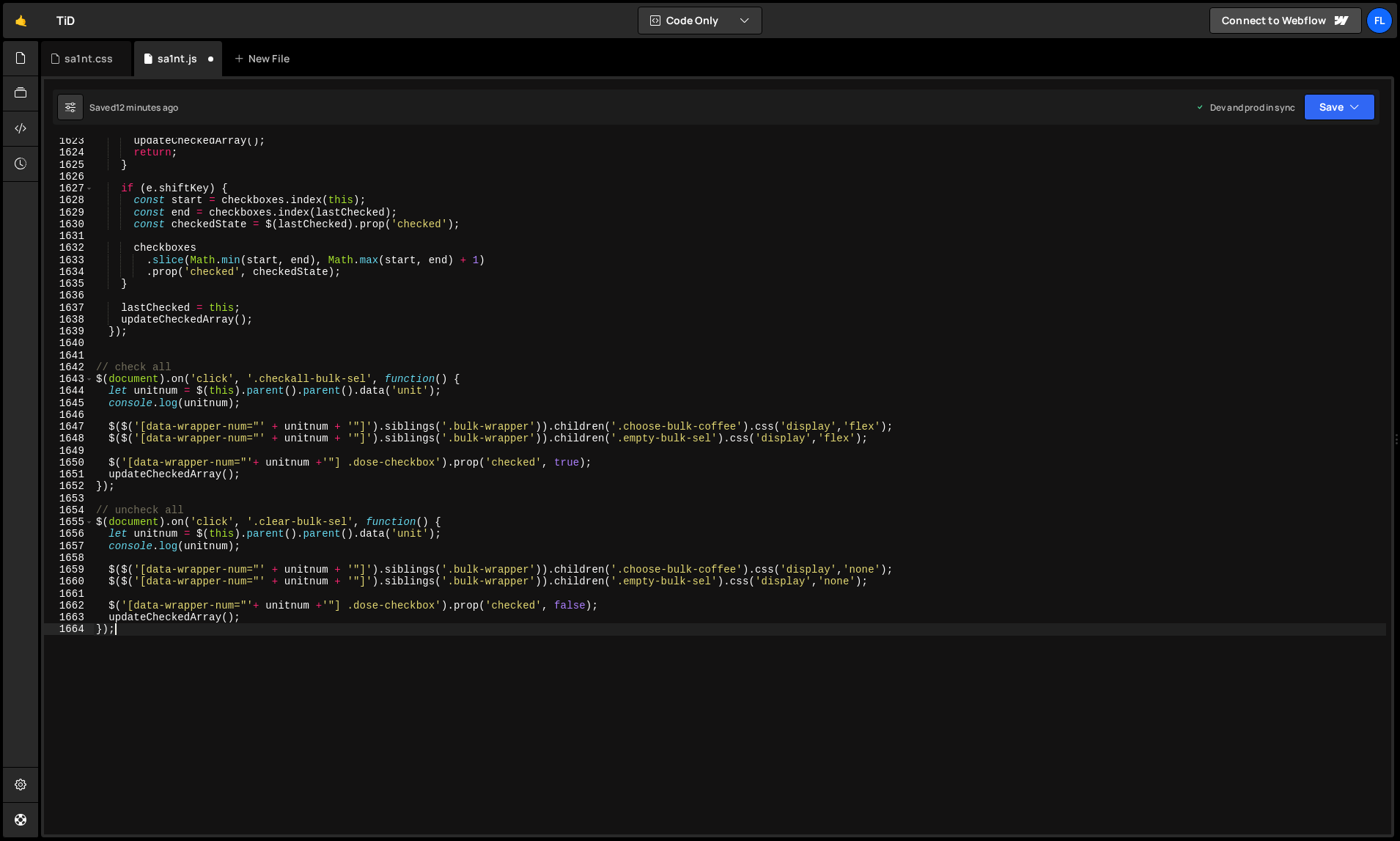
scroll to position [19696, 0]
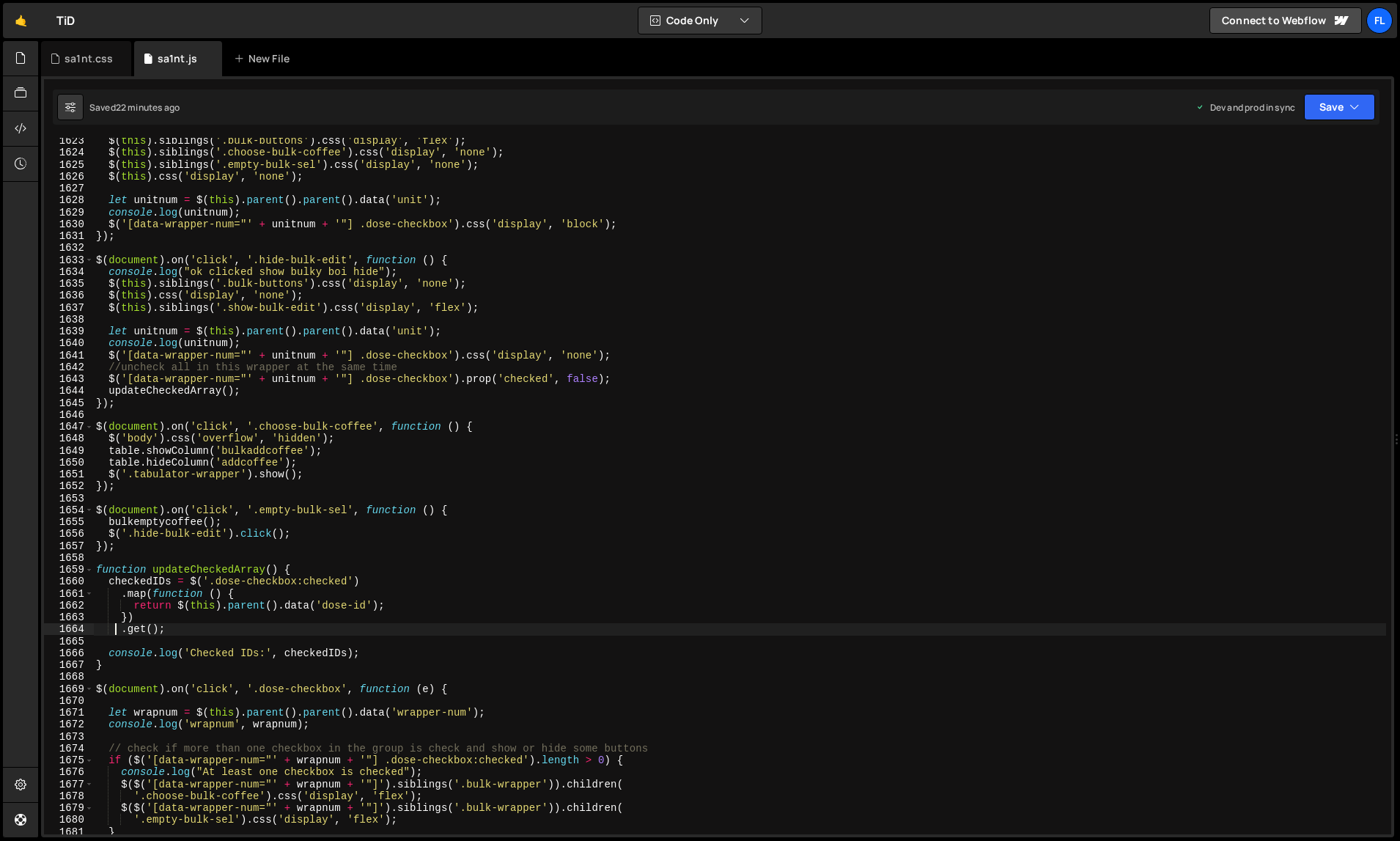
click at [454, 402] on div "$ ( this ) . siblings ( '.bulk-buttons' ) . css ( 'display' , 'flex' ) ; $ ( th…" at bounding box center [740, 495] width 1294 height 722
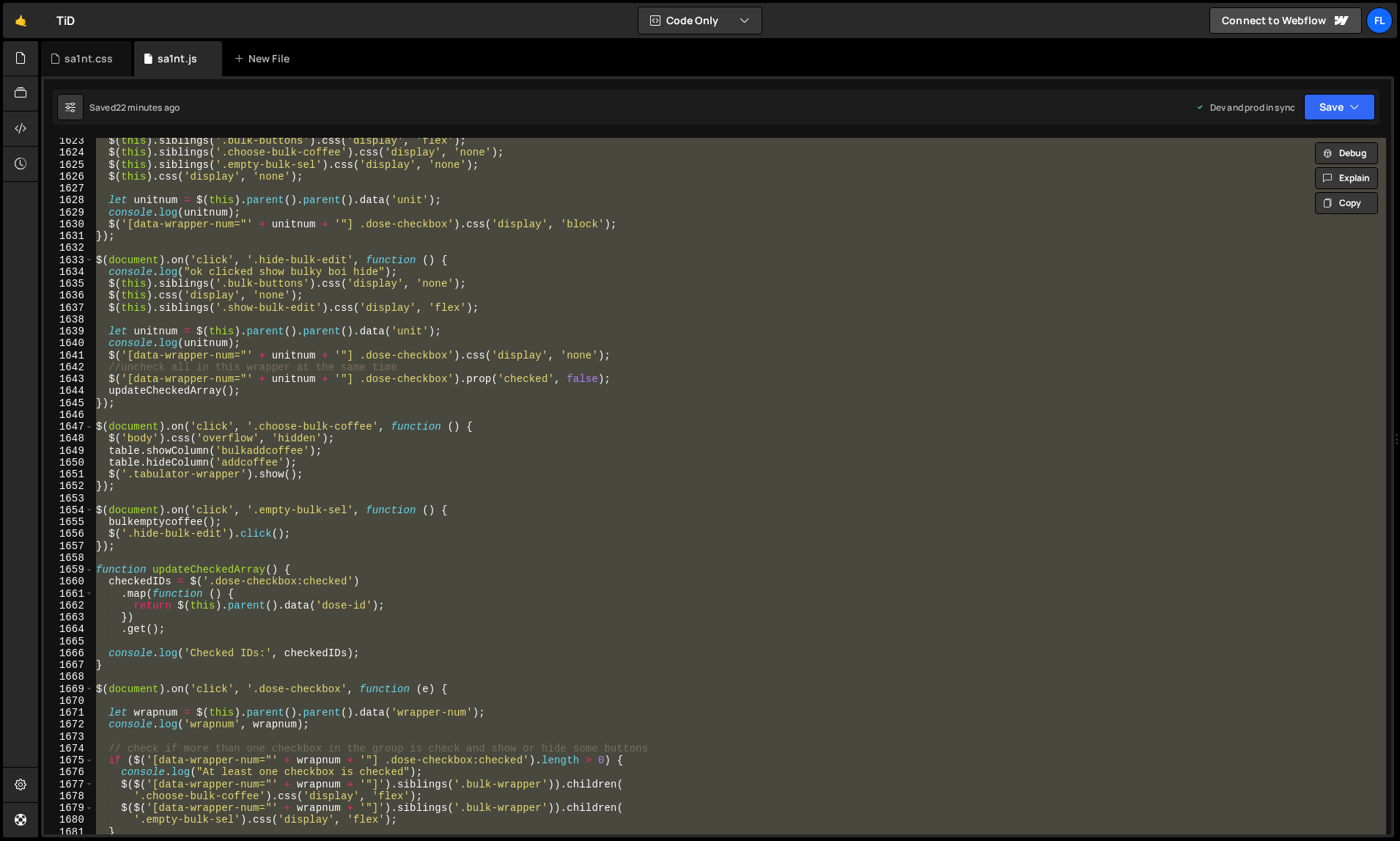
paste textarea
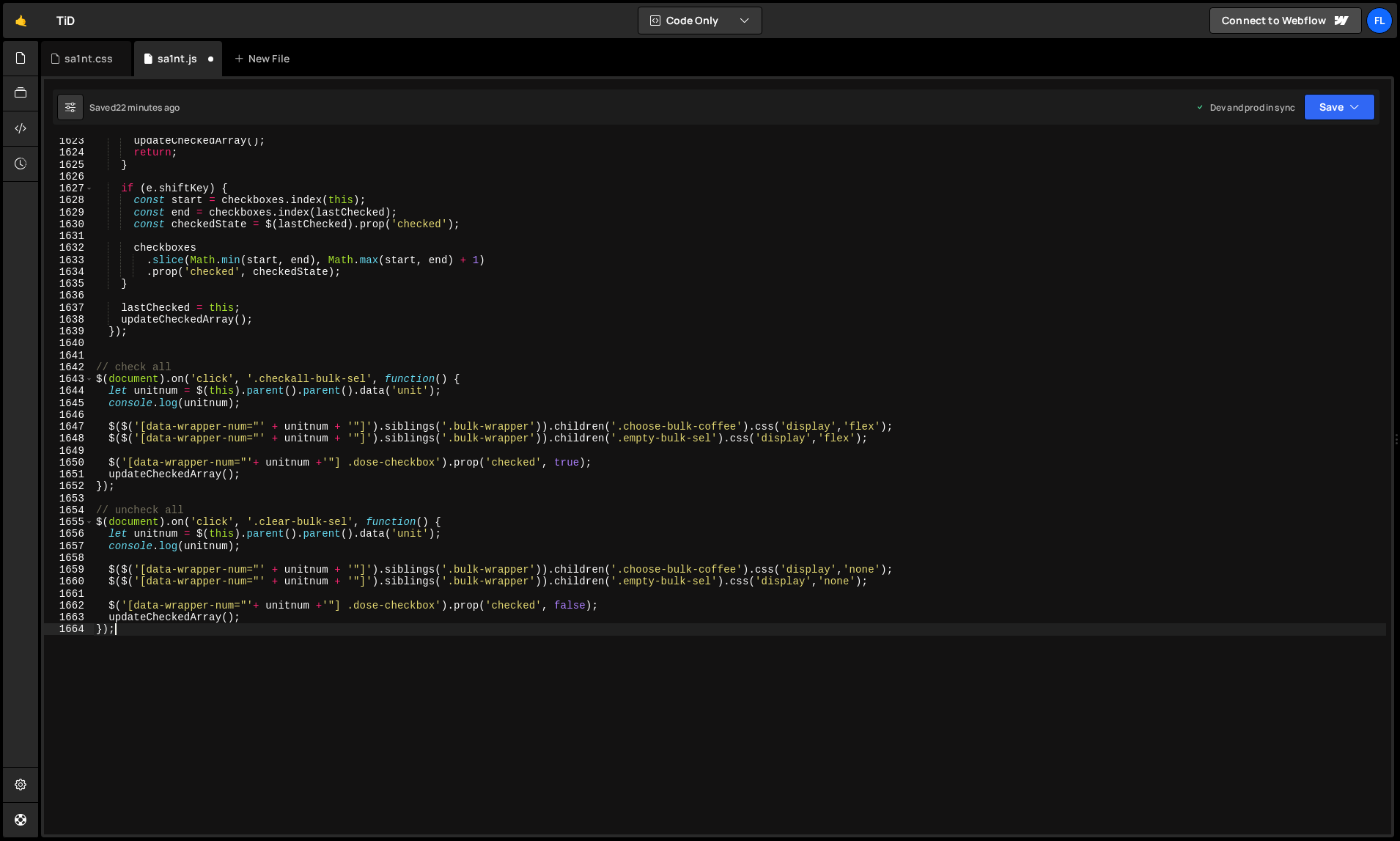
type textarea ".get();"
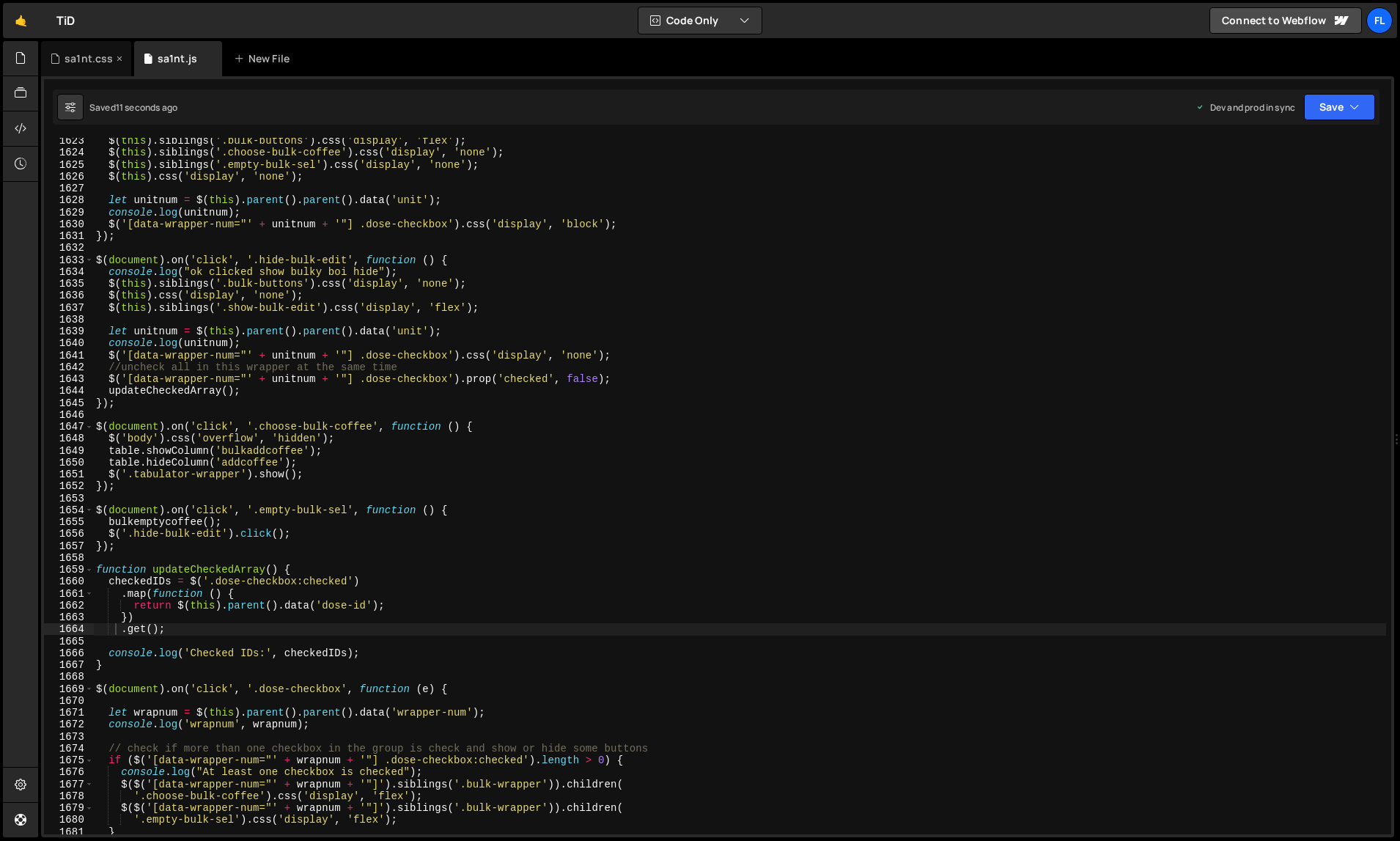
click at [81, 63] on div "sa1nt.css" at bounding box center [89, 58] width 48 height 14
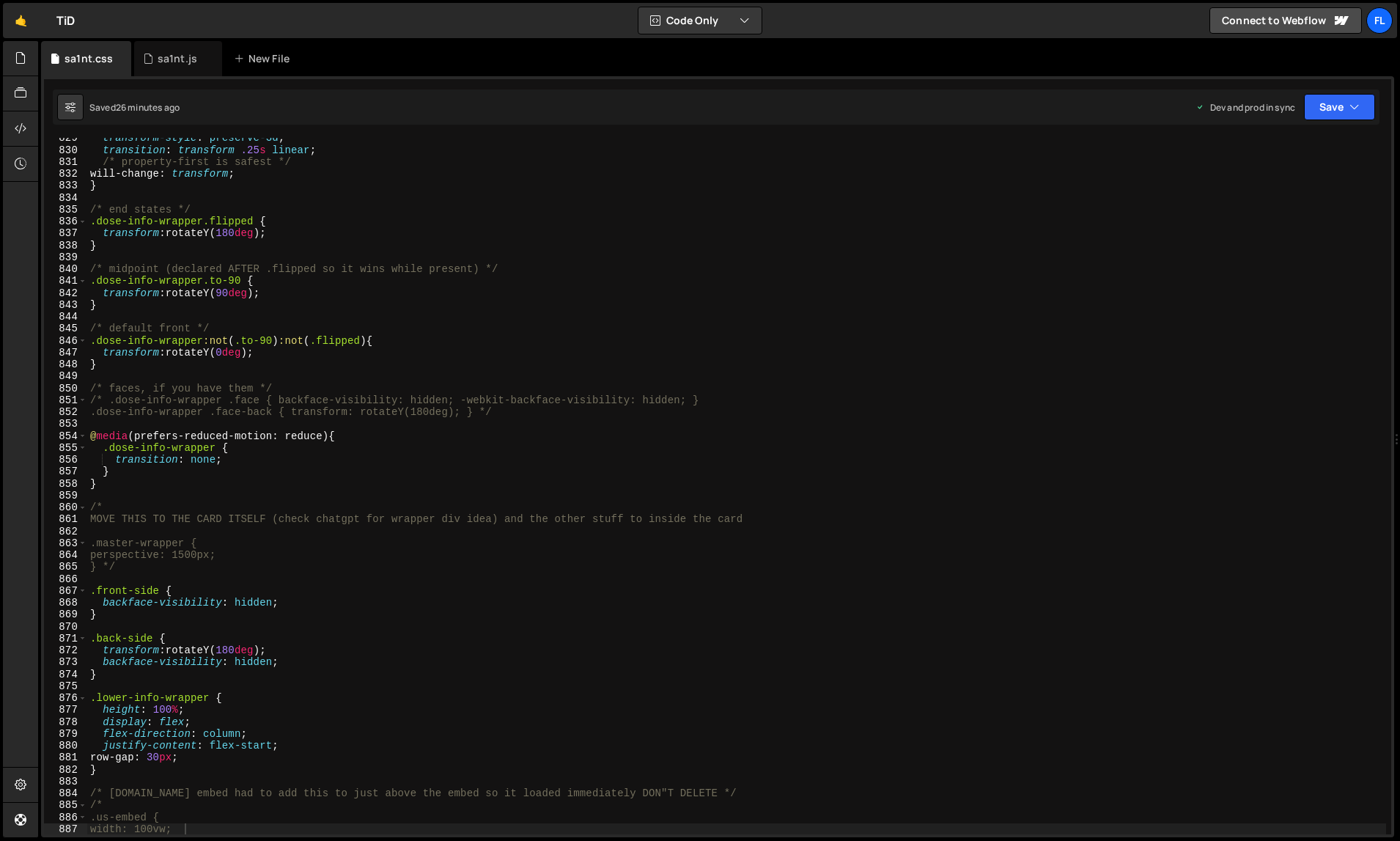
click at [517, 459] on div "transform-style : preserve-3d ; transition : transform .25 s linear ; /* proper…" at bounding box center [738, 492] width 1300 height 722
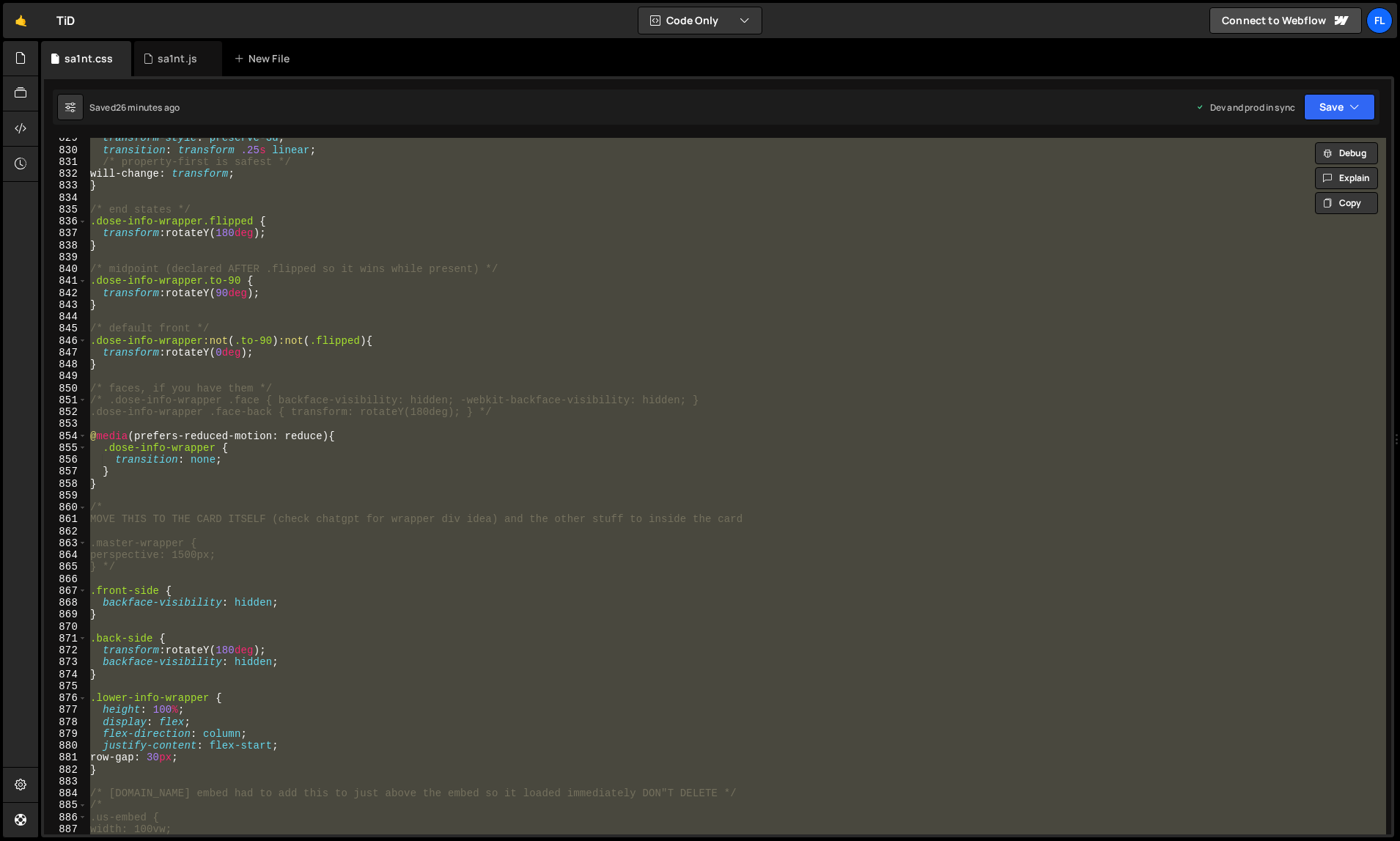
paste textarea
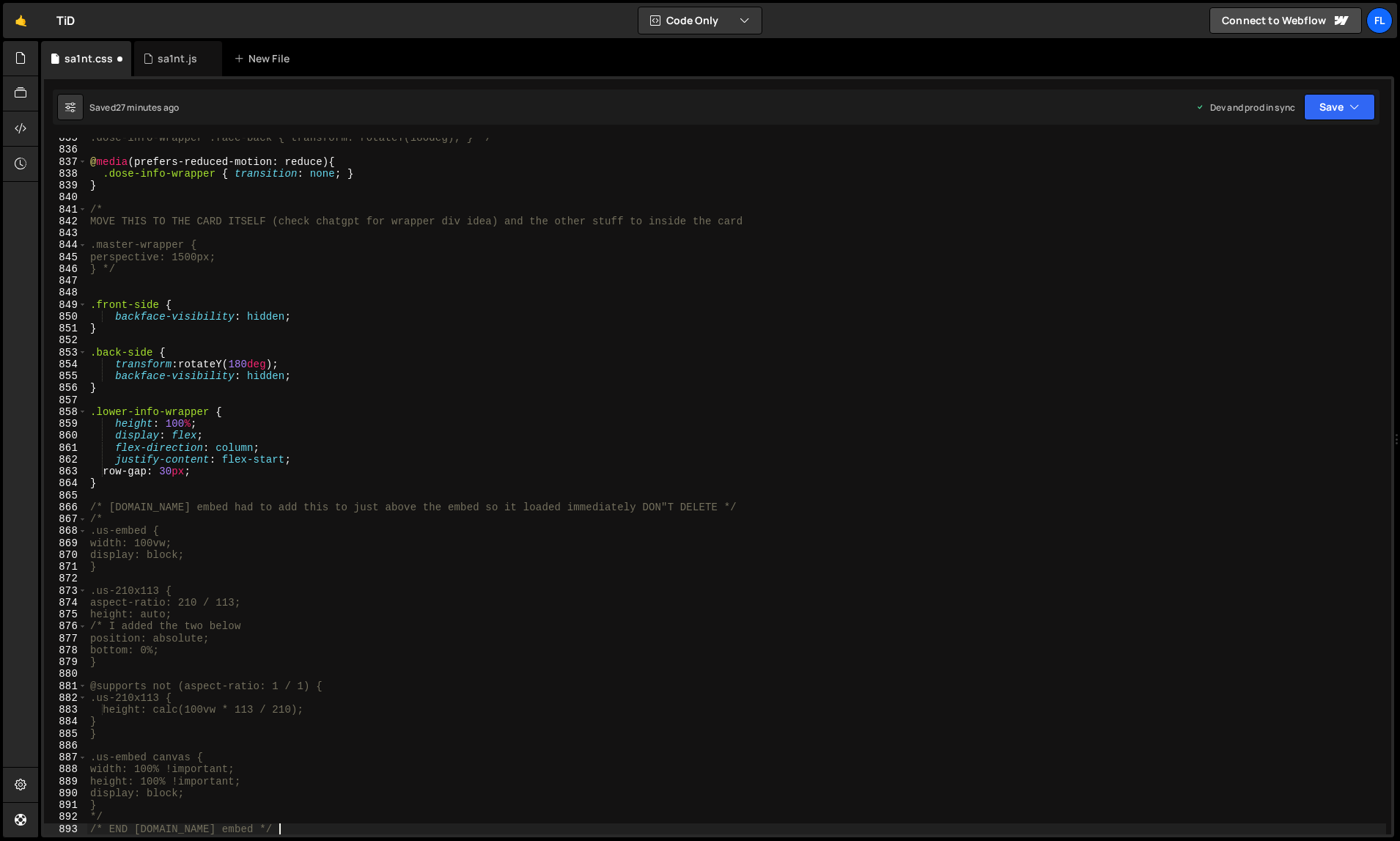
type textarea "width: 100vw;"
